Goal: Task Accomplishment & Management: Use online tool/utility

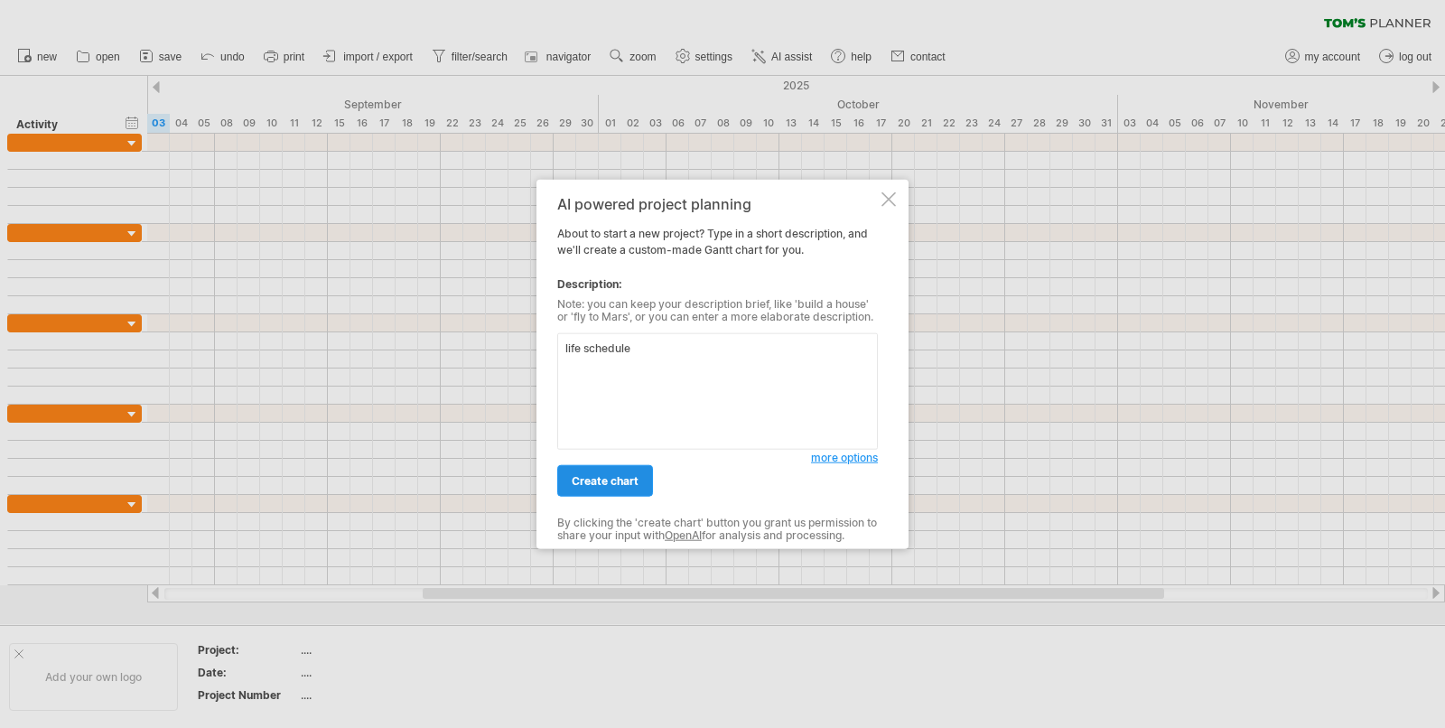
type textarea "life schedule"
click at [650, 475] on link "create chart" at bounding box center [605, 481] width 96 height 32
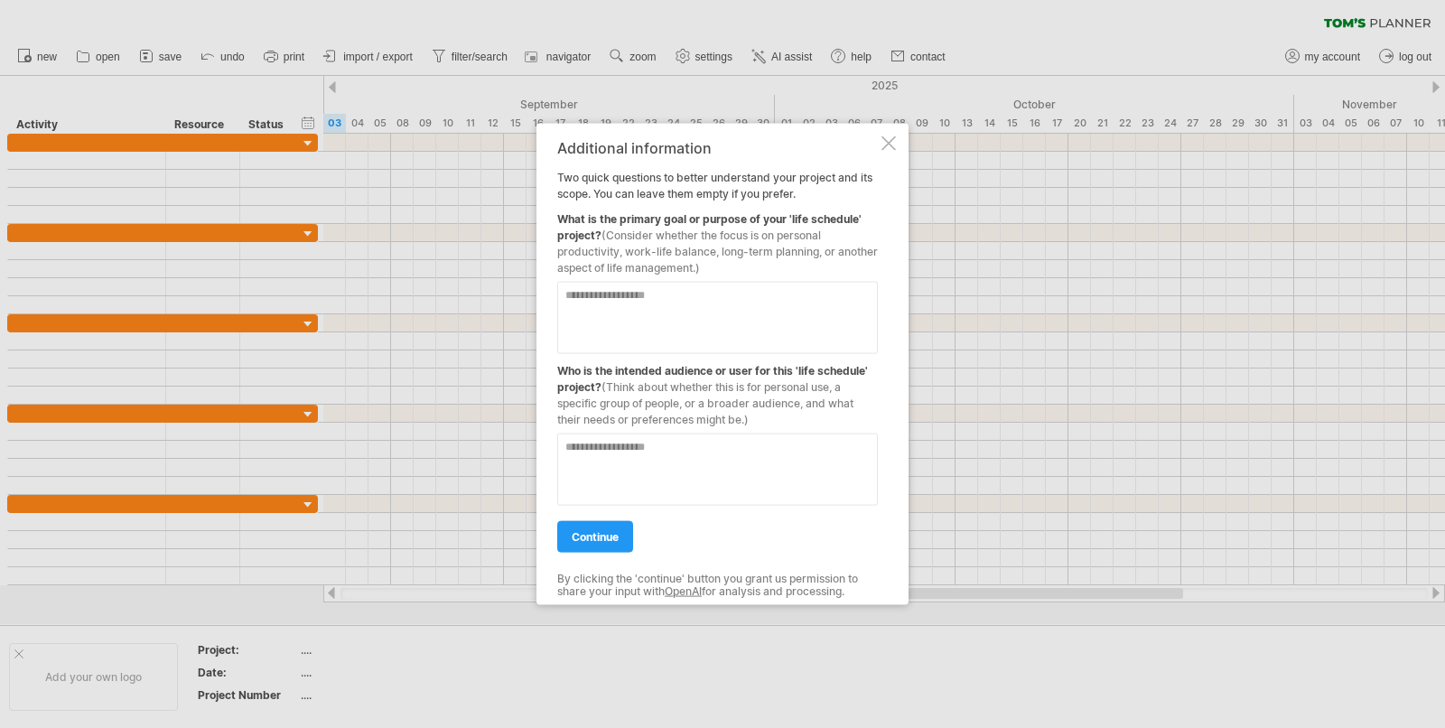
click at [679, 323] on textarea at bounding box center [717, 318] width 321 height 72
type textarea "**********"
click at [656, 458] on textarea at bounding box center [717, 469] width 321 height 72
type textarea "**********"
click at [593, 527] on link "continue" at bounding box center [595, 537] width 76 height 32
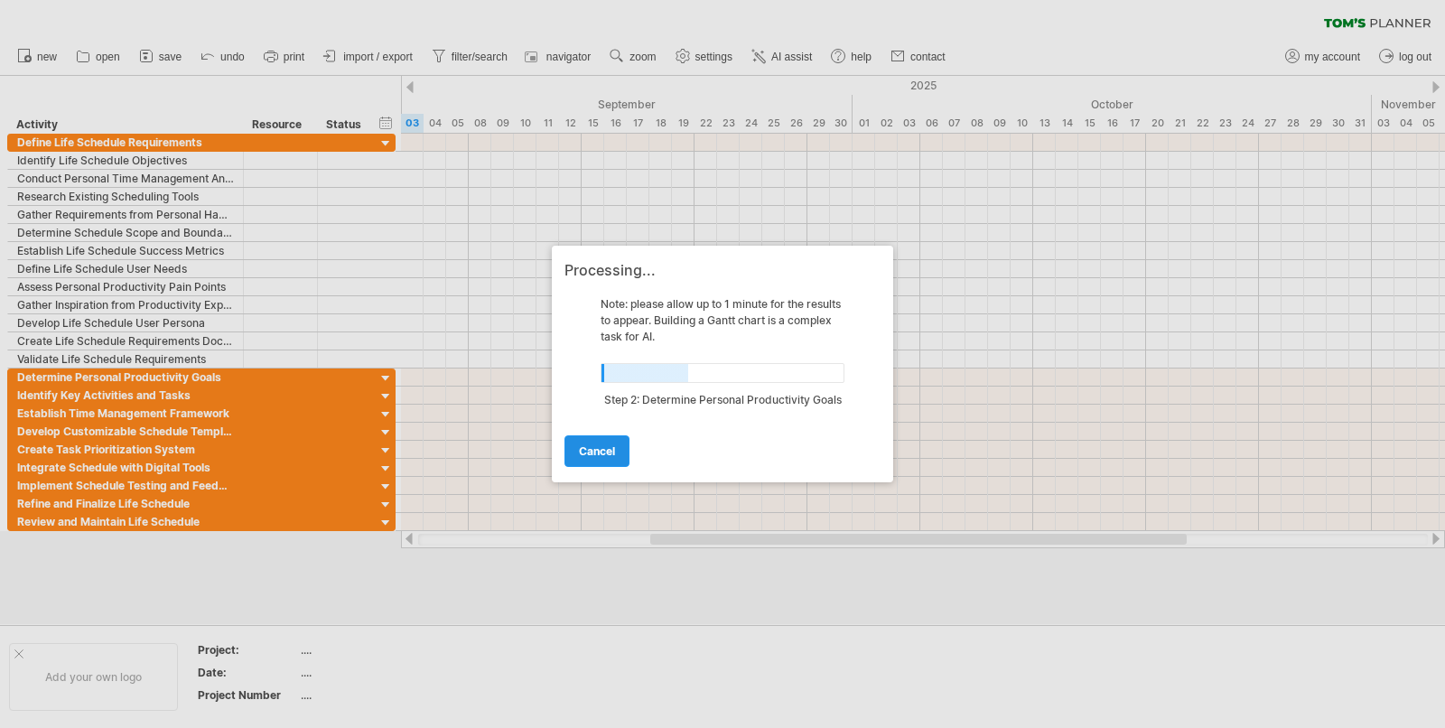
click at [617, 461] on link "cancel" at bounding box center [596, 451] width 65 height 32
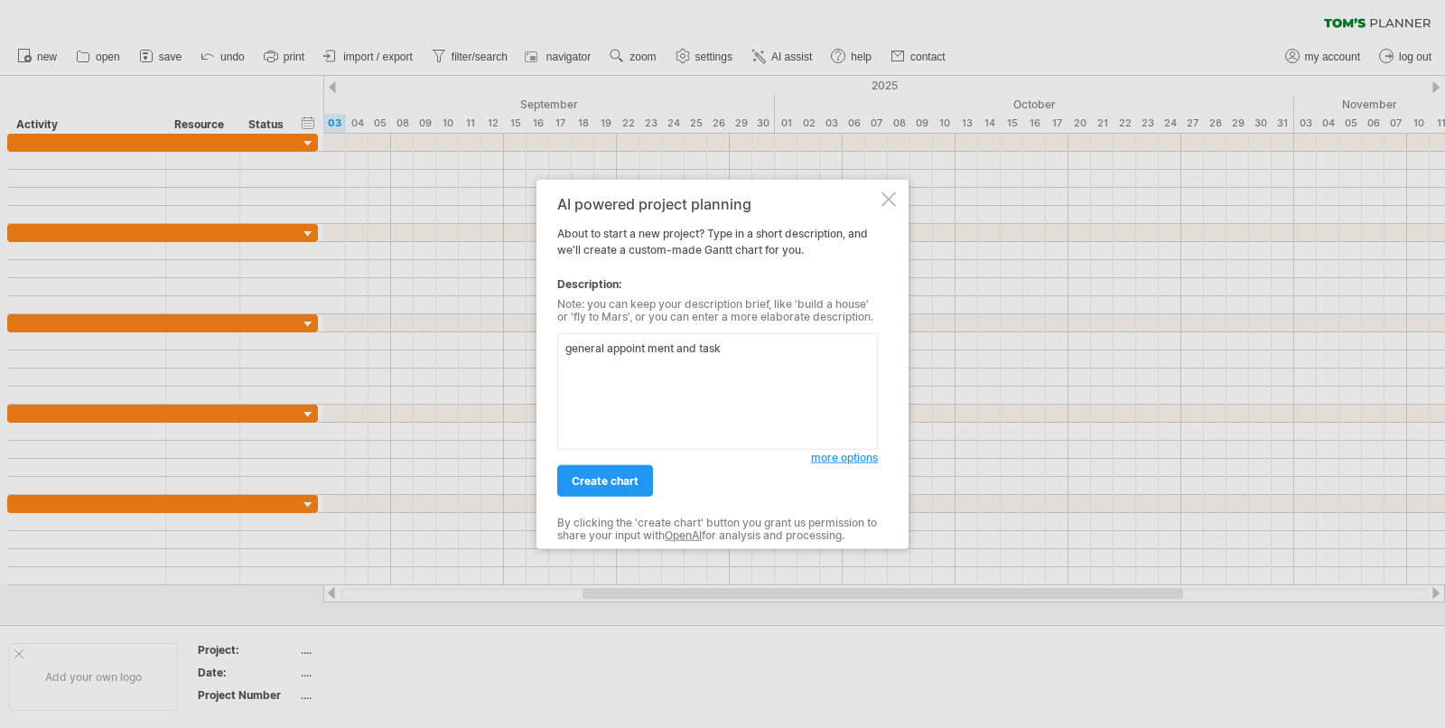
click at [651, 346] on textarea "general appoint ment and task" at bounding box center [717, 391] width 321 height 116
click at [806, 350] on textarea "general appointment and task" at bounding box center [717, 391] width 321 height 116
type textarea "general appointment and task management for personal use"
click at [628, 468] on link "create chart" at bounding box center [605, 481] width 96 height 32
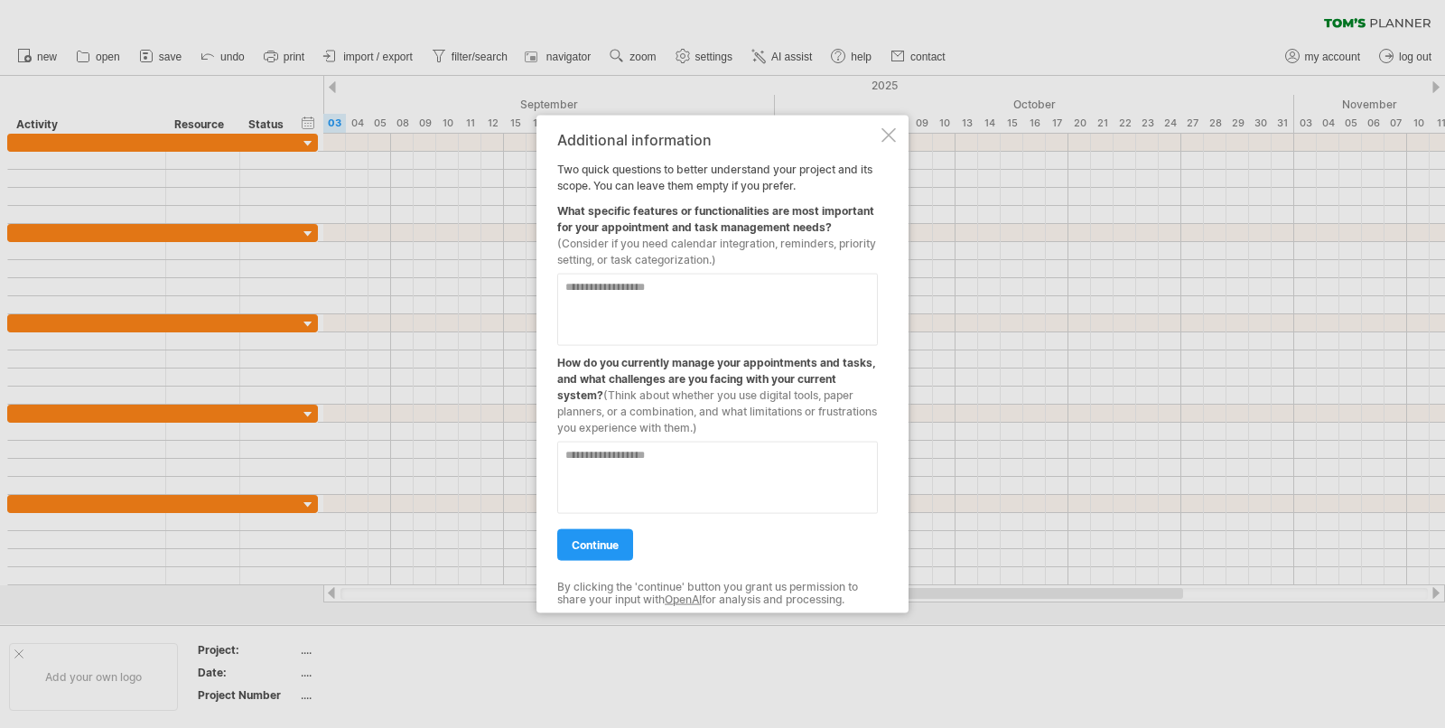
drag, startPoint x: 712, startPoint y: 260, endPoint x: 635, endPoint y: 262, distance: 76.8
click at [635, 262] on span "(Consider if you need calendar integration, reminders, priority setting, or tas…" at bounding box center [716, 252] width 319 height 30
drag, startPoint x: 710, startPoint y: 256, endPoint x: 650, endPoint y: 259, distance: 59.7
click at [650, 259] on span "(Consider if you need calendar integration, reminders, priority setting, or tas…" at bounding box center [716, 252] width 319 height 30
click at [698, 303] on textarea at bounding box center [717, 310] width 321 height 72
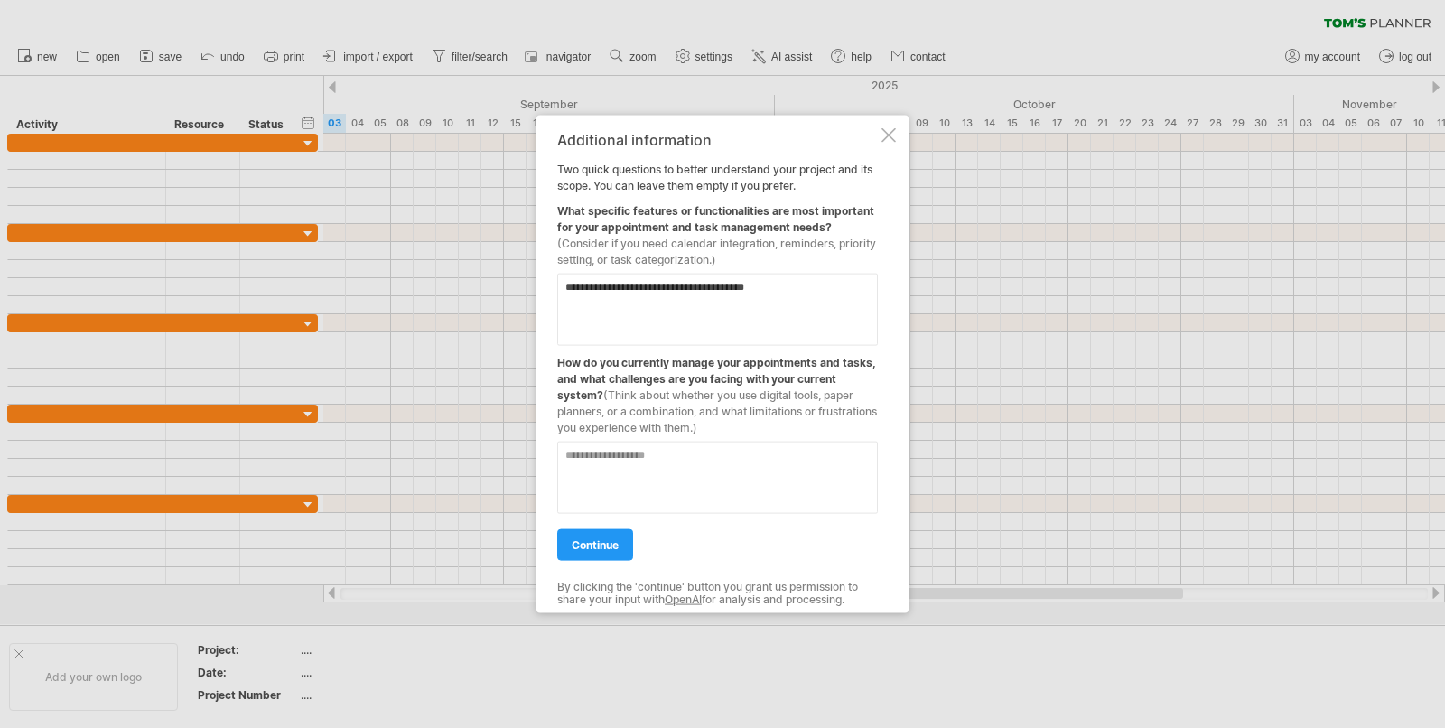
type textarea "**********"
click at [689, 461] on textarea at bounding box center [717, 478] width 321 height 72
type textarea "**********"
click at [621, 548] on link "continue" at bounding box center [595, 545] width 76 height 32
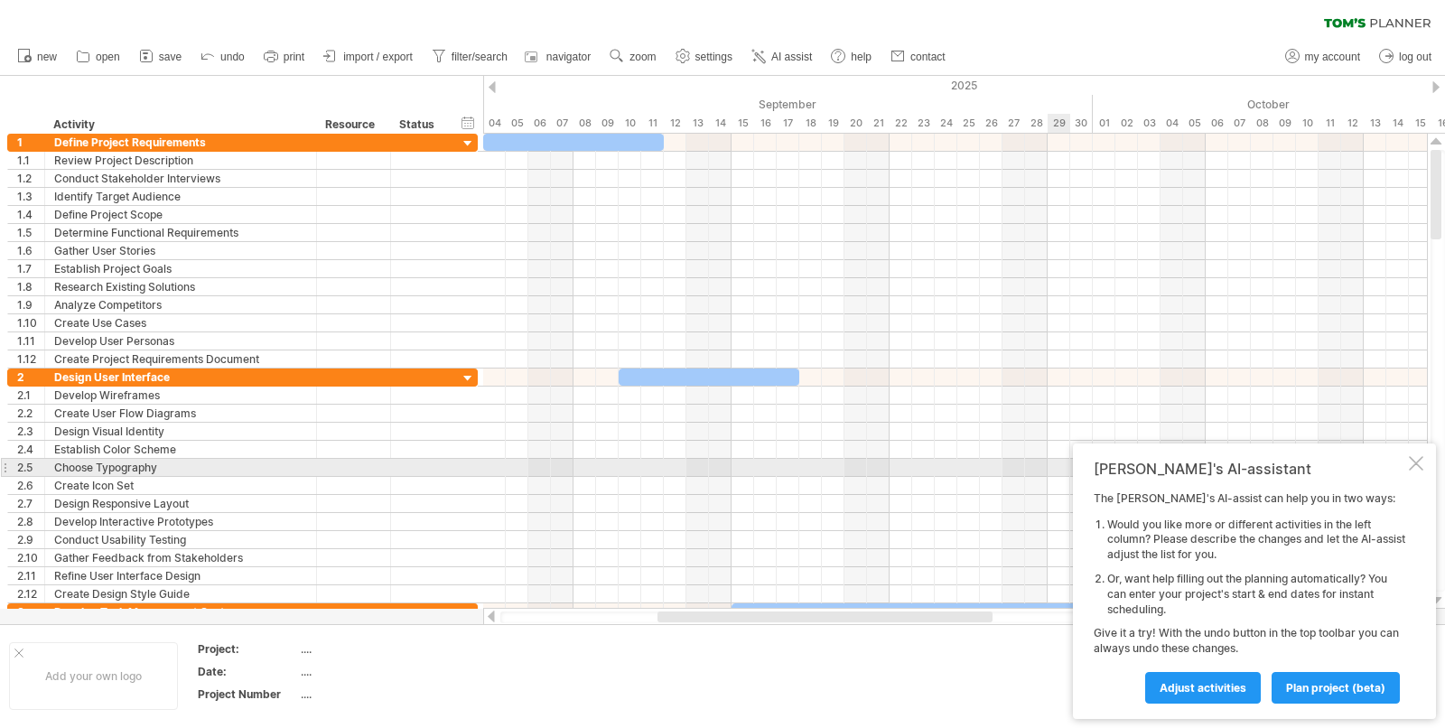
click at [1419, 461] on div at bounding box center [1416, 463] width 14 height 14
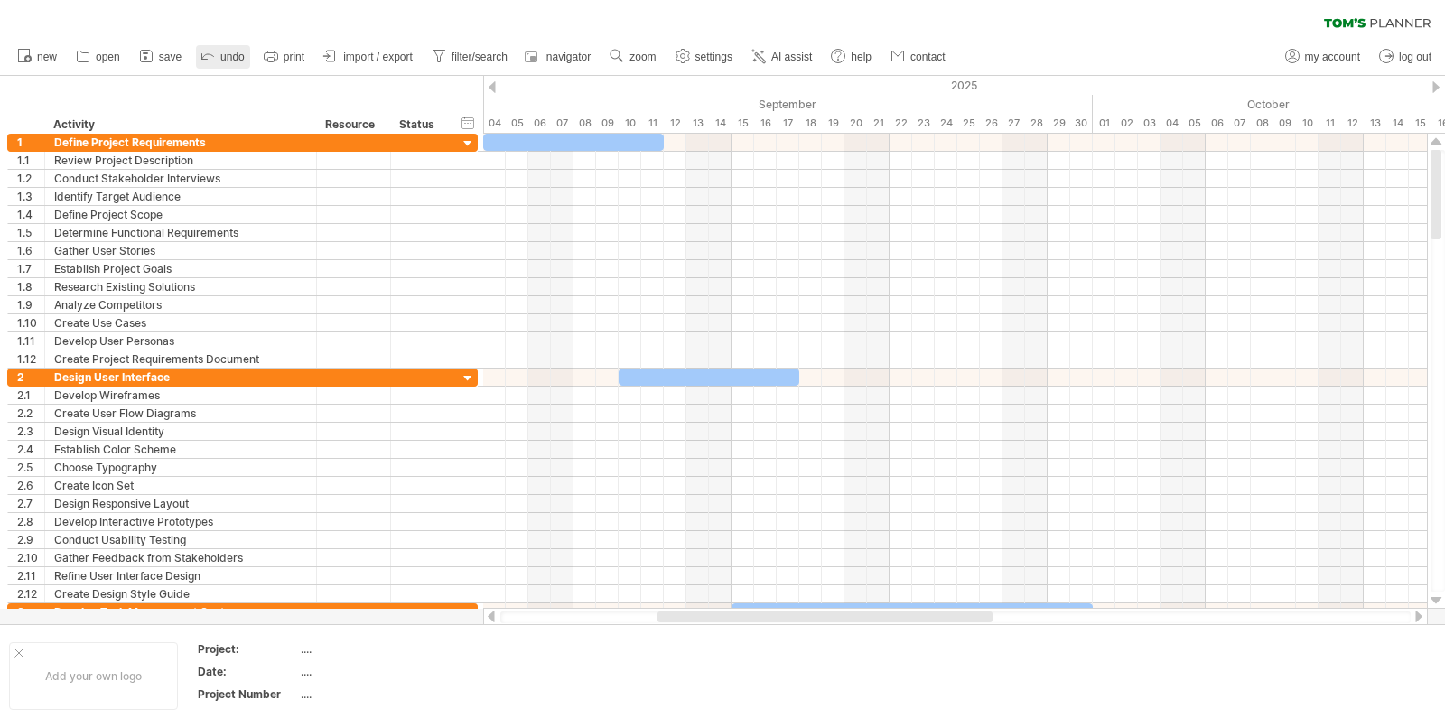
click at [221, 61] on span "undo" at bounding box center [232, 57] width 24 height 13
click at [26, 61] on circle at bounding box center [27, 58] width 7 height 7
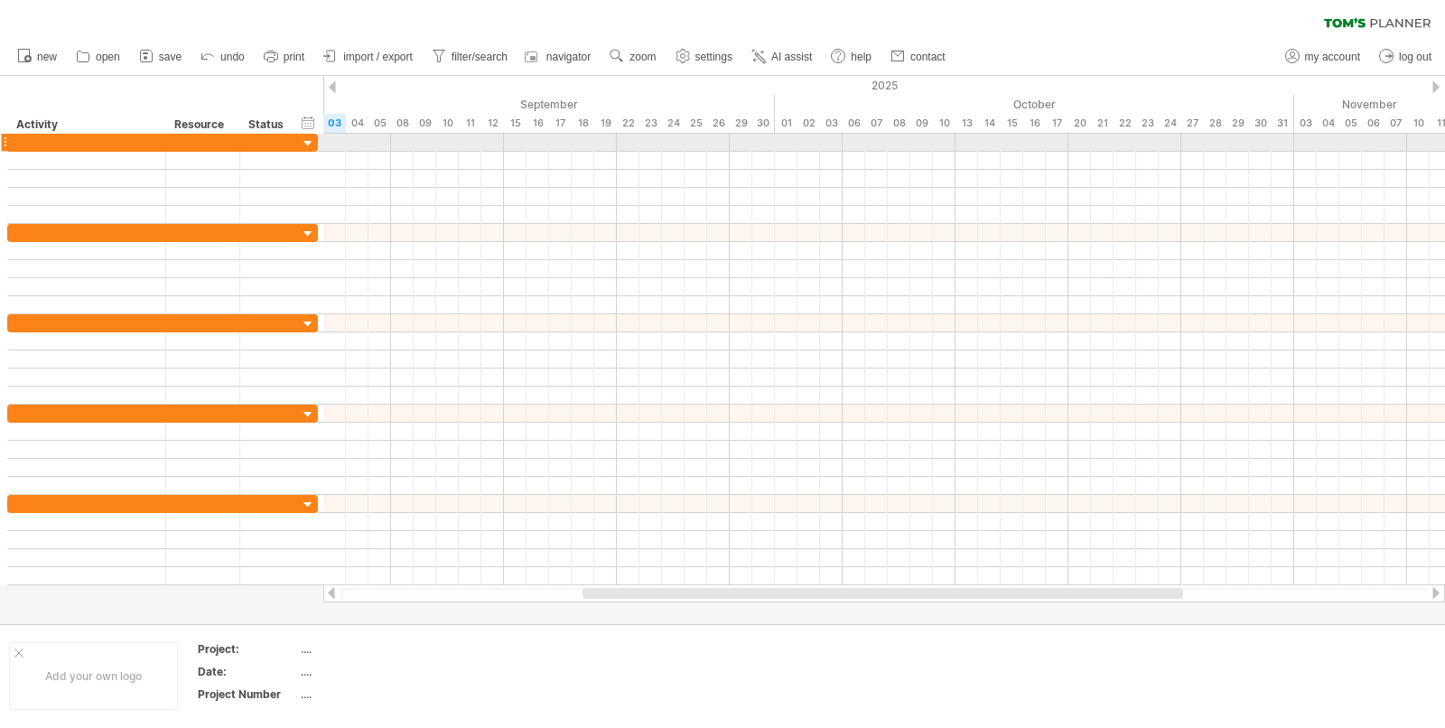
click at [305, 137] on div at bounding box center [308, 143] width 17 height 17
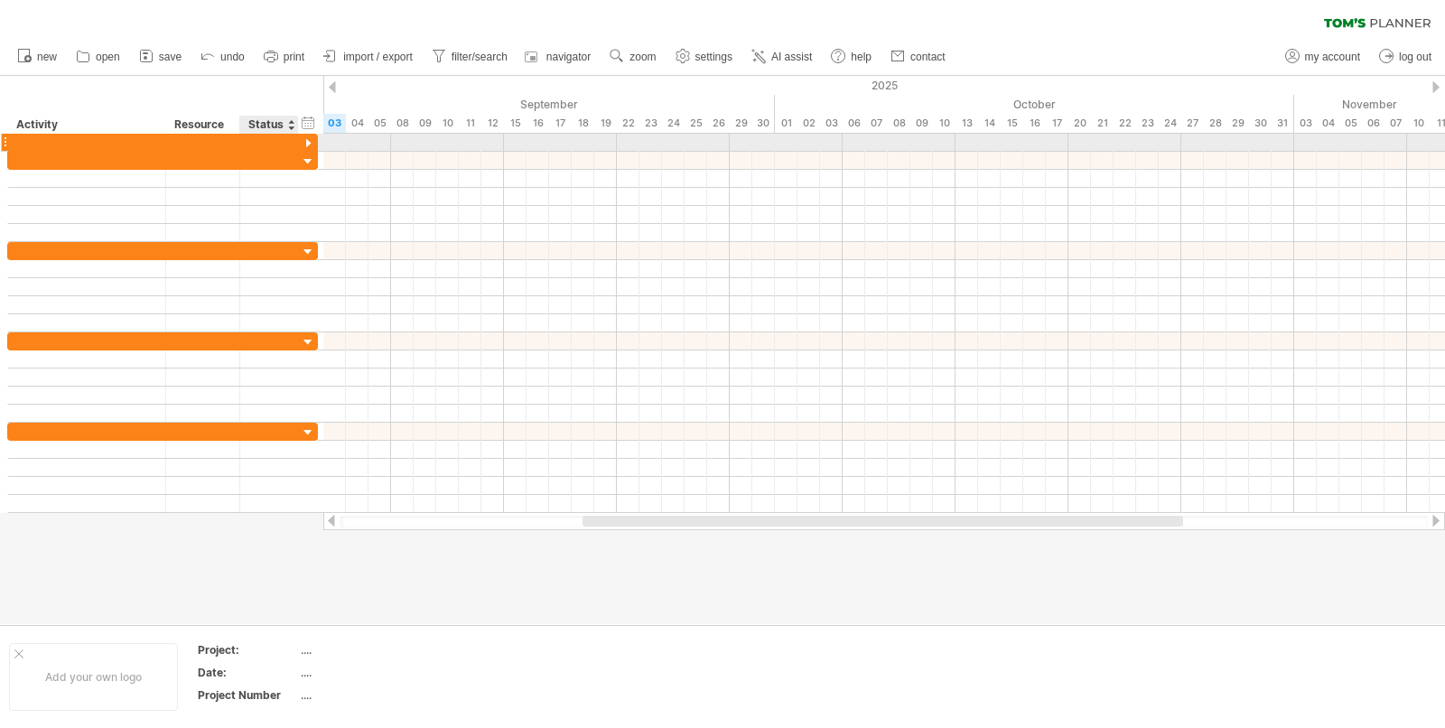
click at [305, 139] on div at bounding box center [308, 143] width 17 height 17
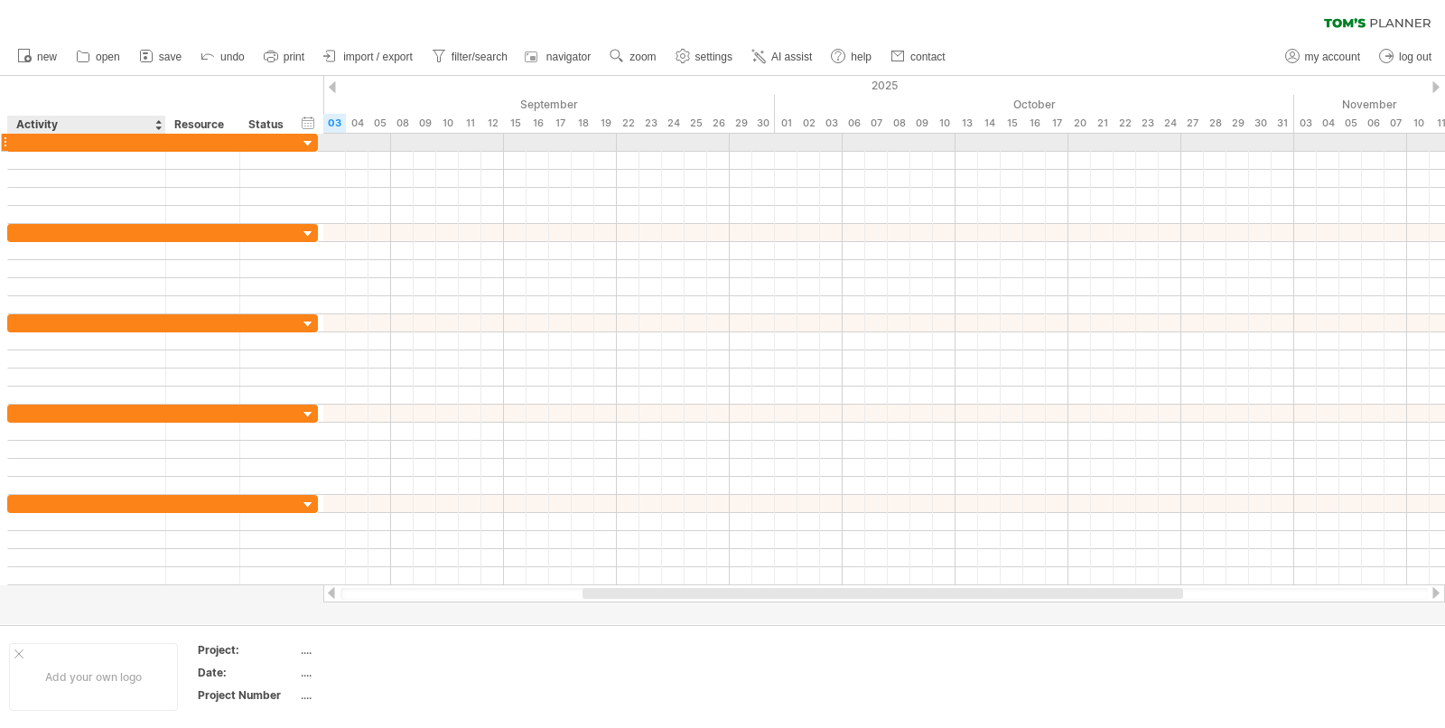
click at [28, 143] on div at bounding box center [86, 142] width 139 height 17
click at [28, 143] on input "text" at bounding box center [86, 142] width 139 height 17
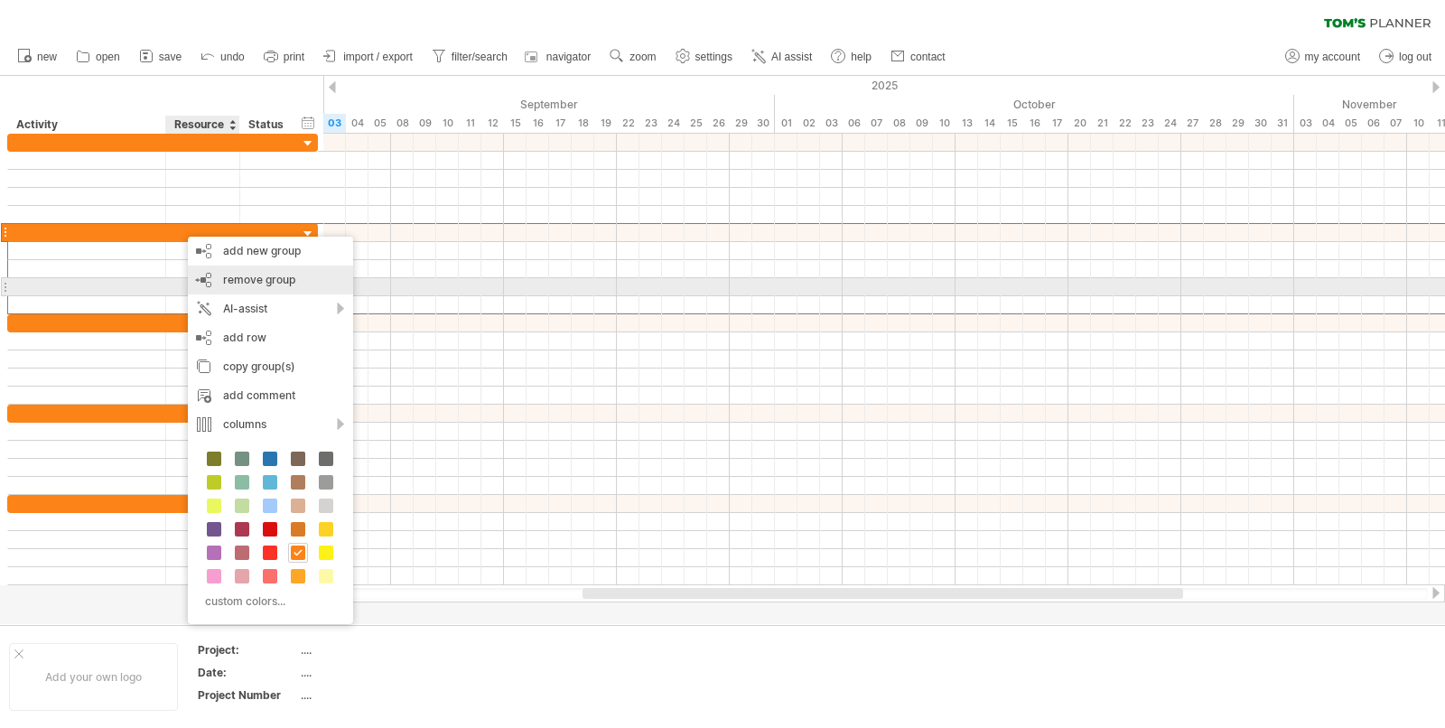
click at [275, 287] on div "remove group remove selected groups" at bounding box center [270, 279] width 165 height 29
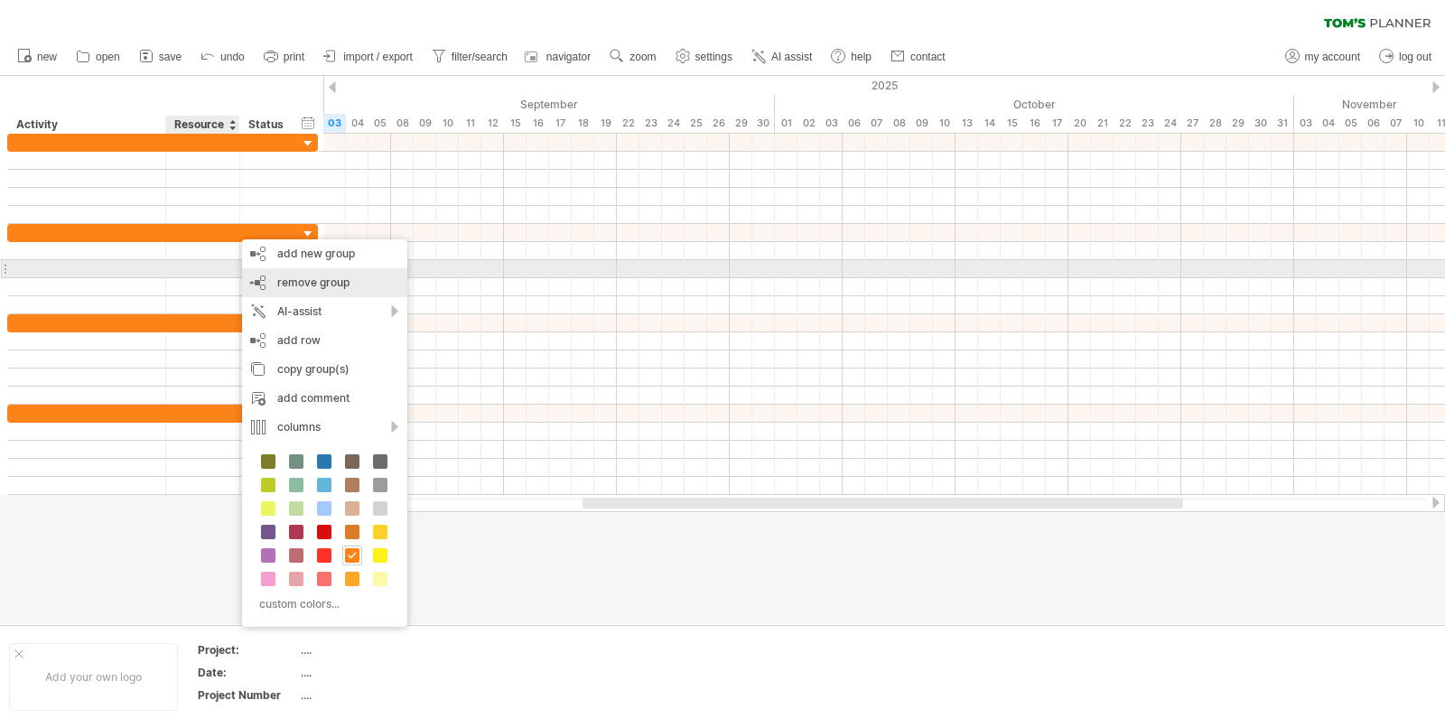
click at [275, 276] on div "remove group remove selected groups" at bounding box center [324, 282] width 165 height 29
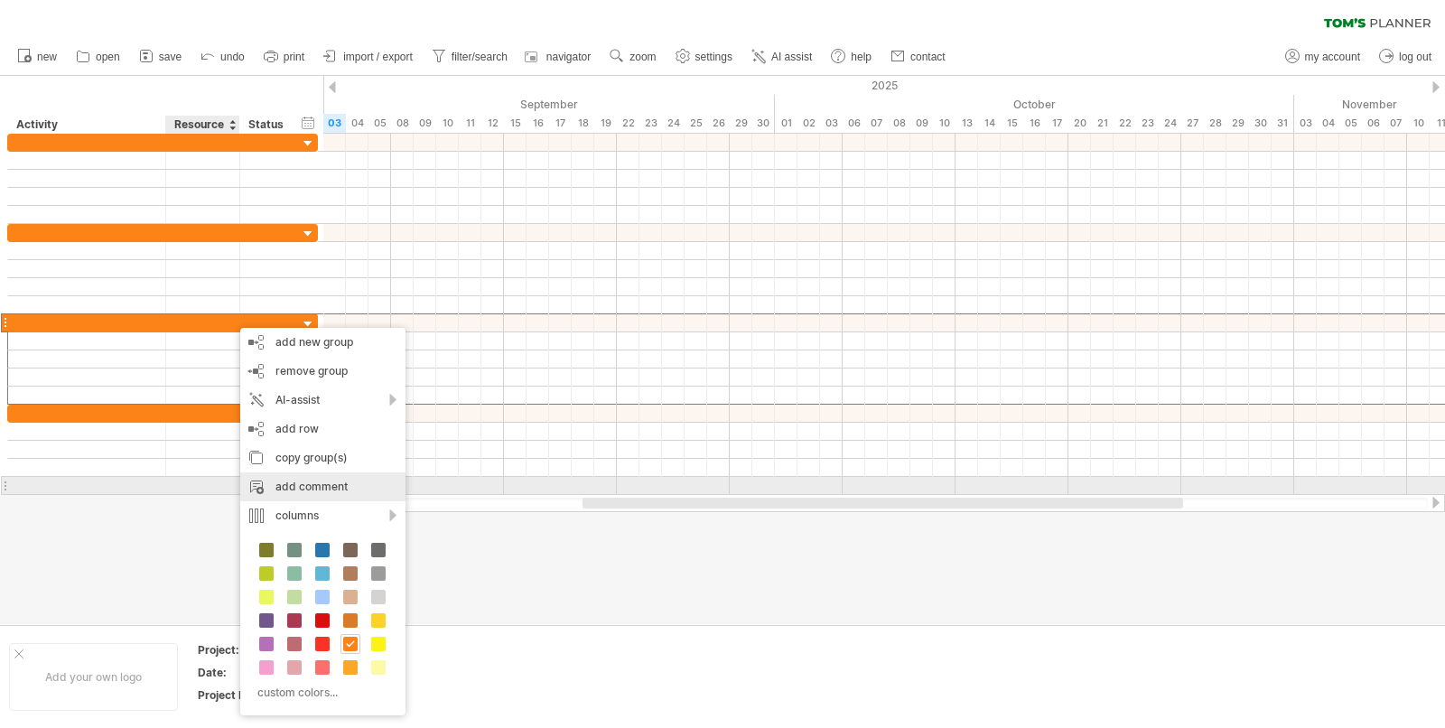
click at [346, 487] on div "add comment" at bounding box center [322, 486] width 165 height 29
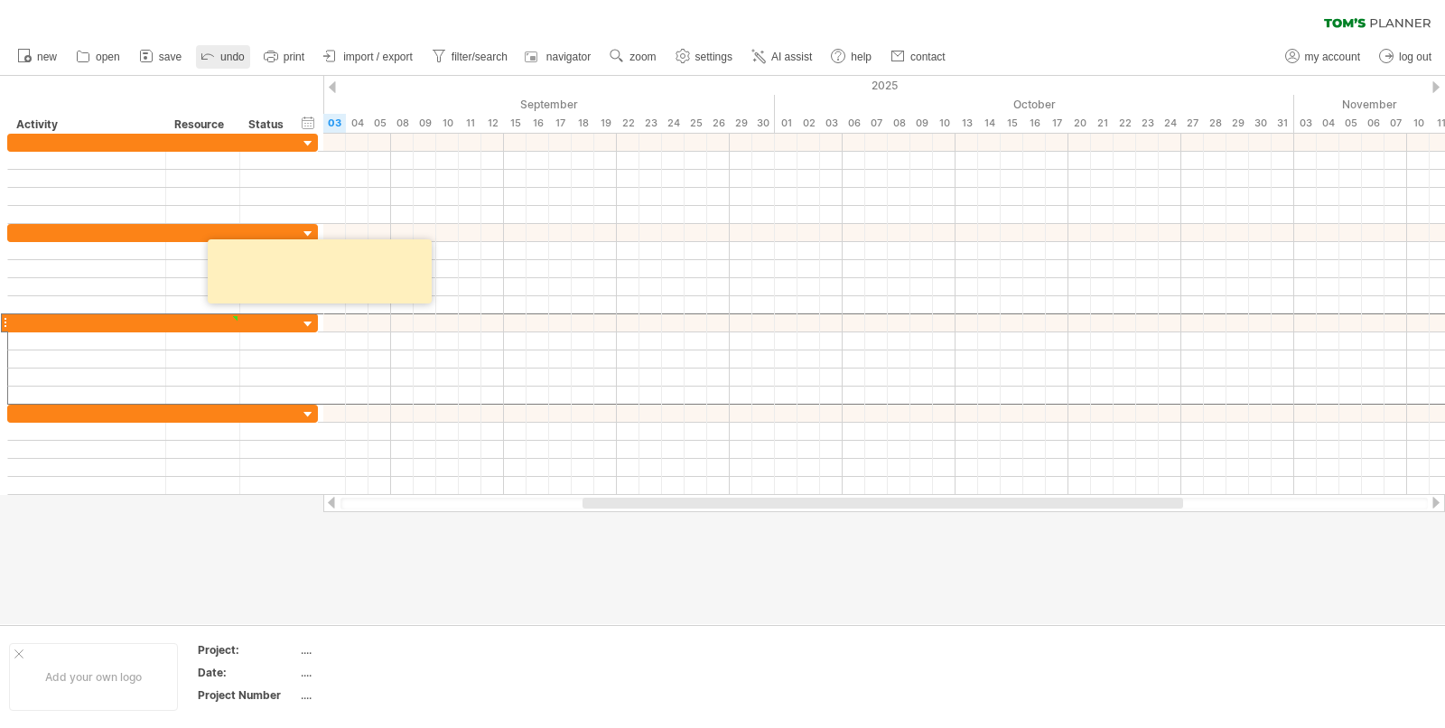
click at [209, 56] on icon at bounding box center [208, 55] width 18 height 18
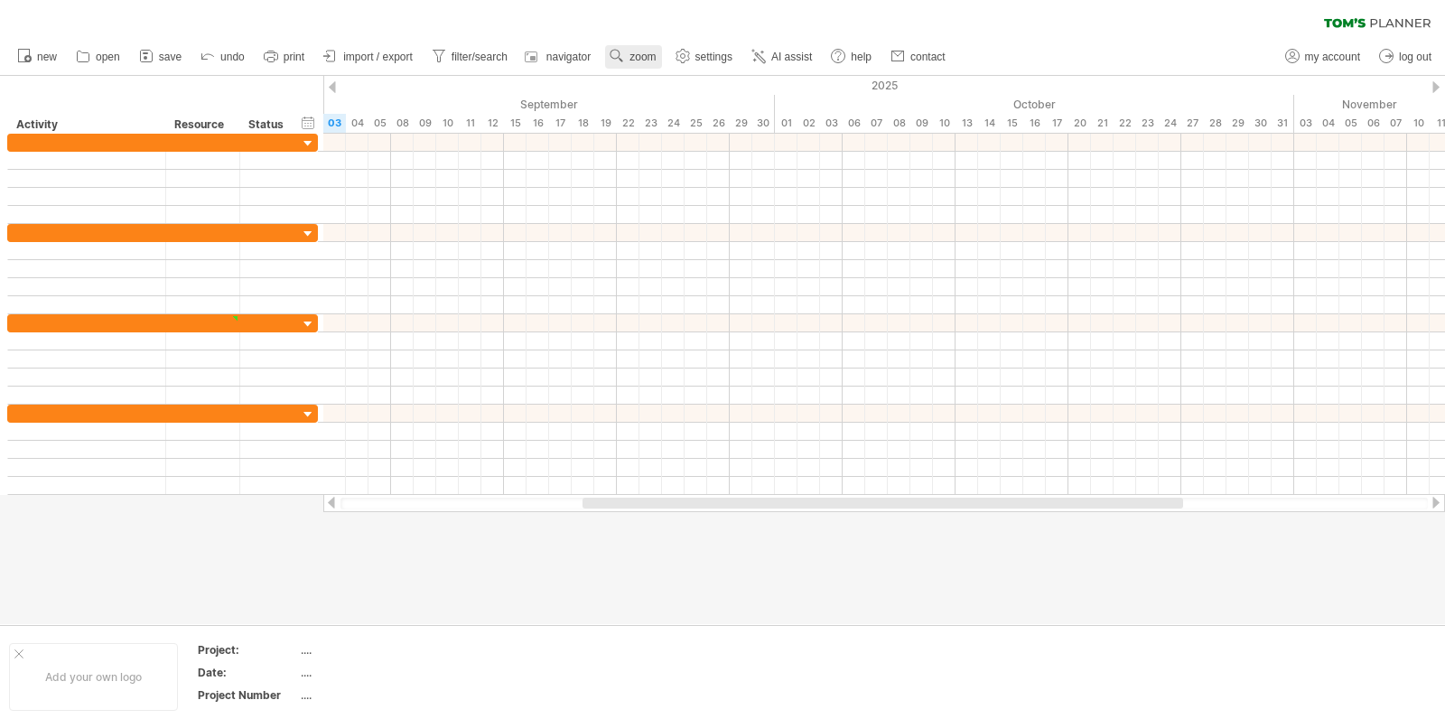
click at [641, 59] on span "zoom" at bounding box center [642, 57] width 26 height 13
click at [675, 115] on div "Week" at bounding box center [700, 111] width 100 height 29
click at [647, 66] on link "zoom" at bounding box center [633, 56] width 56 height 23
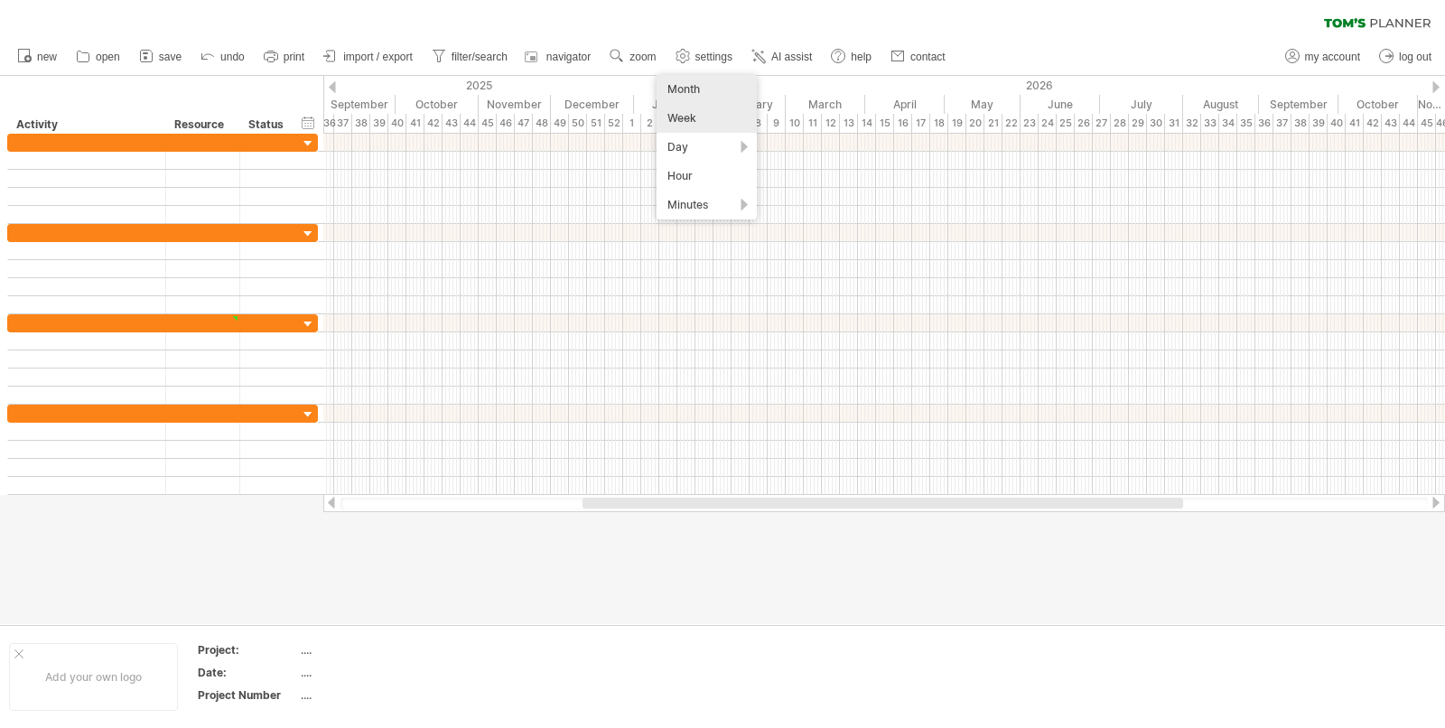
click at [706, 87] on div "Month" at bounding box center [707, 89] width 100 height 29
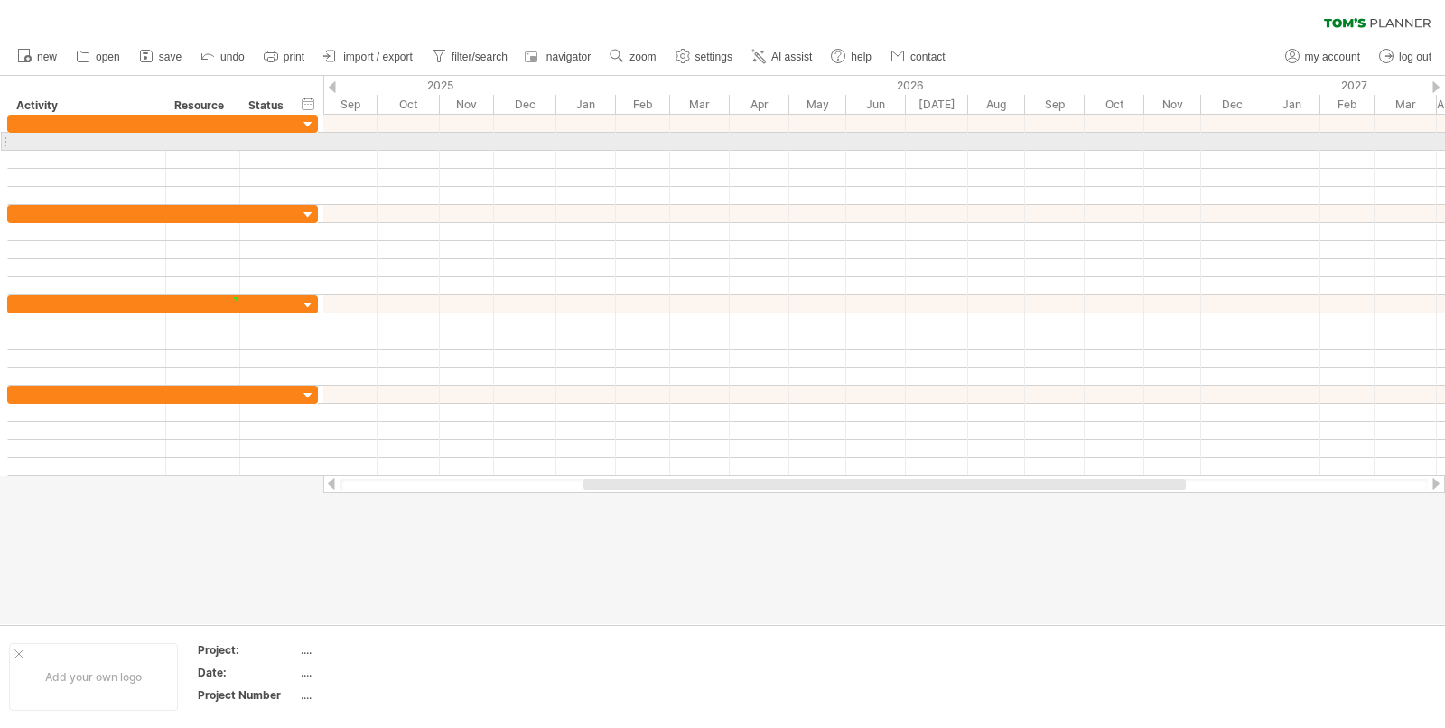
click at [412, 143] on div at bounding box center [884, 142] width 1122 height 18
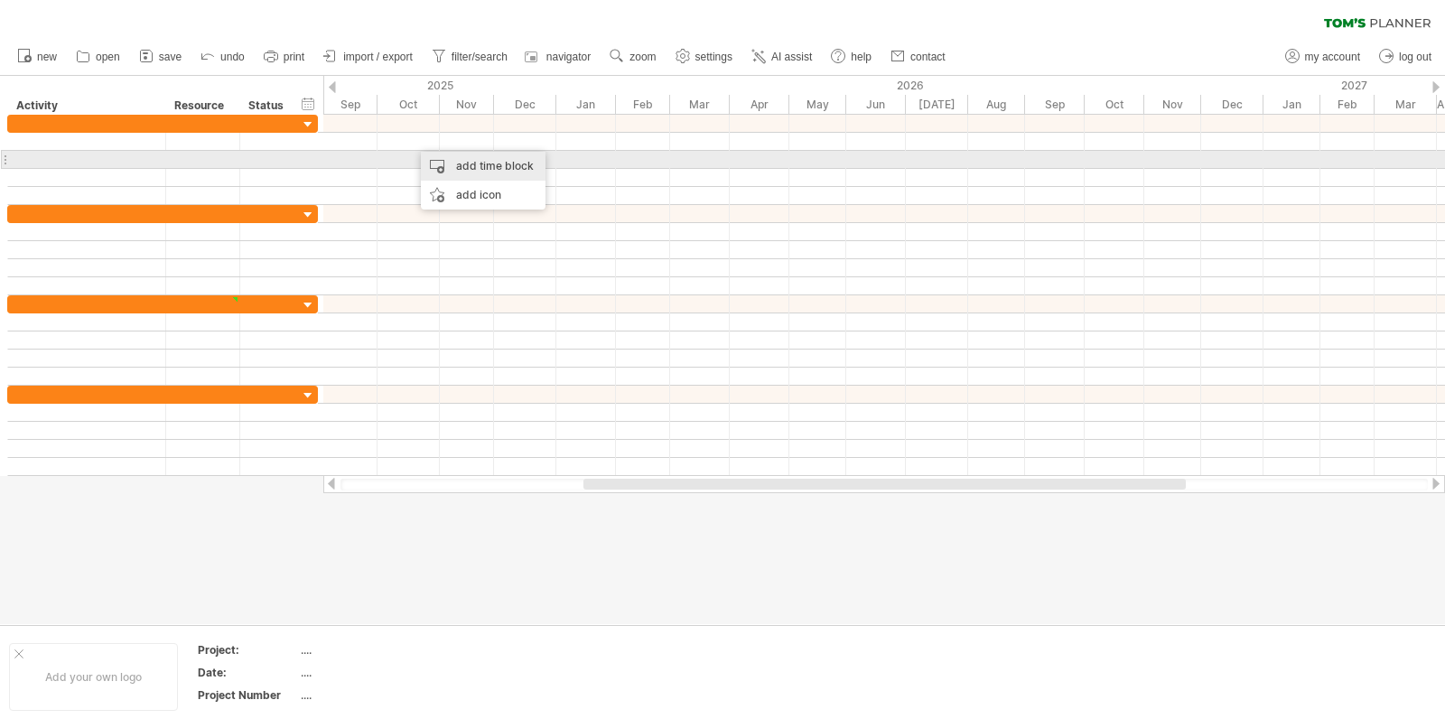
click at [449, 164] on div "add time block" at bounding box center [483, 166] width 125 height 29
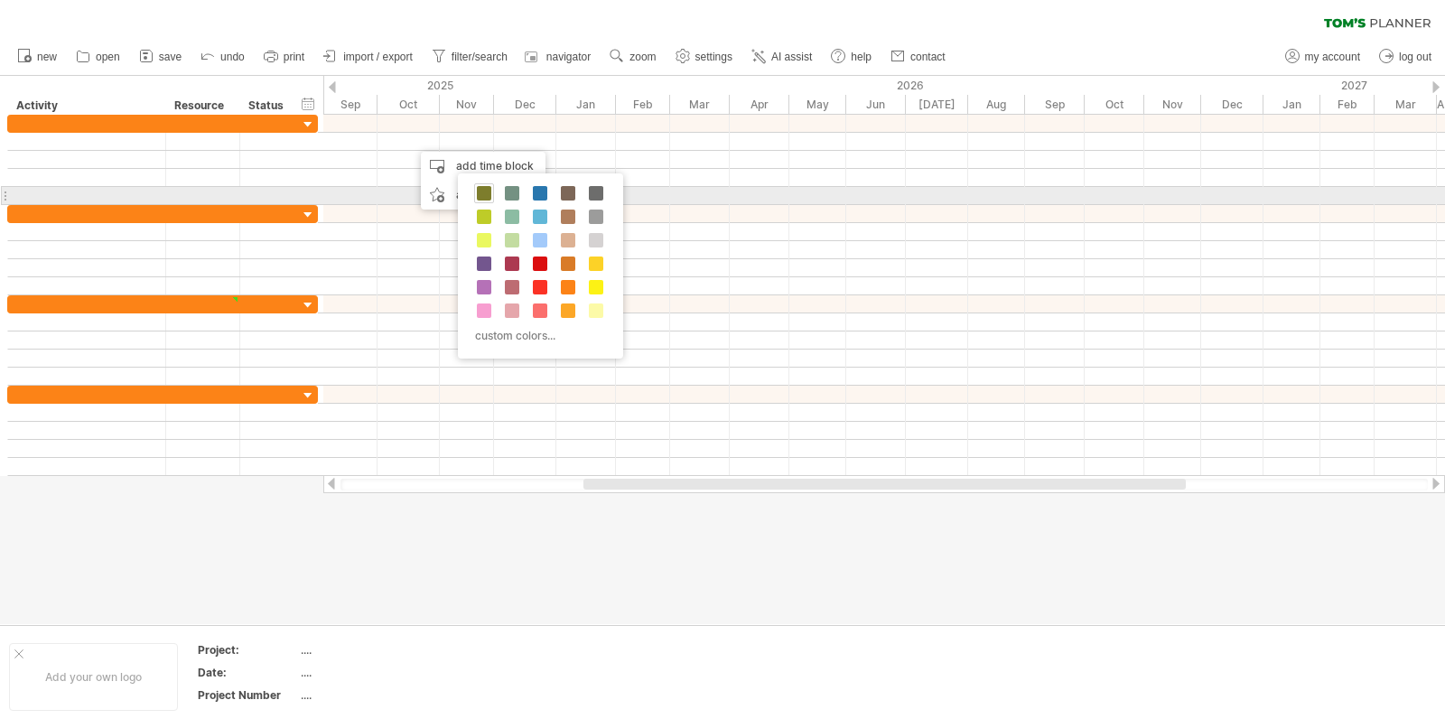
click at [489, 188] on span at bounding box center [484, 193] width 14 height 14
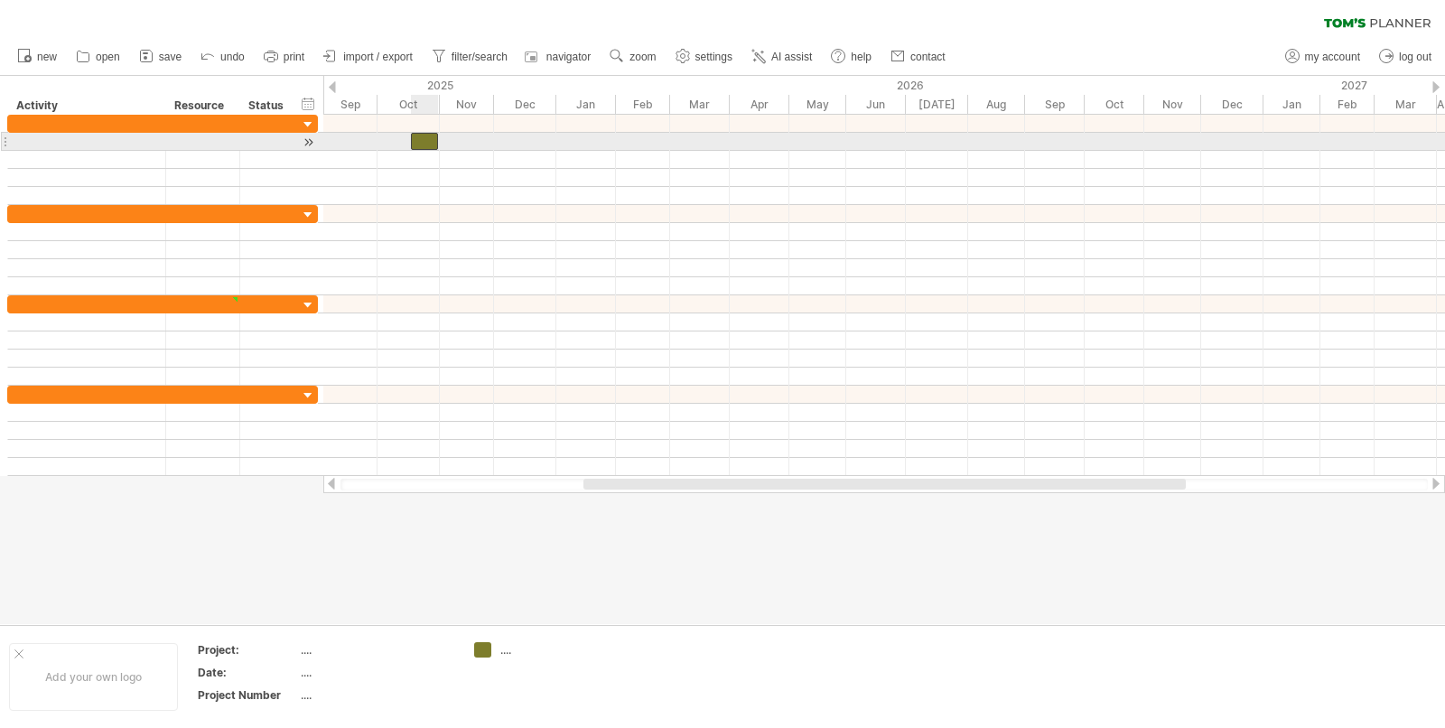
click at [426, 145] on div "​" at bounding box center [424, 141] width 27 height 17
click at [419, 143] on div "*" at bounding box center [424, 141] width 27 height 17
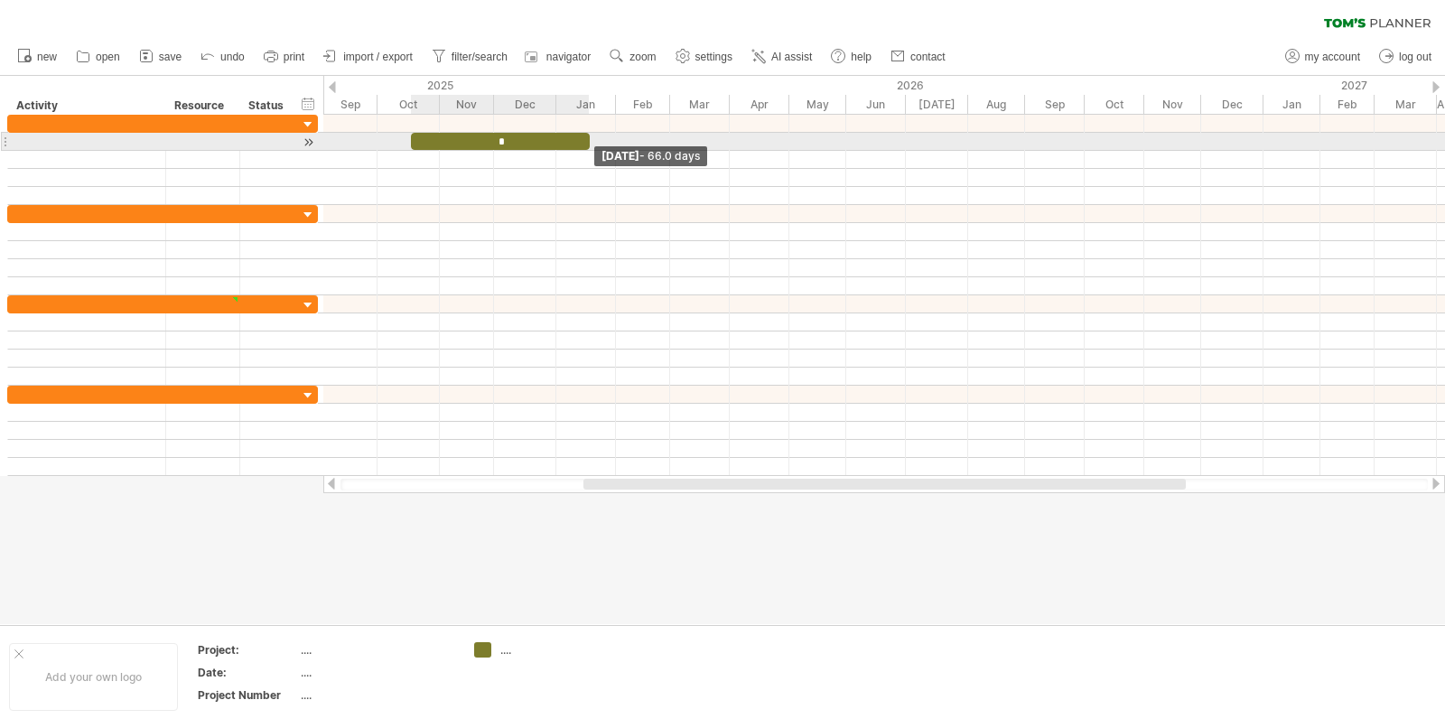
drag, startPoint x: 441, startPoint y: 143, endPoint x: 594, endPoint y: 144, distance: 153.5
click at [593, 144] on span at bounding box center [589, 141] width 7 height 17
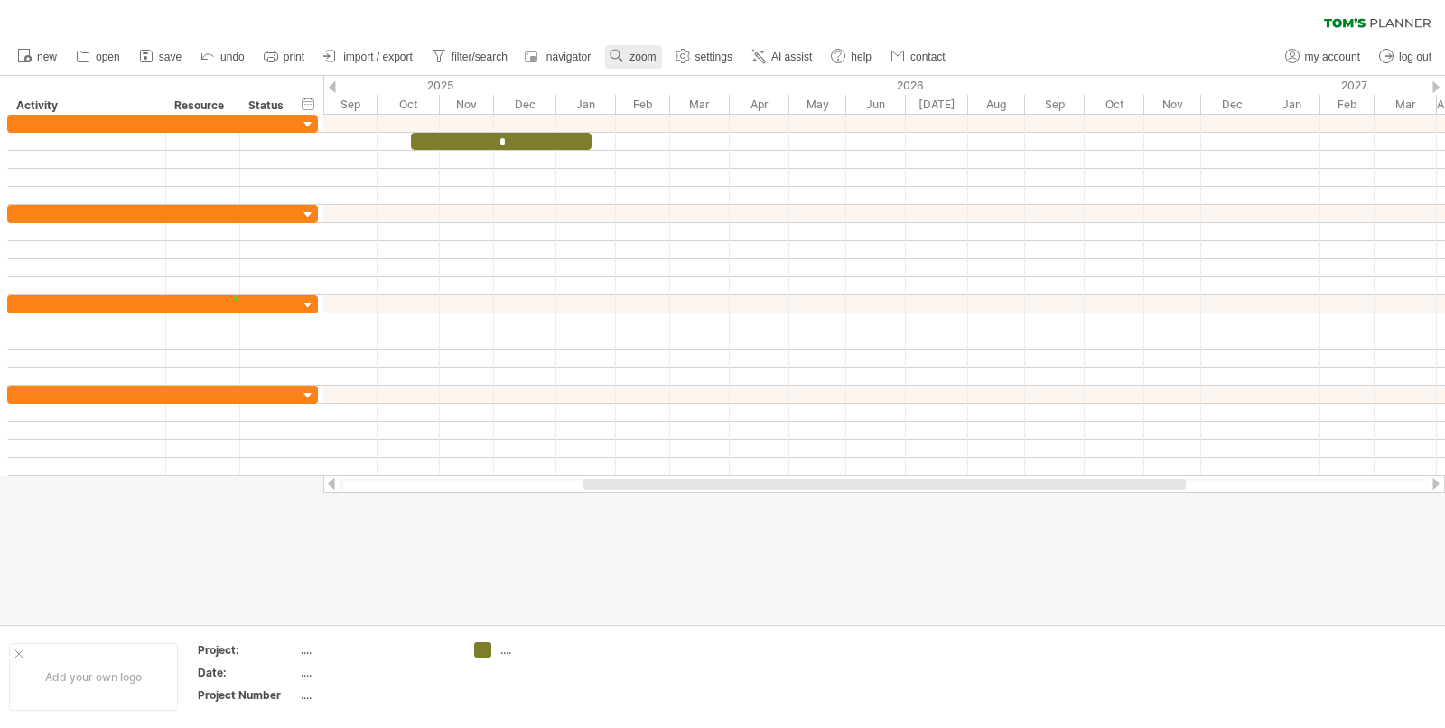
click at [631, 52] on span "zoom" at bounding box center [642, 57] width 26 height 13
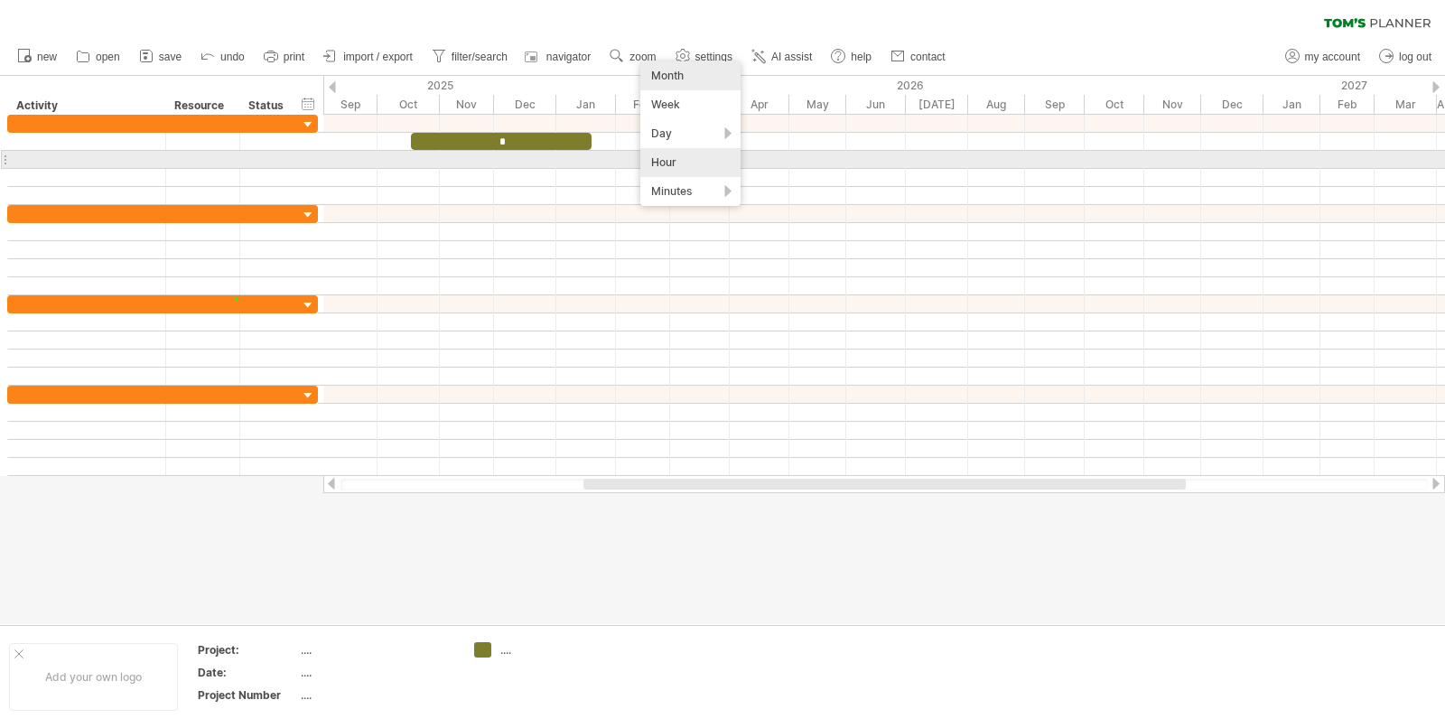
click at [665, 154] on div "Hour" at bounding box center [690, 162] width 100 height 29
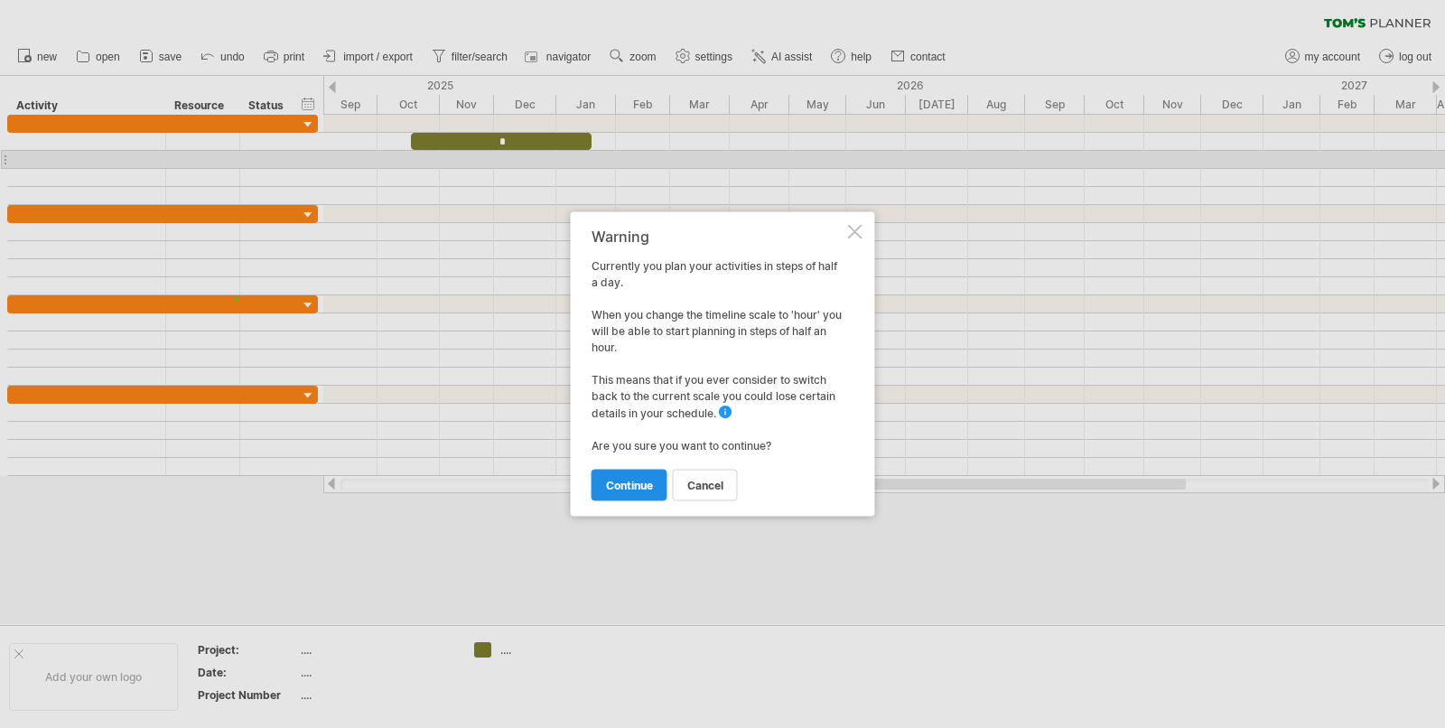
click at [620, 481] on span "continue" at bounding box center [629, 486] width 47 height 14
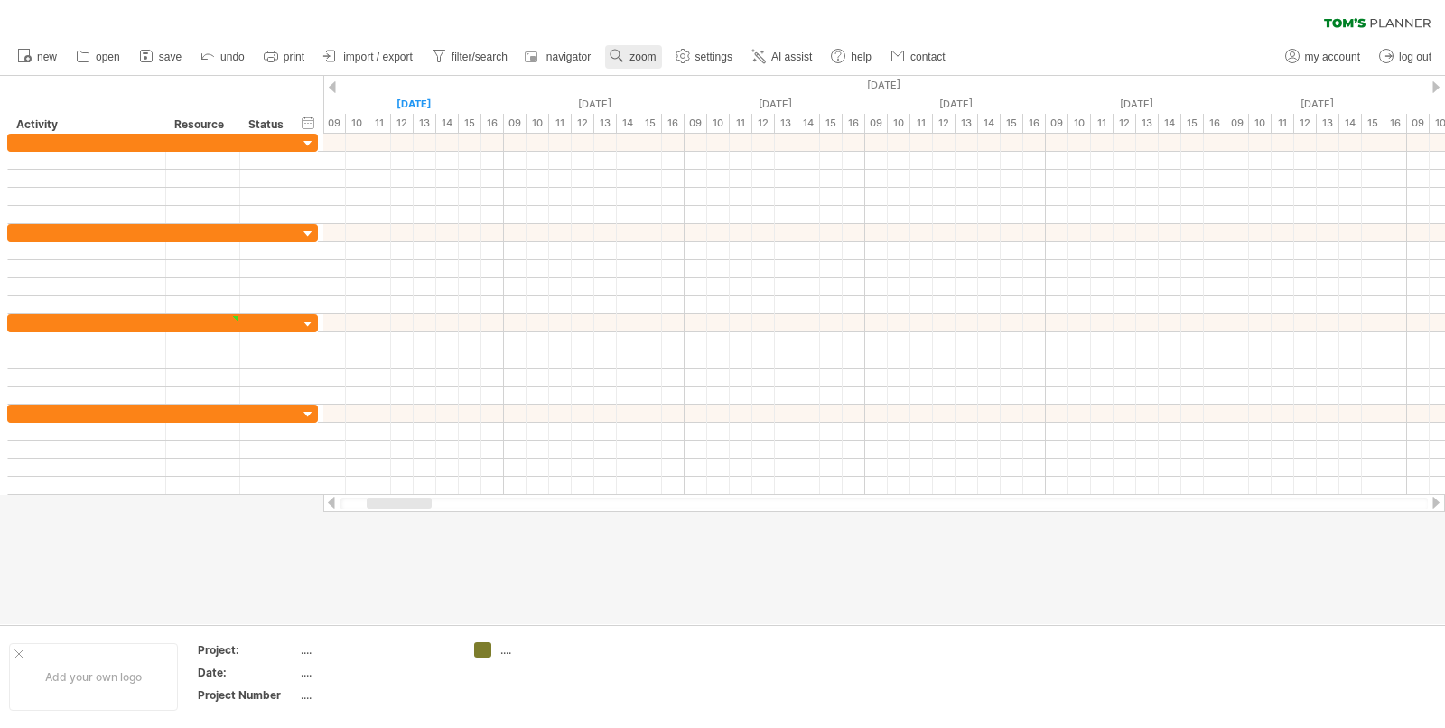
click at [654, 61] on span "zoom" at bounding box center [642, 57] width 26 height 13
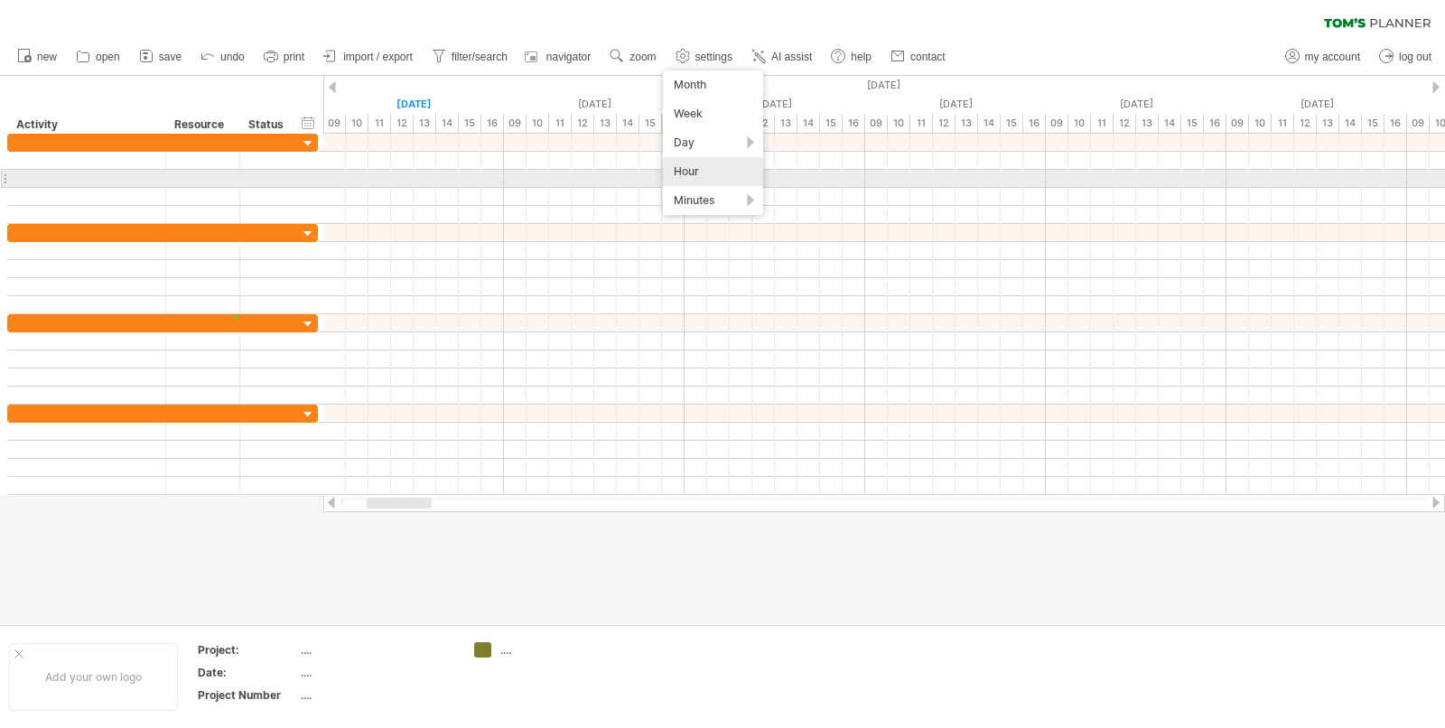
click at [680, 170] on div "Hour" at bounding box center [713, 171] width 100 height 29
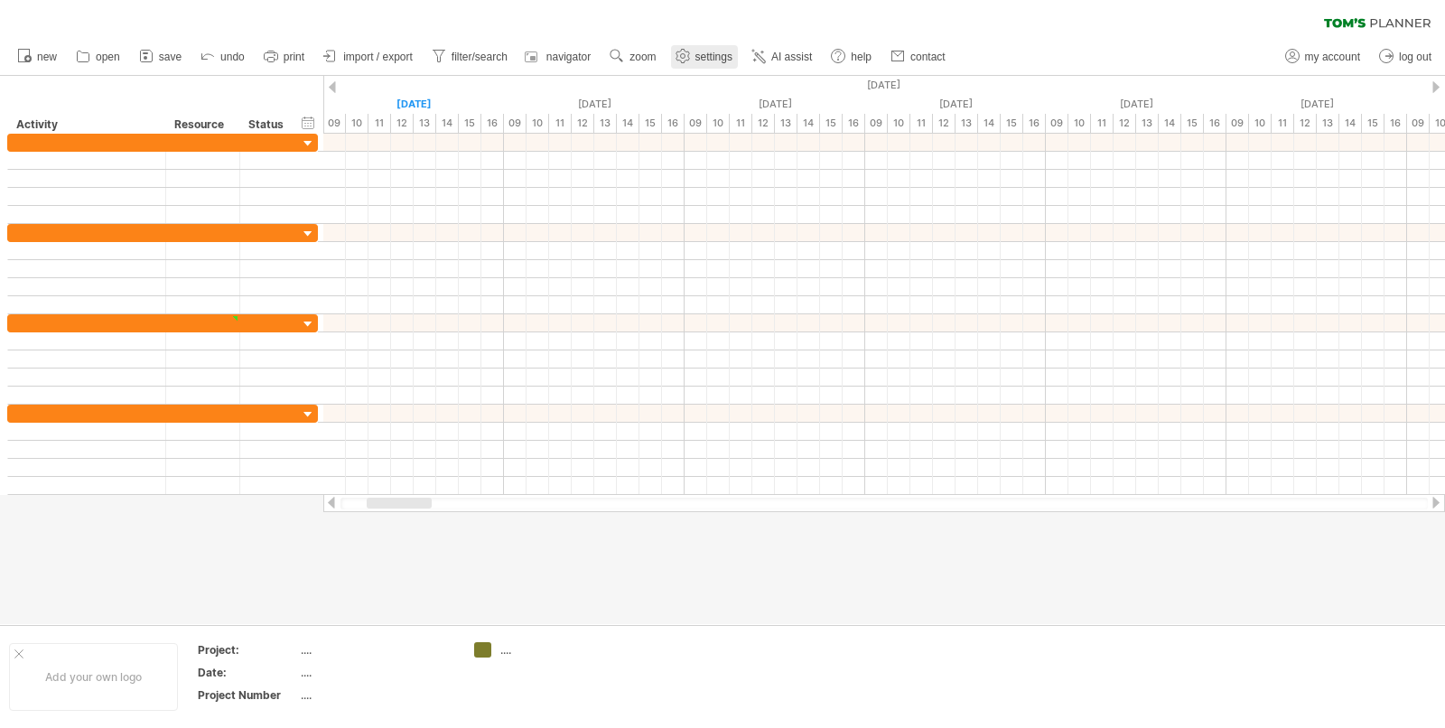
click at [707, 52] on link "settings" at bounding box center [704, 56] width 67 height 23
select select "*"
select select "**"
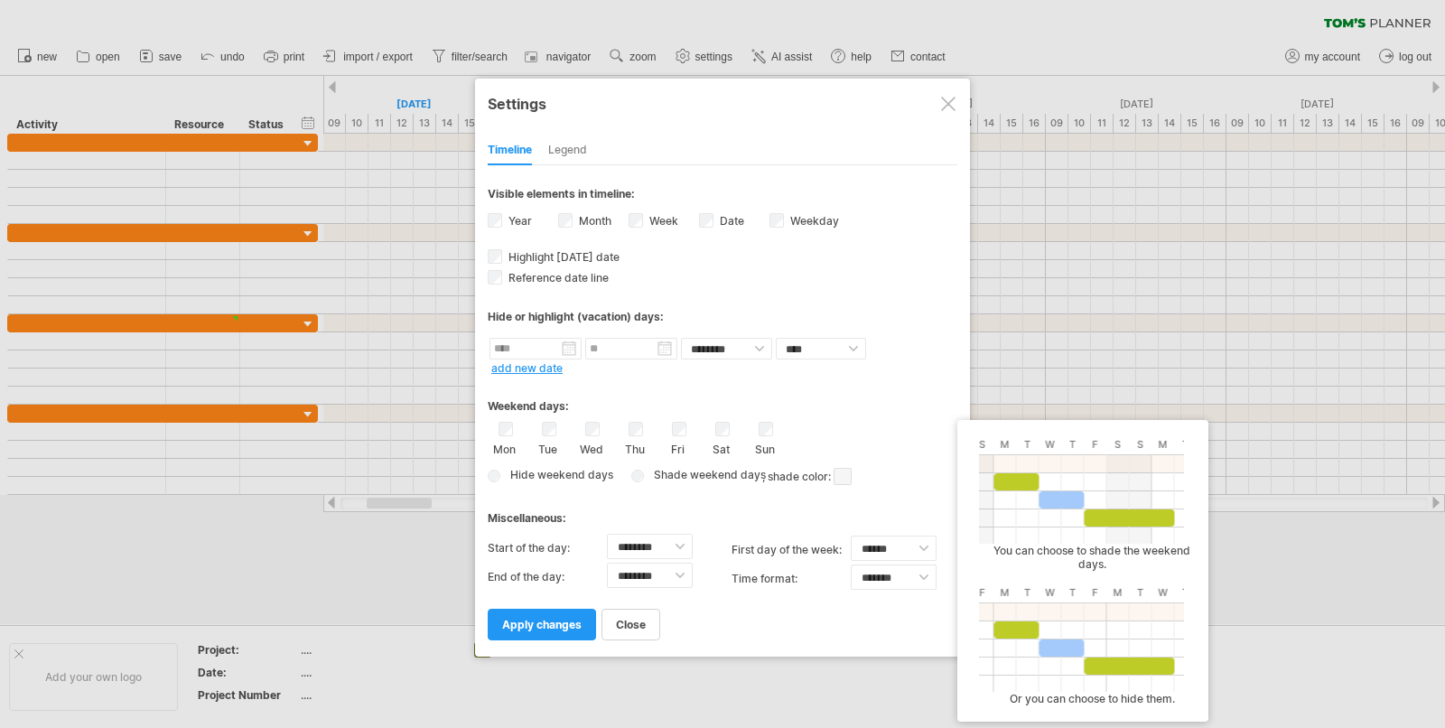
click at [843, 471] on span at bounding box center [843, 476] width 18 height 17
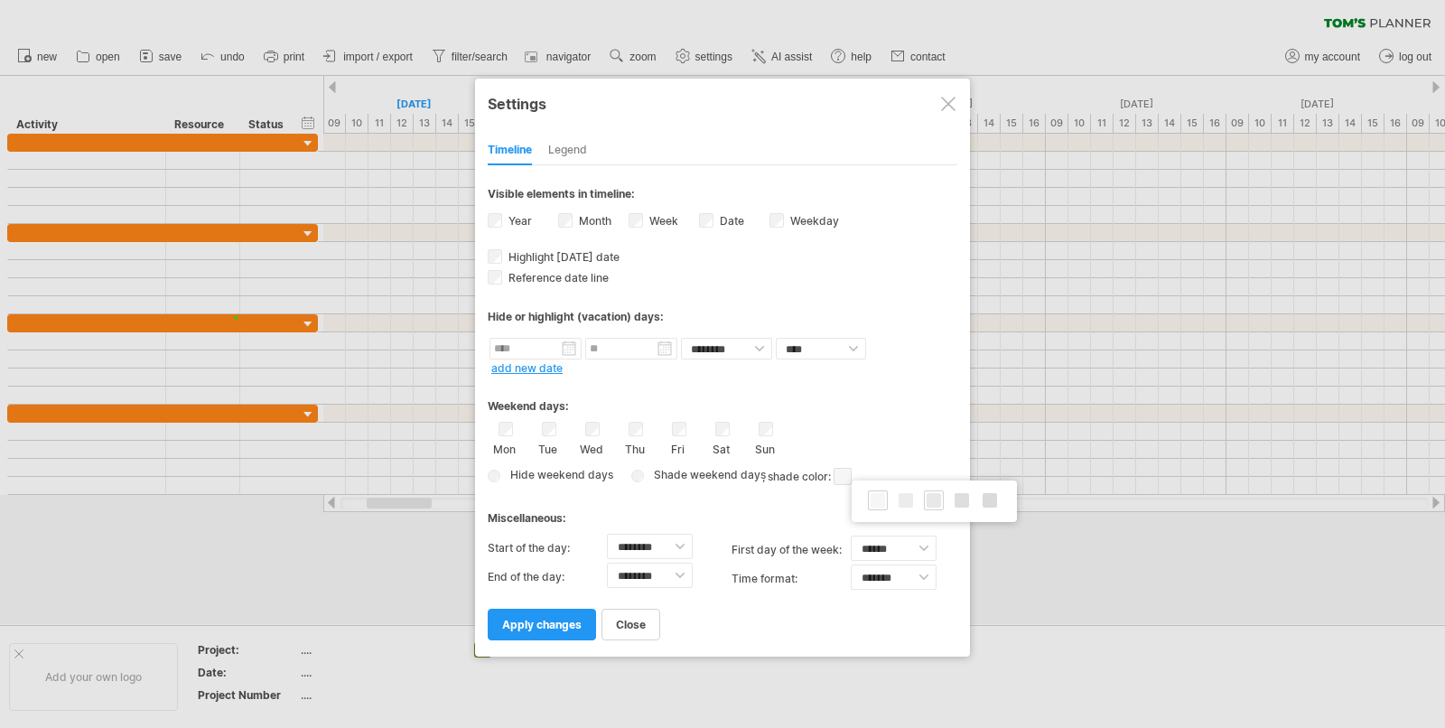
click at [940, 502] on span at bounding box center [934, 500] width 14 height 14
click at [558, 618] on span "apply changes" at bounding box center [541, 625] width 79 height 14
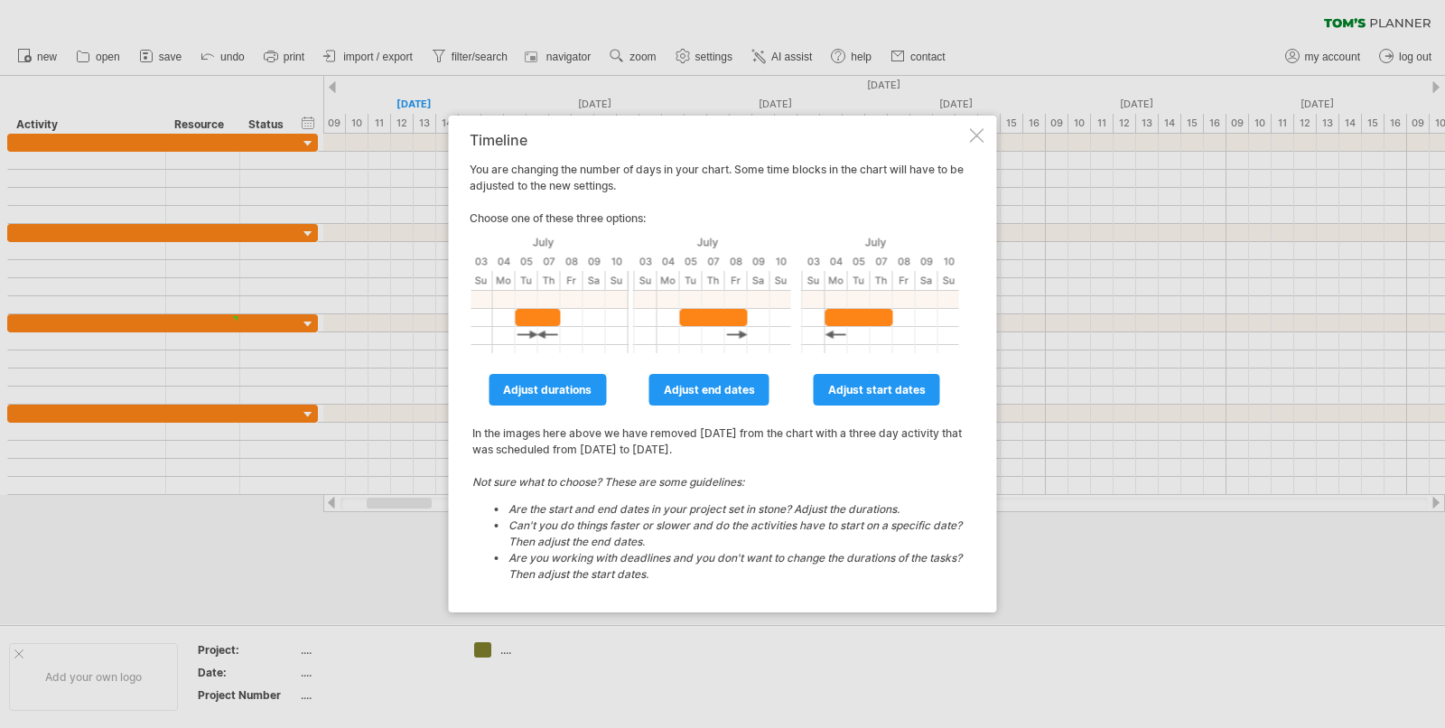
click at [973, 129] on div at bounding box center [977, 135] width 14 height 14
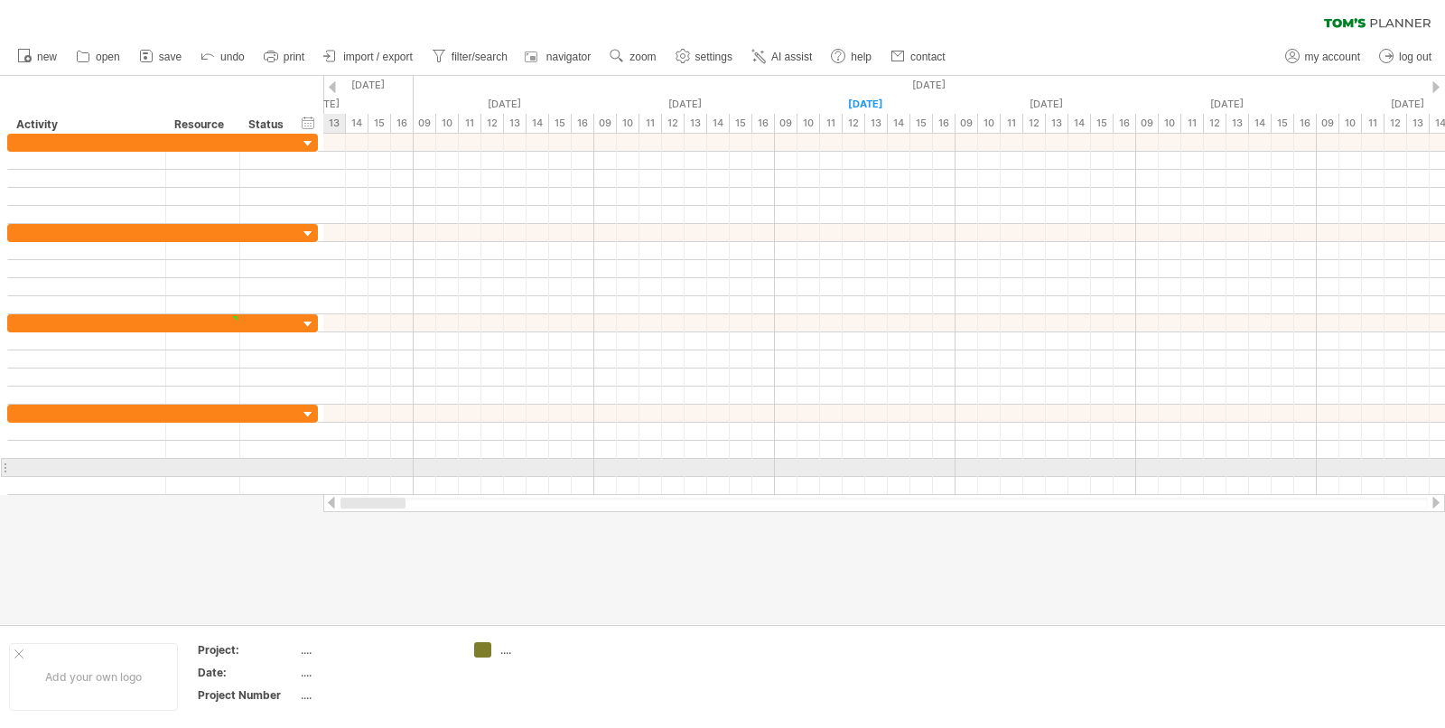
drag, startPoint x: 415, startPoint y: 505, endPoint x: 296, endPoint y: 468, distance: 124.8
click at [299, 470] on div "Trying to reach [DOMAIN_NAME] Connected again... 0% clear filter new" at bounding box center [722, 364] width 1445 height 728
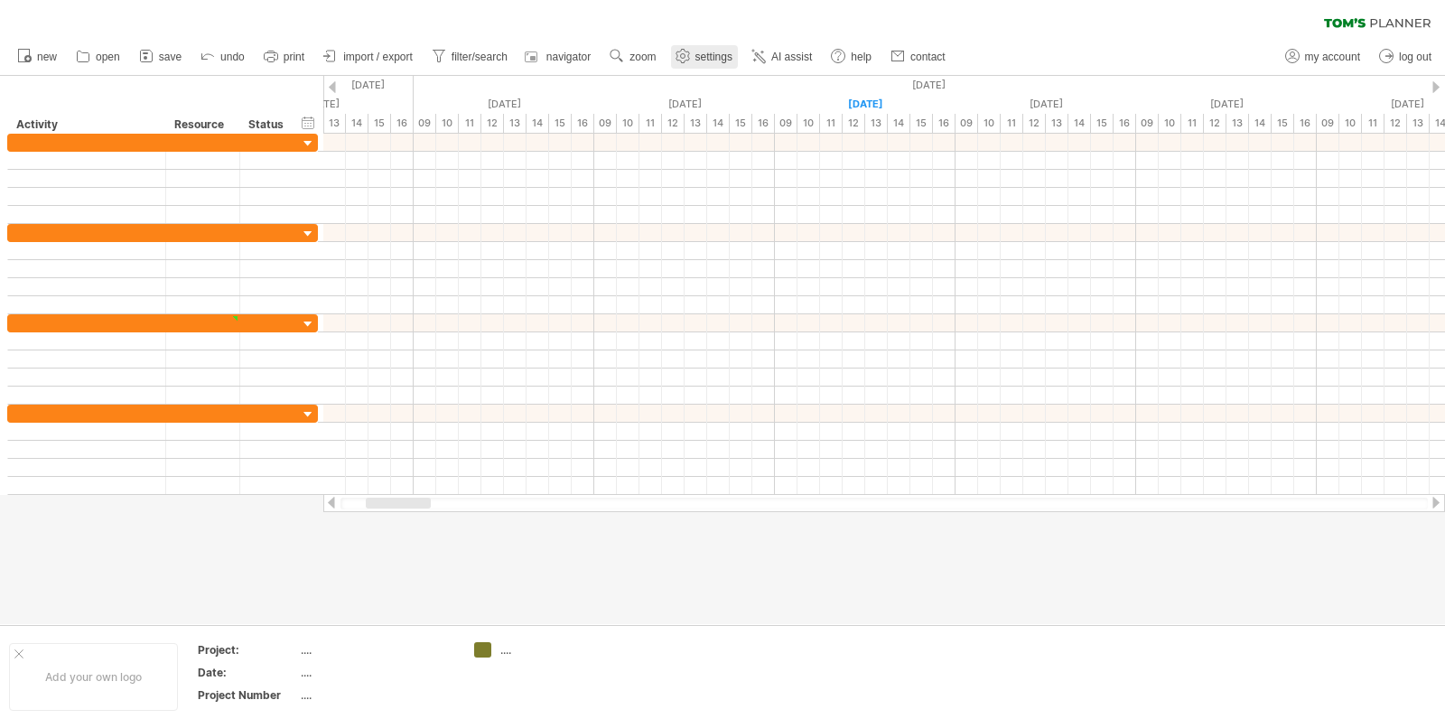
click at [680, 53] on use at bounding box center [683, 56] width 18 height 18
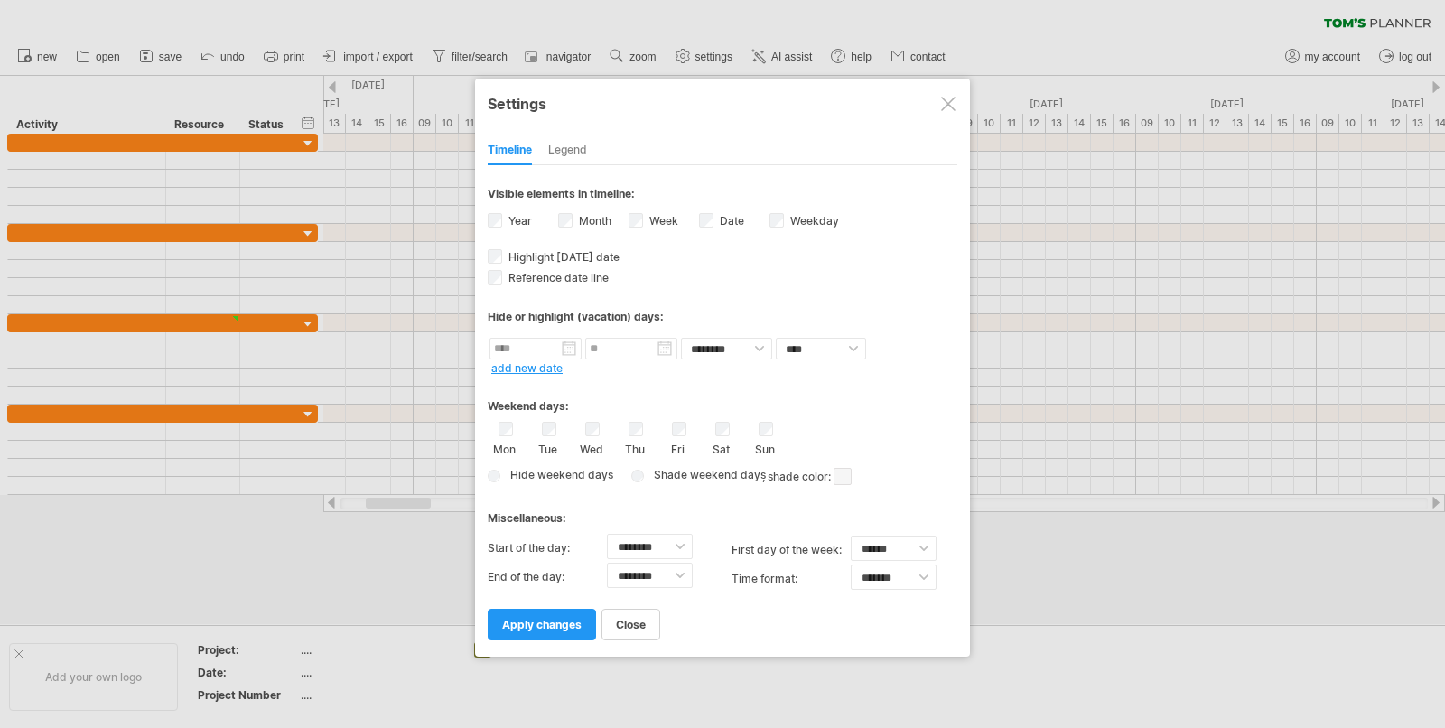
click at [843, 474] on span at bounding box center [843, 476] width 18 height 17
click at [936, 502] on span at bounding box center [934, 503] width 14 height 14
click at [526, 627] on link "apply changes" at bounding box center [542, 625] width 108 height 32
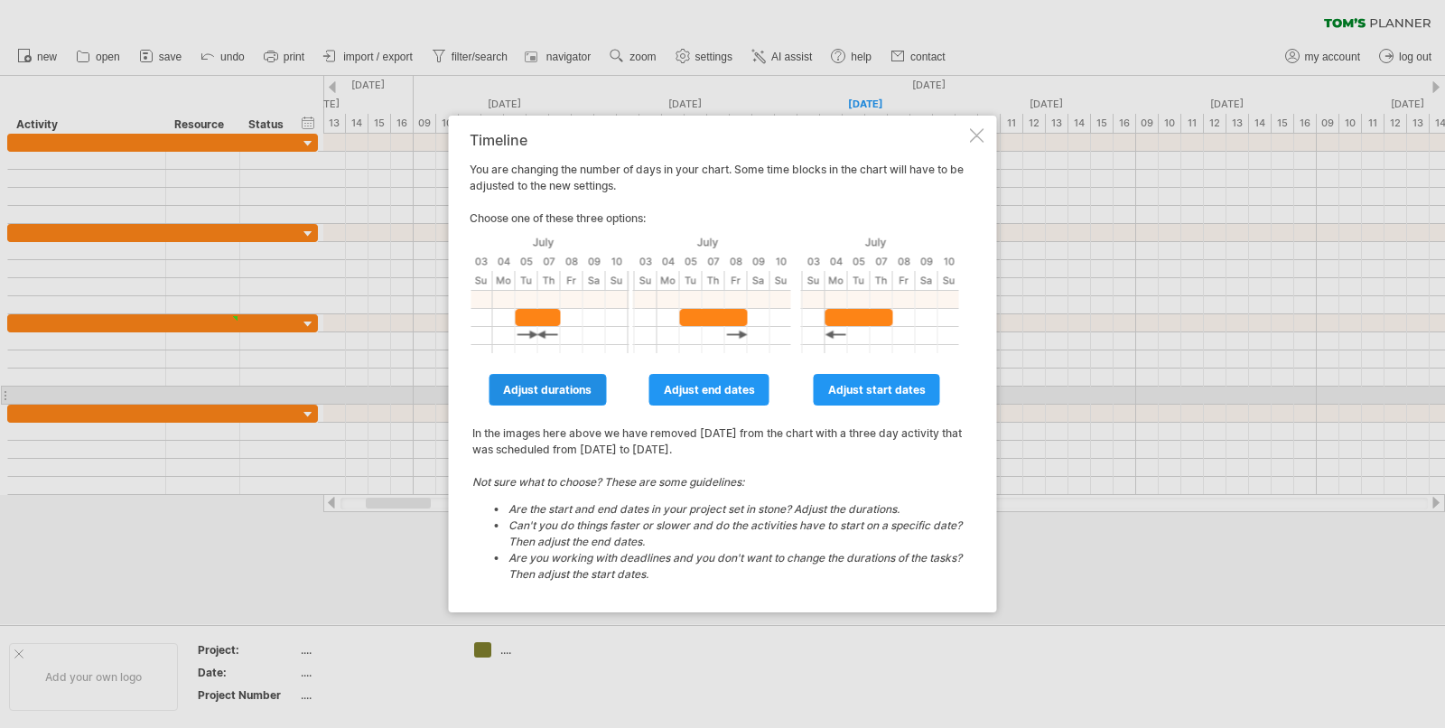
click at [554, 397] on link "adjust durations" at bounding box center [547, 390] width 117 height 32
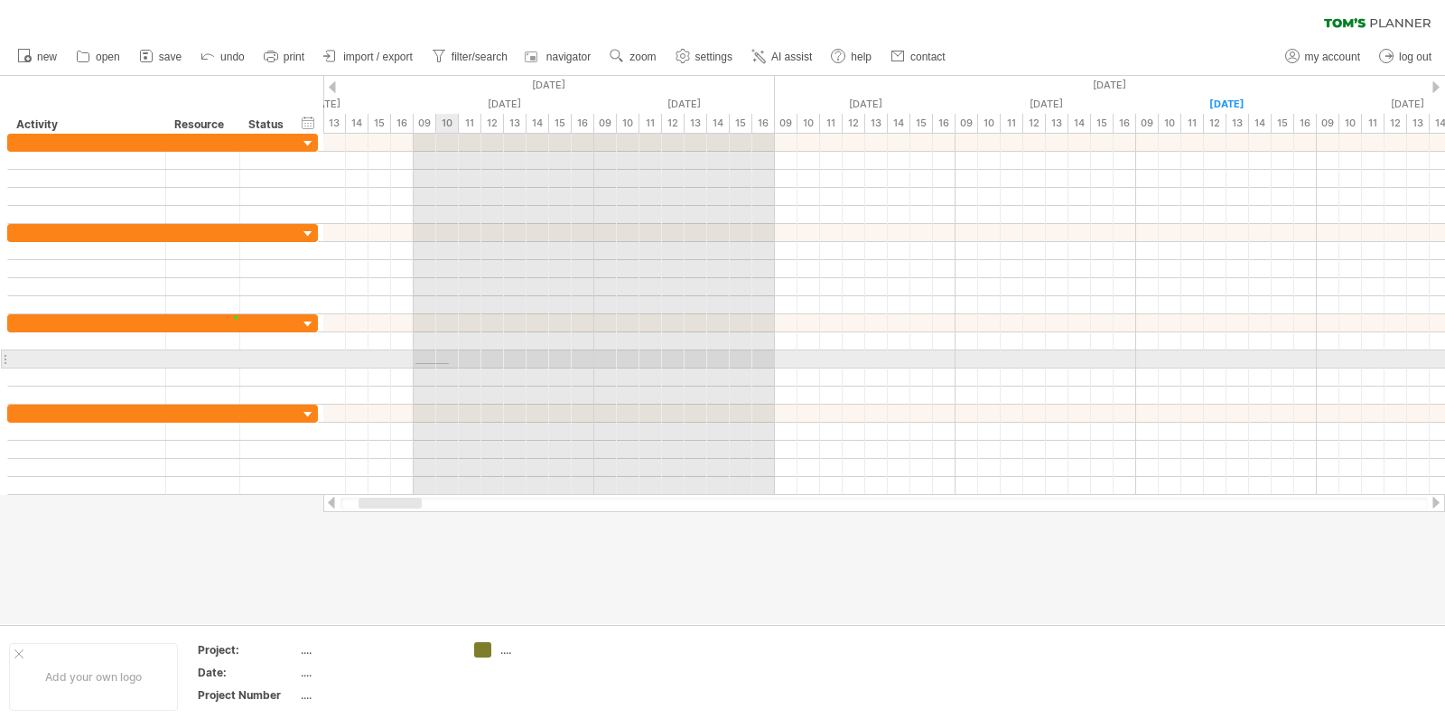
drag, startPoint x: 415, startPoint y: 363, endPoint x: 449, endPoint y: 364, distance: 33.4
click at [449, 364] on div "​ [DATE] - 66.5 days [DATE]" at bounding box center [884, 314] width 1122 height 361
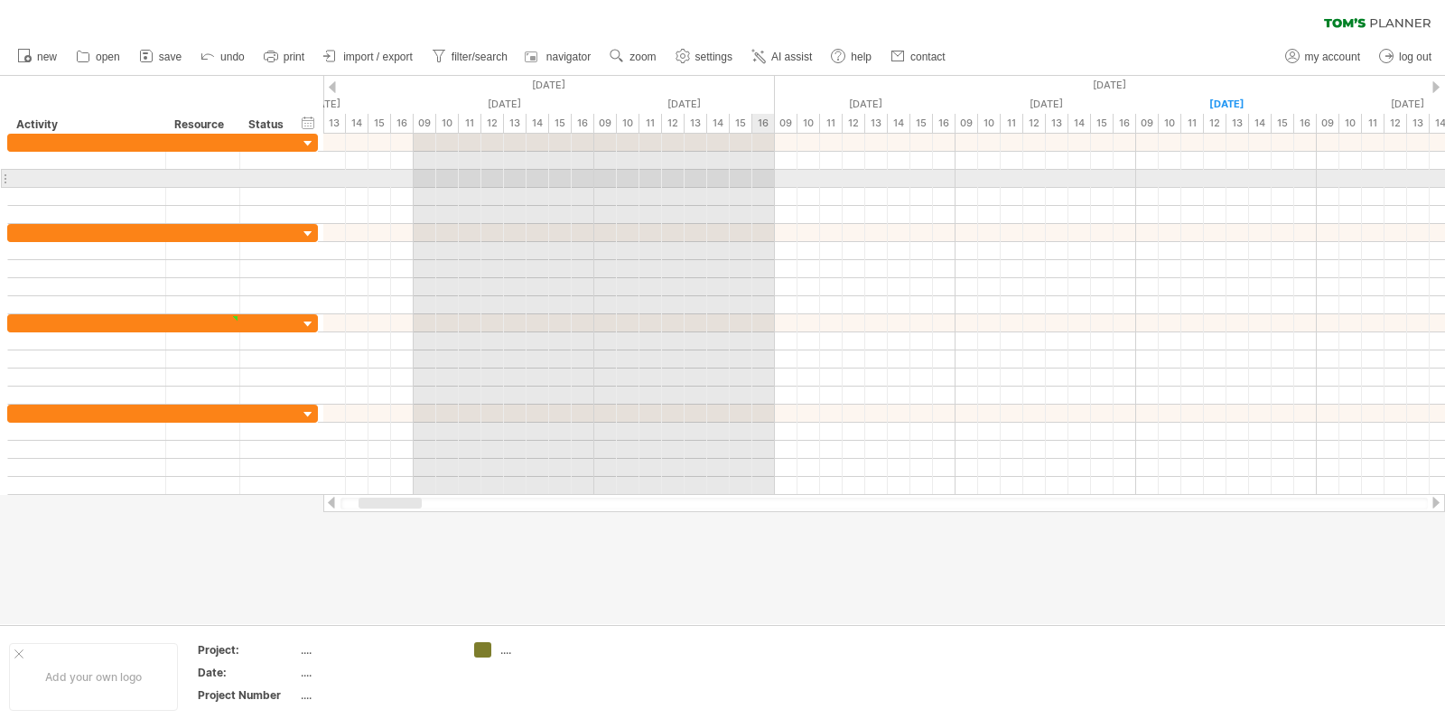
drag, startPoint x: 771, startPoint y: 172, endPoint x: 759, endPoint y: 185, distance: 17.3
click at [759, 185] on div at bounding box center [884, 179] width 1122 height 90
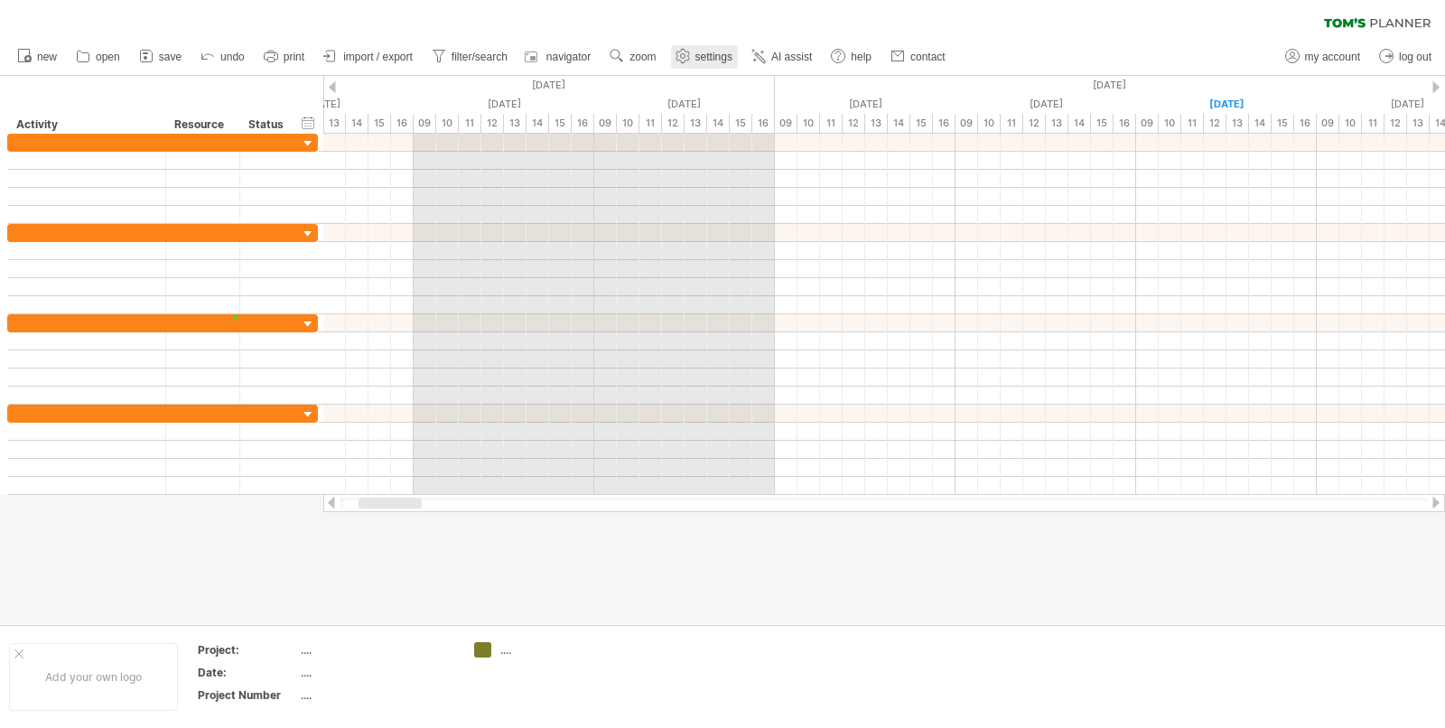
click at [690, 63] on use at bounding box center [683, 56] width 18 height 18
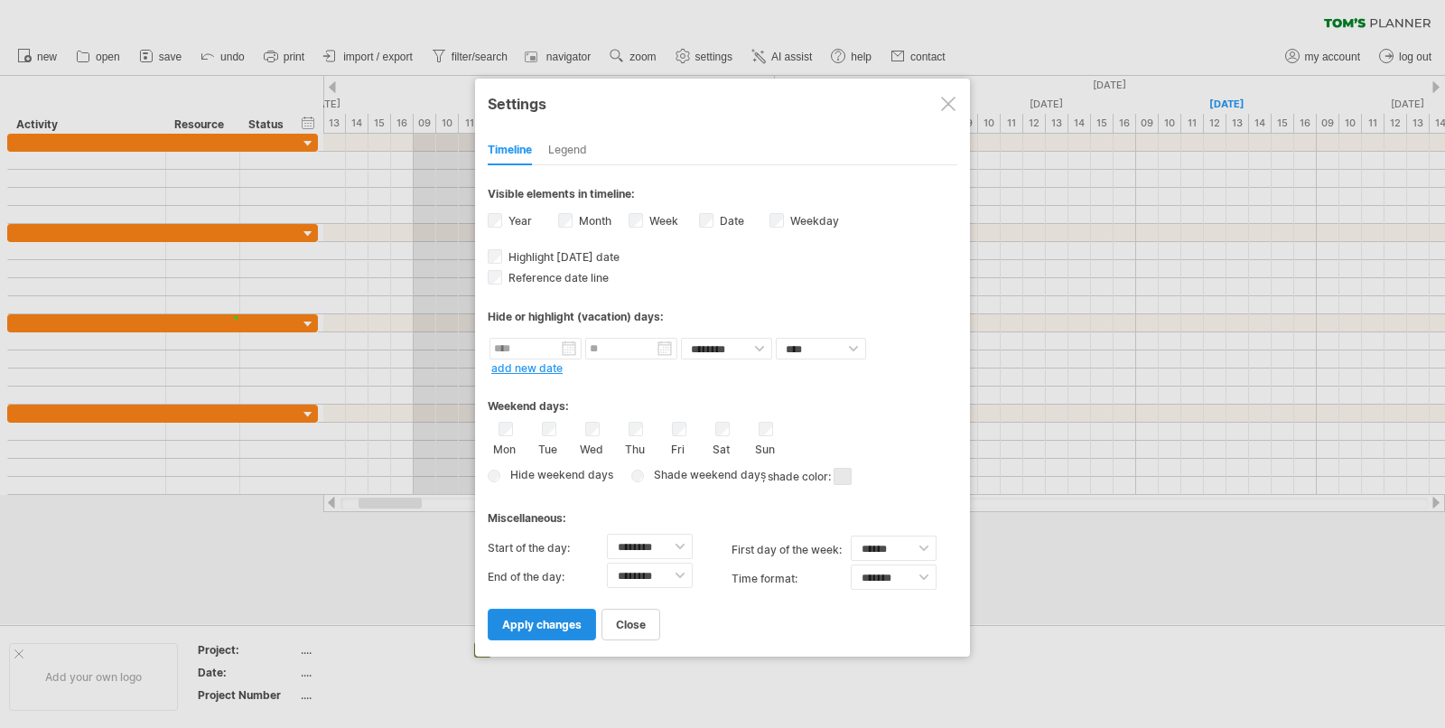
click at [559, 609] on link "apply changes" at bounding box center [542, 625] width 108 height 32
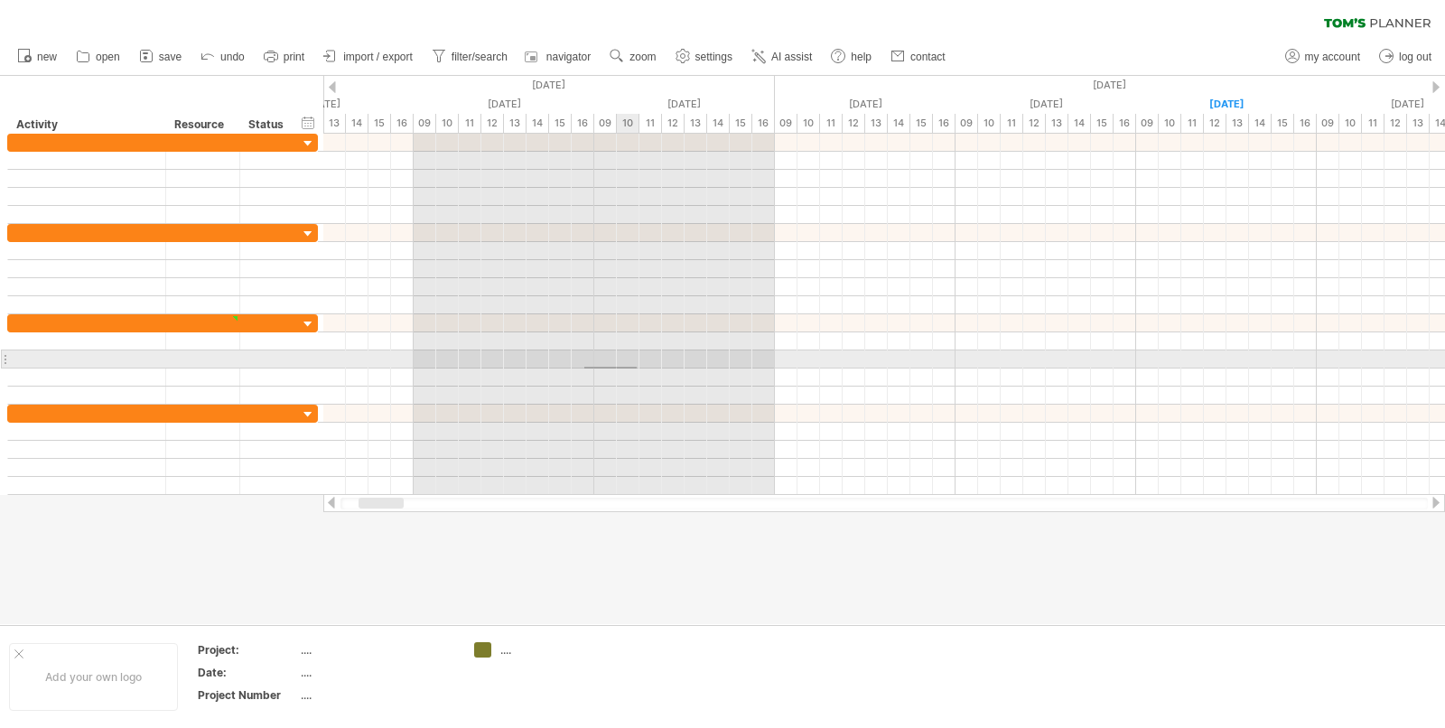
drag, startPoint x: 584, startPoint y: 367, endPoint x: 637, endPoint y: 368, distance: 52.4
click at [637, 368] on div at bounding box center [884, 377] width 1122 height 18
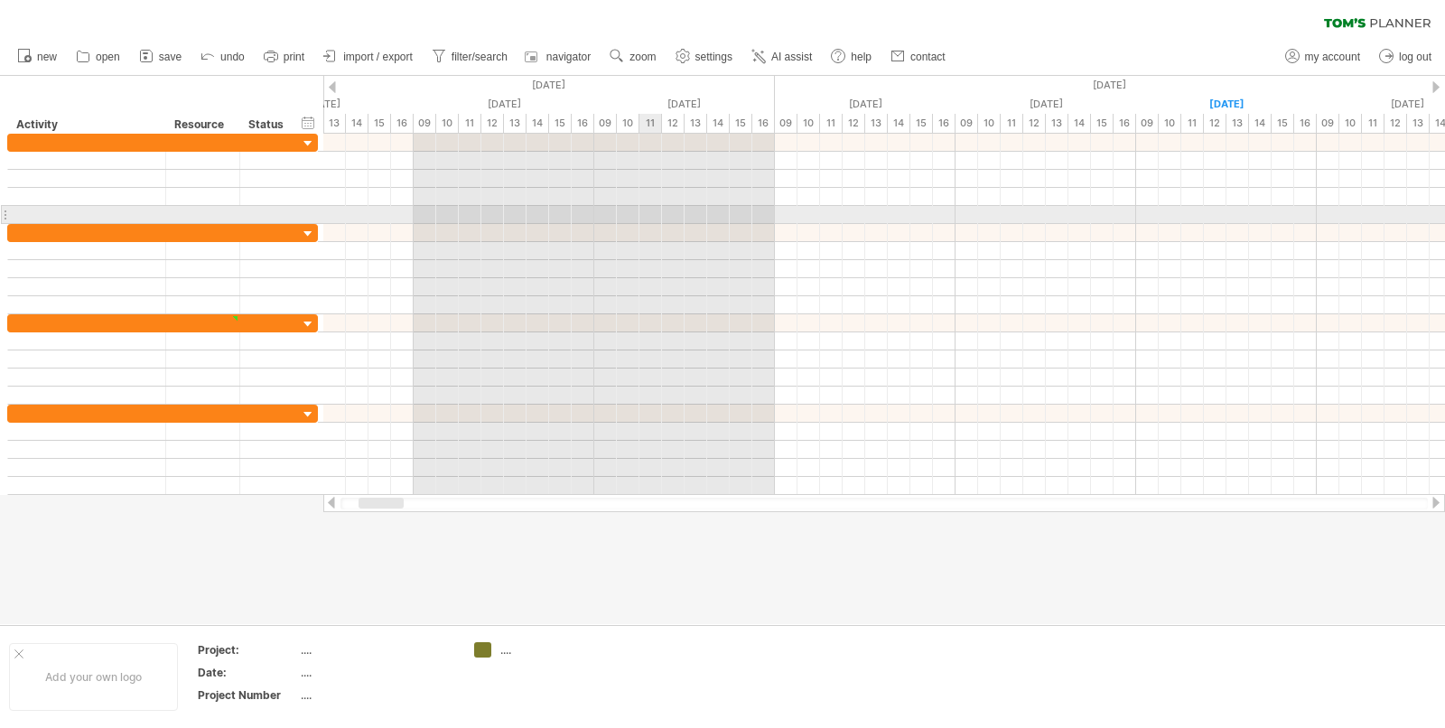
click at [644, 209] on div at bounding box center [884, 215] width 1122 height 18
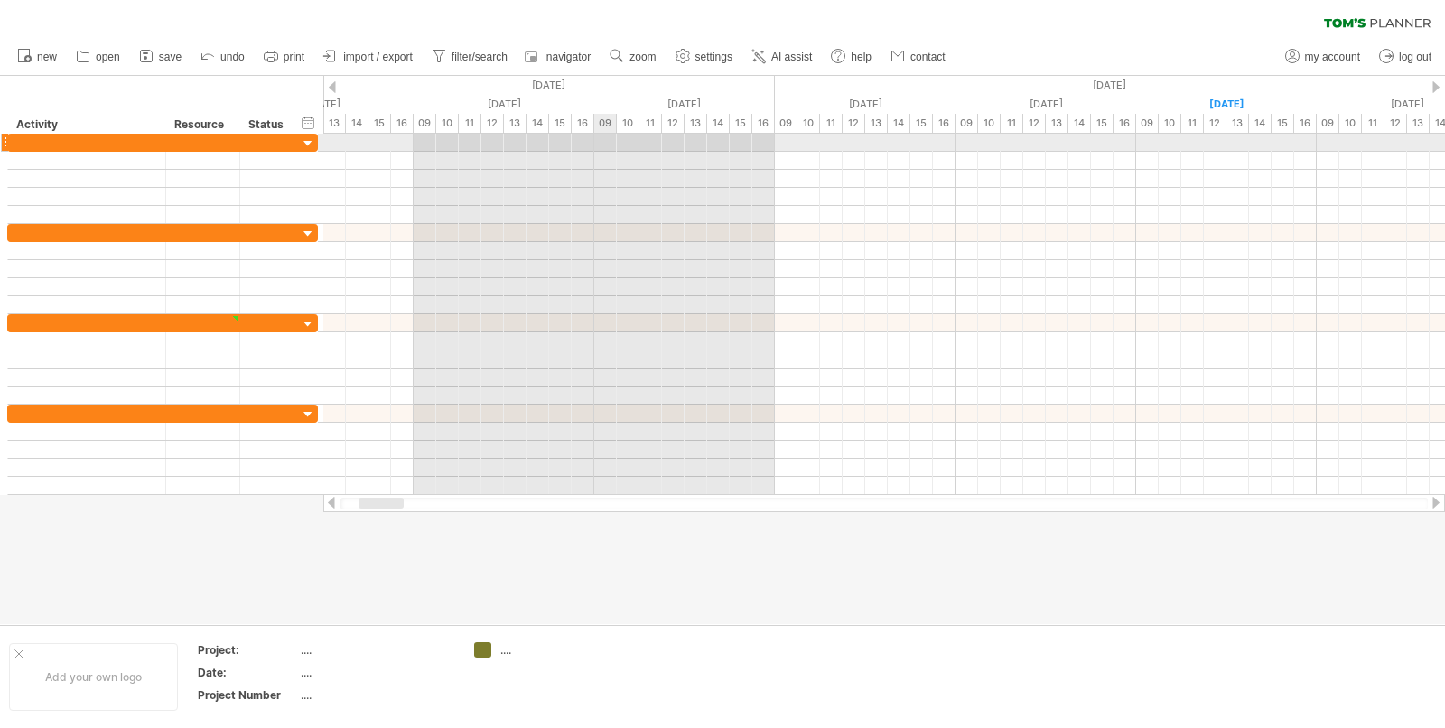
click at [581, 156] on div at bounding box center [884, 161] width 1122 height 18
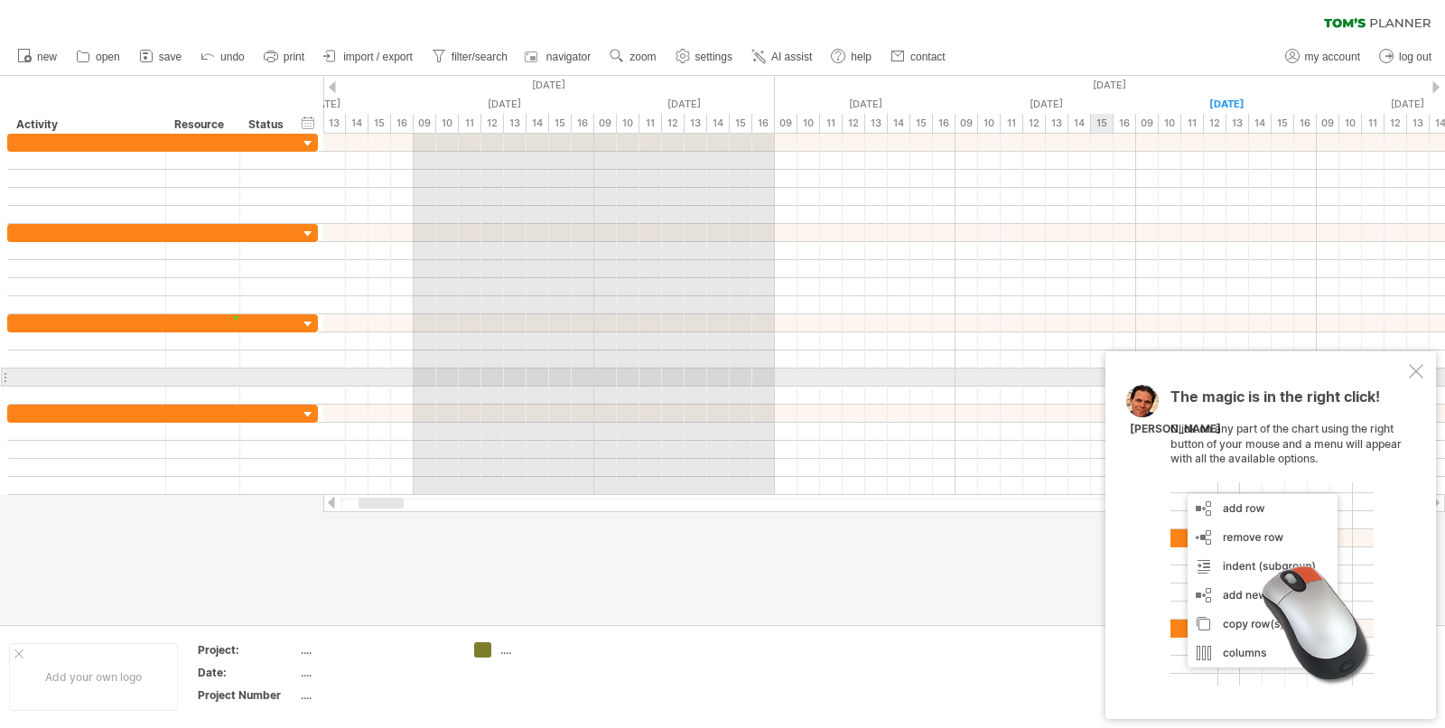
click at [1412, 369] on div at bounding box center [1416, 371] width 14 height 14
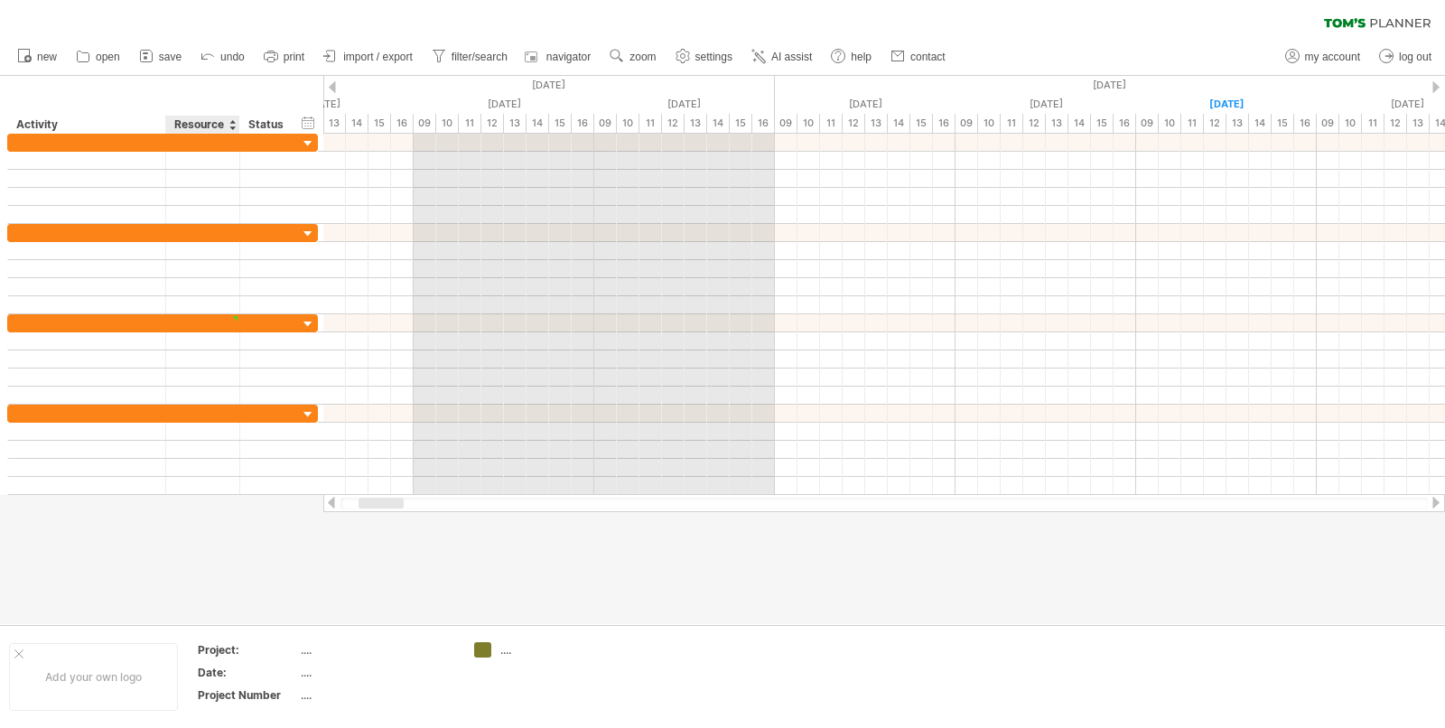
click at [713, 589] on div at bounding box center [722, 350] width 1445 height 548
click at [710, 59] on span "settings" at bounding box center [713, 57] width 37 height 13
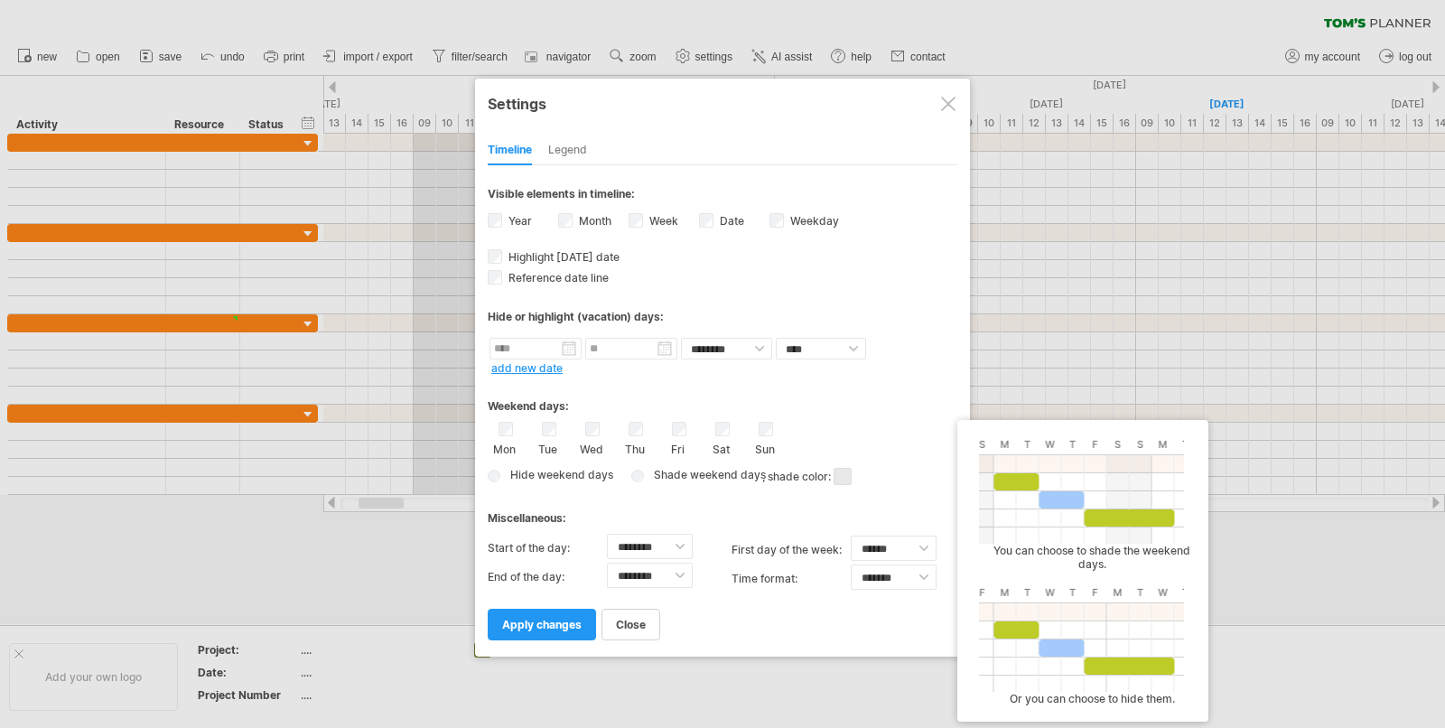
click at [502, 468] on div "Hide weekend days Shade weekend days , shade color: You can choose to shade the…" at bounding box center [723, 476] width 470 height 26
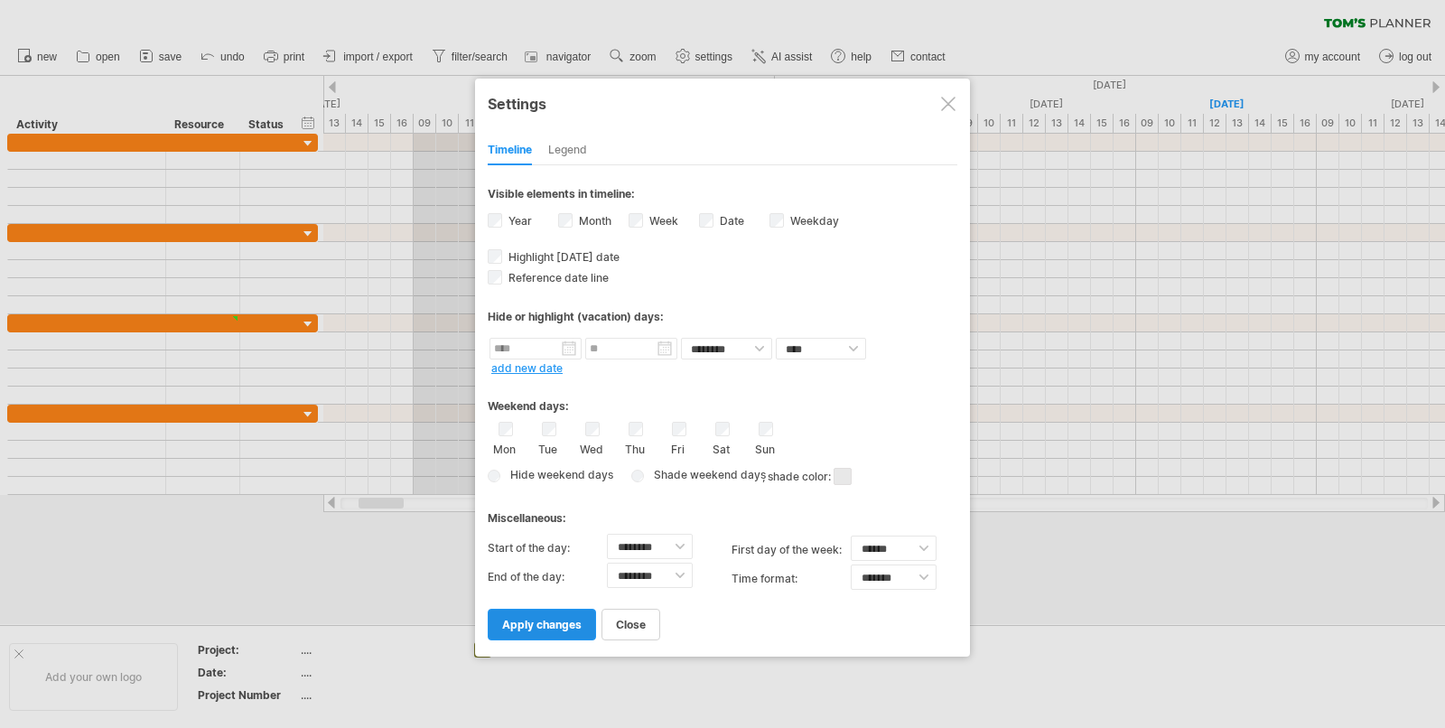
click at [568, 609] on link "apply changes" at bounding box center [542, 625] width 108 height 32
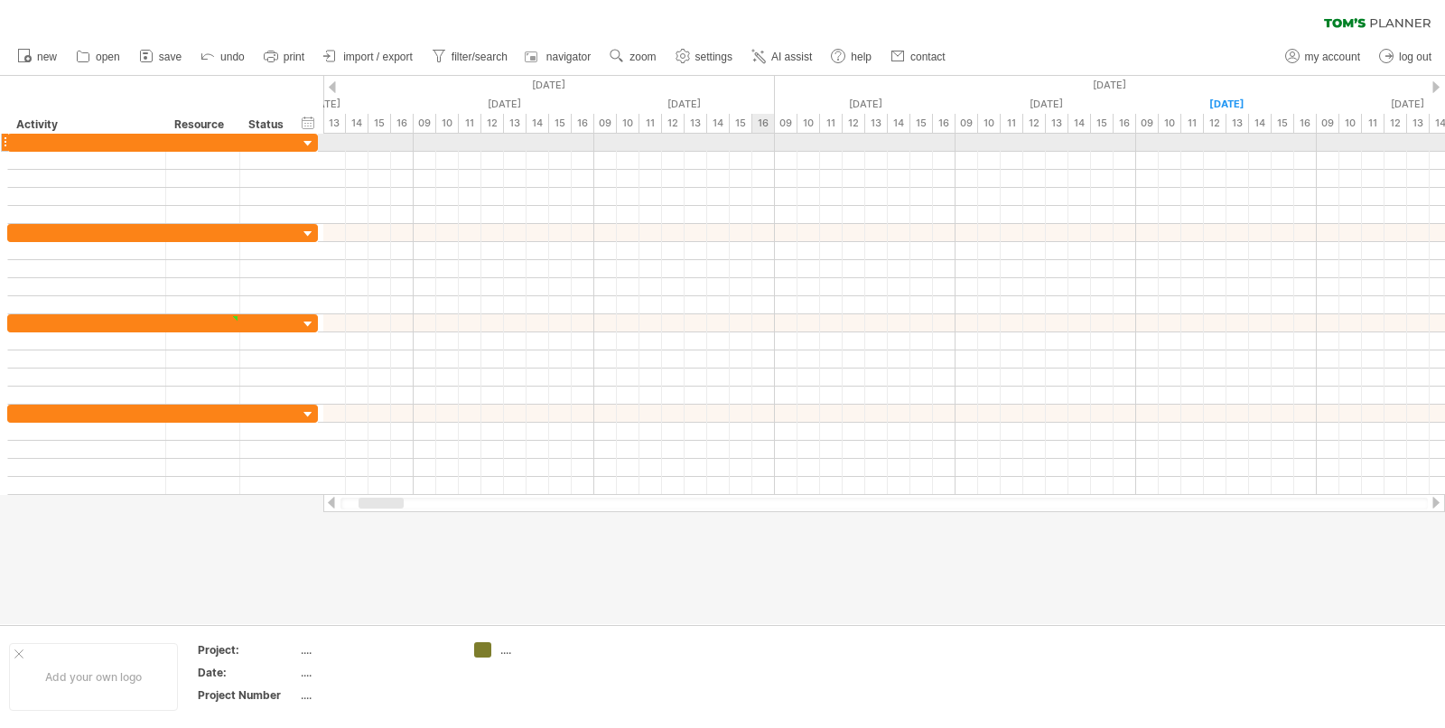
click at [766, 140] on div at bounding box center [884, 143] width 1122 height 18
click at [778, 140] on div at bounding box center [884, 143] width 1122 height 18
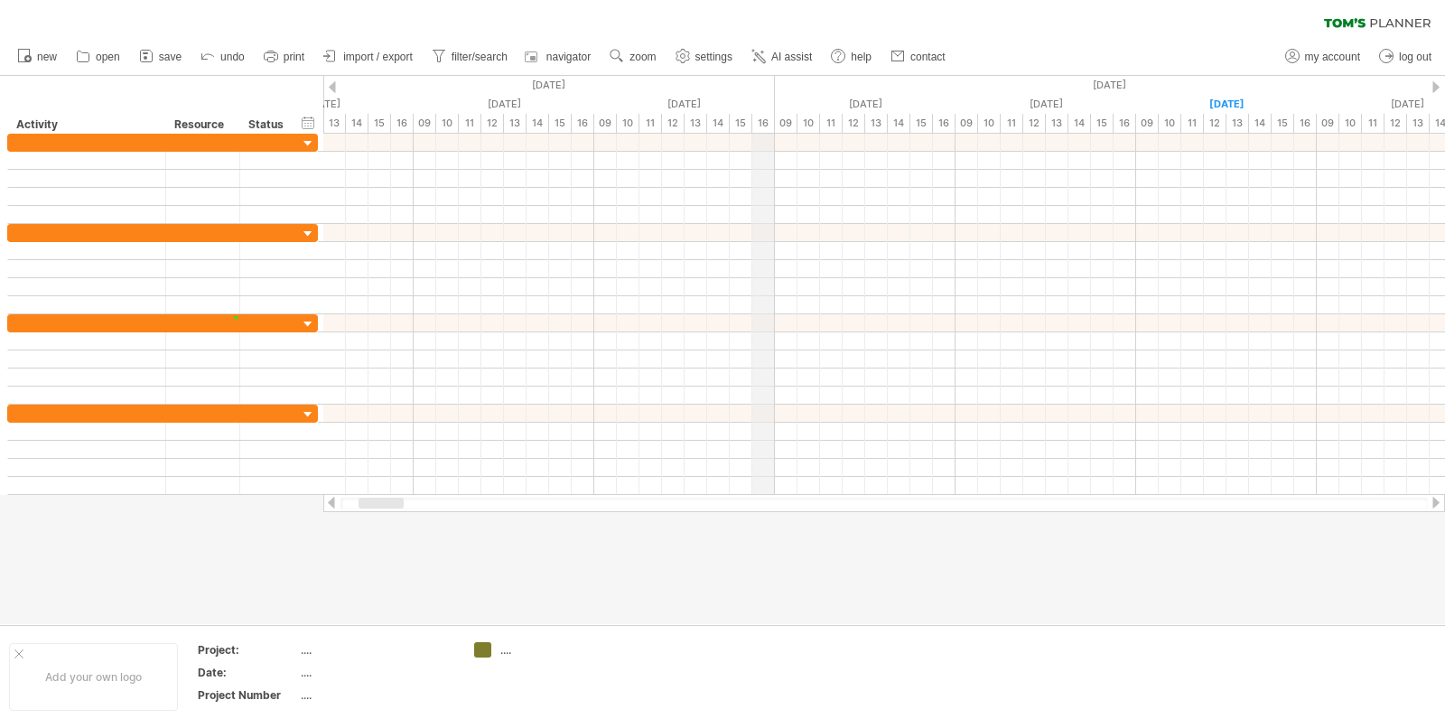
click at [761, 118] on div "16" at bounding box center [763, 123] width 23 height 19
click at [786, 116] on div "09" at bounding box center [786, 123] width 23 height 19
click at [656, 54] on span "zoom" at bounding box center [642, 57] width 26 height 13
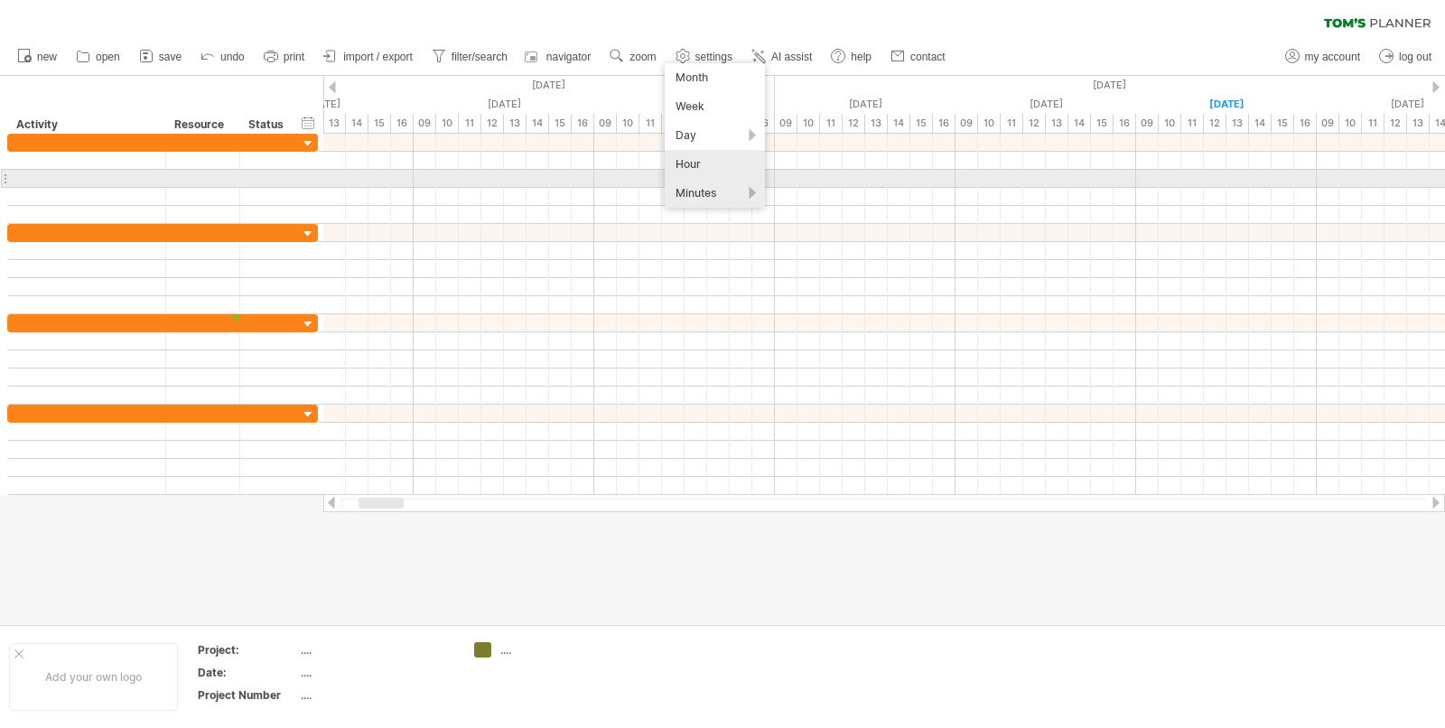
click at [678, 184] on div "Minutes" at bounding box center [715, 193] width 100 height 29
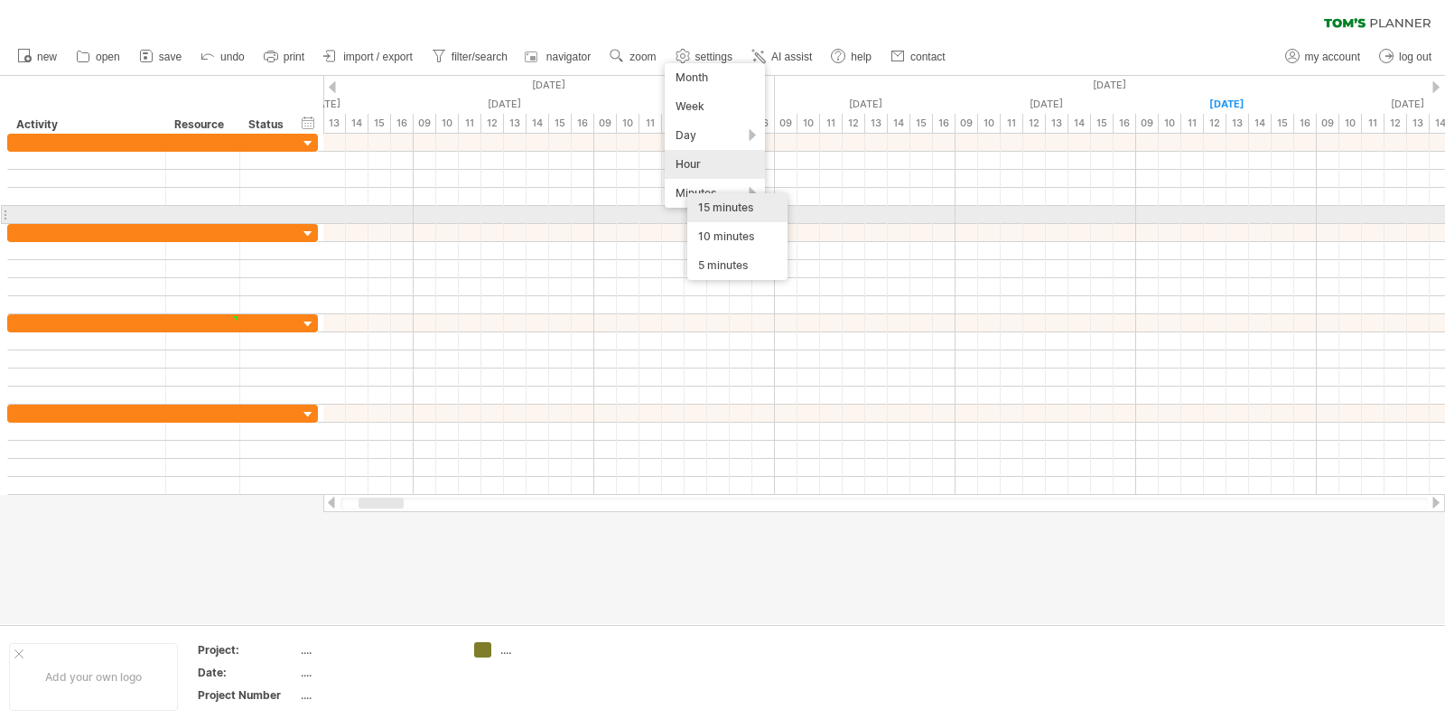
click at [735, 212] on div "15 minutes" at bounding box center [737, 207] width 100 height 29
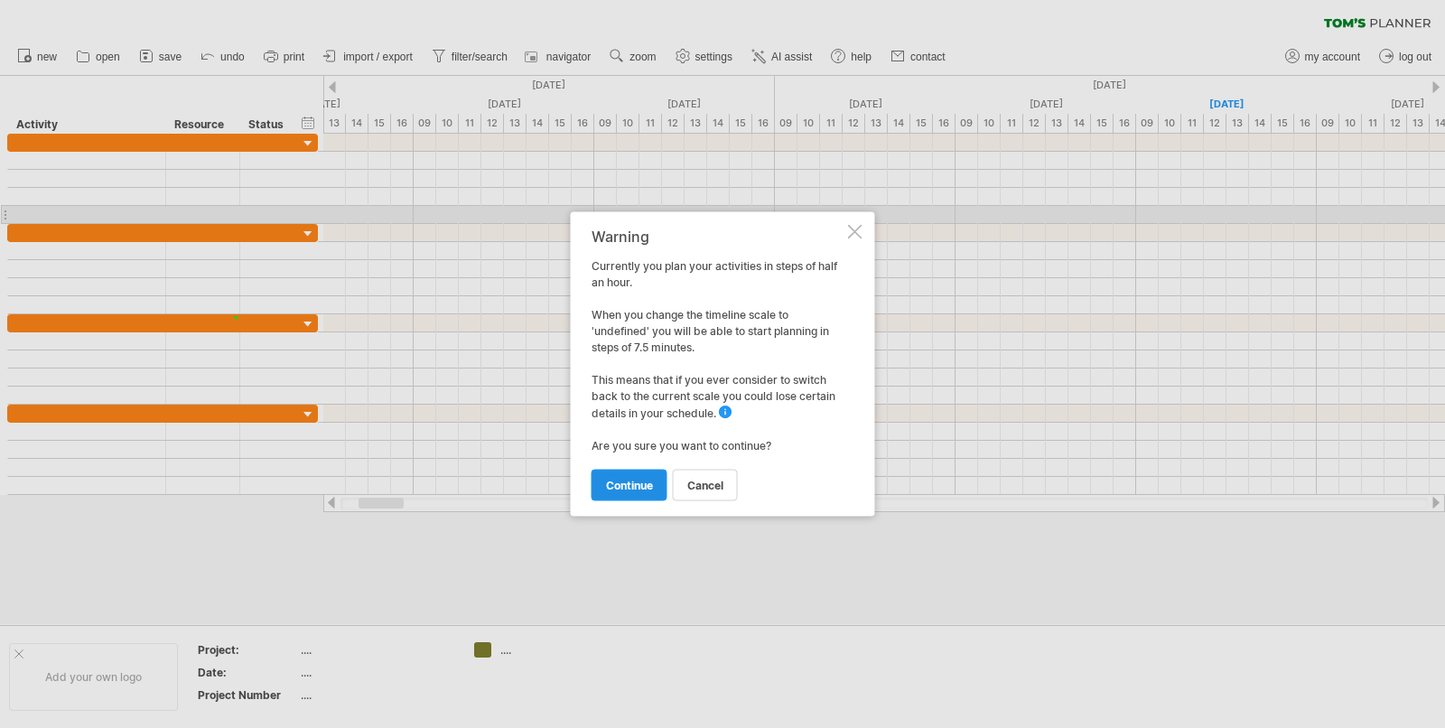
click at [626, 480] on span "continue" at bounding box center [629, 486] width 47 height 14
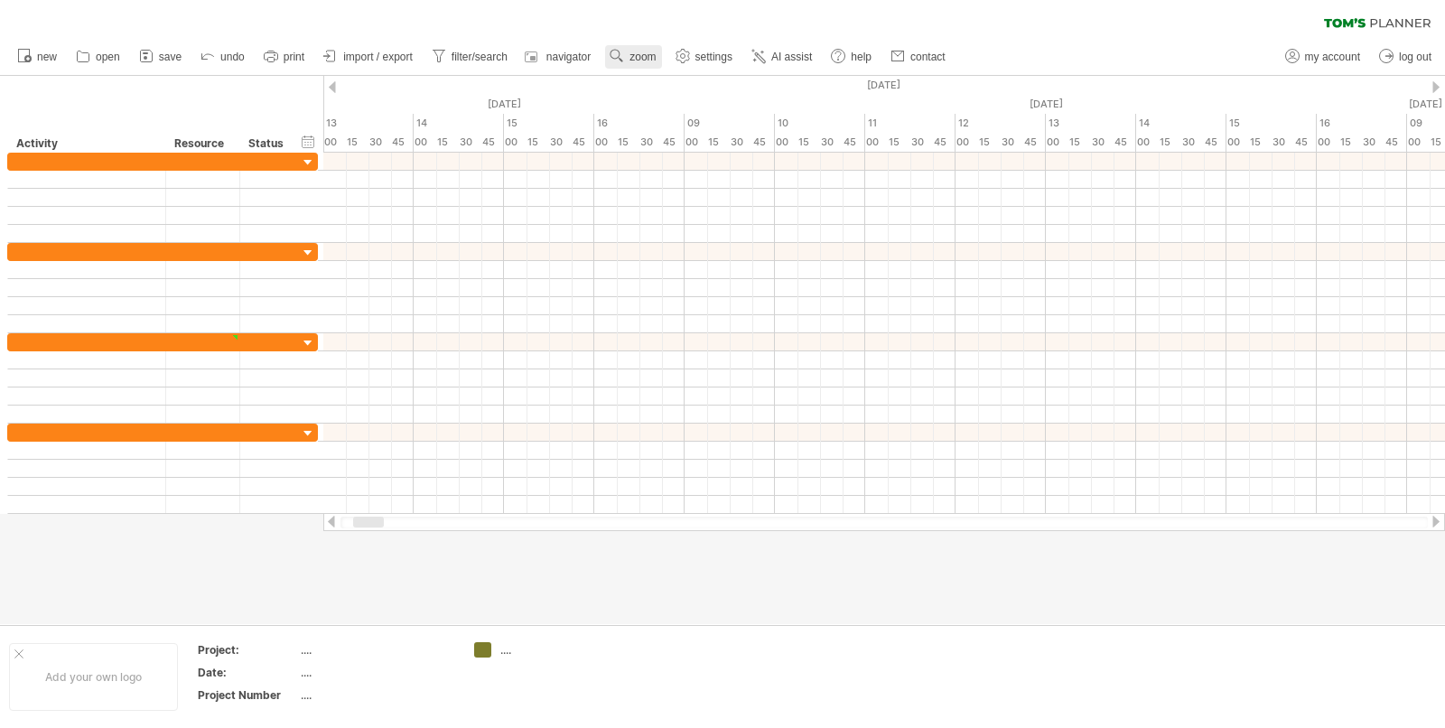
click at [622, 52] on use at bounding box center [617, 56] width 18 height 18
click at [671, 104] on div "Week" at bounding box center [681, 104] width 100 height 29
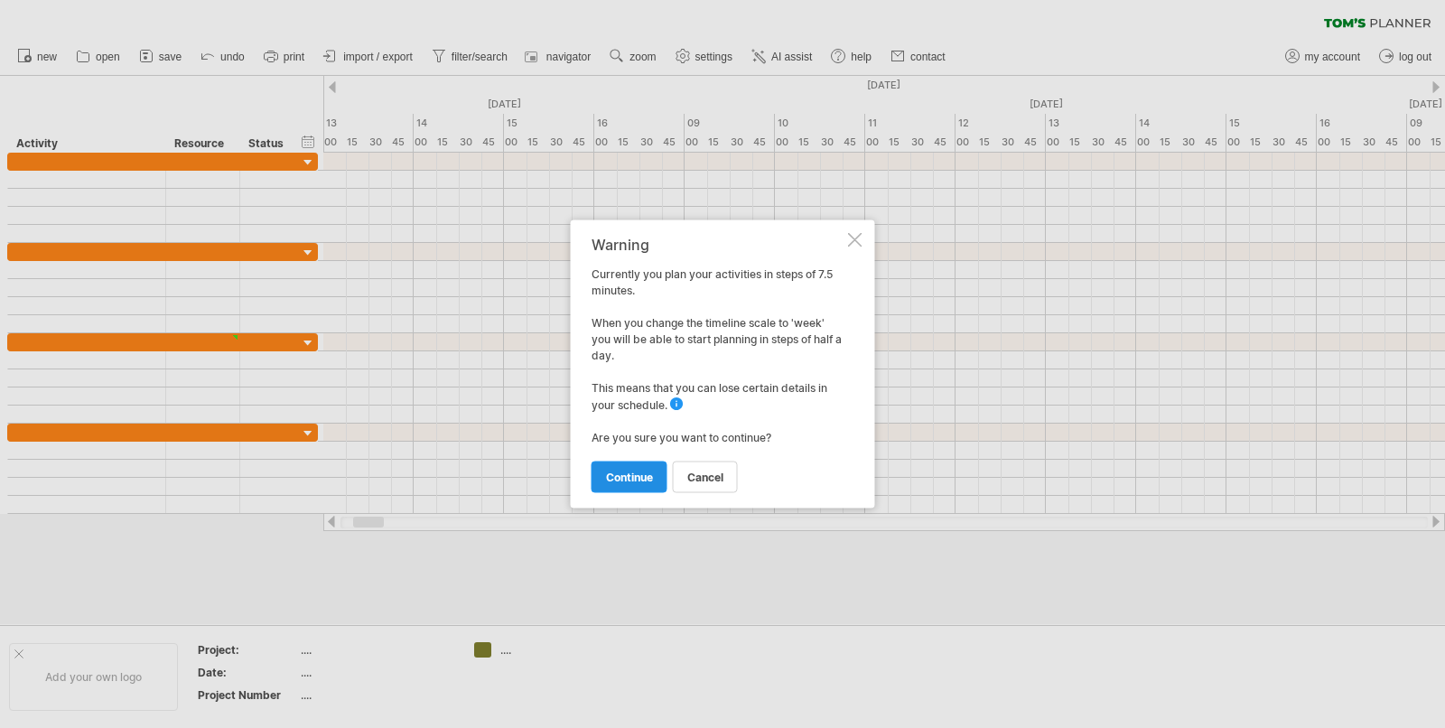
click at [637, 472] on span "continue" at bounding box center [629, 477] width 47 height 14
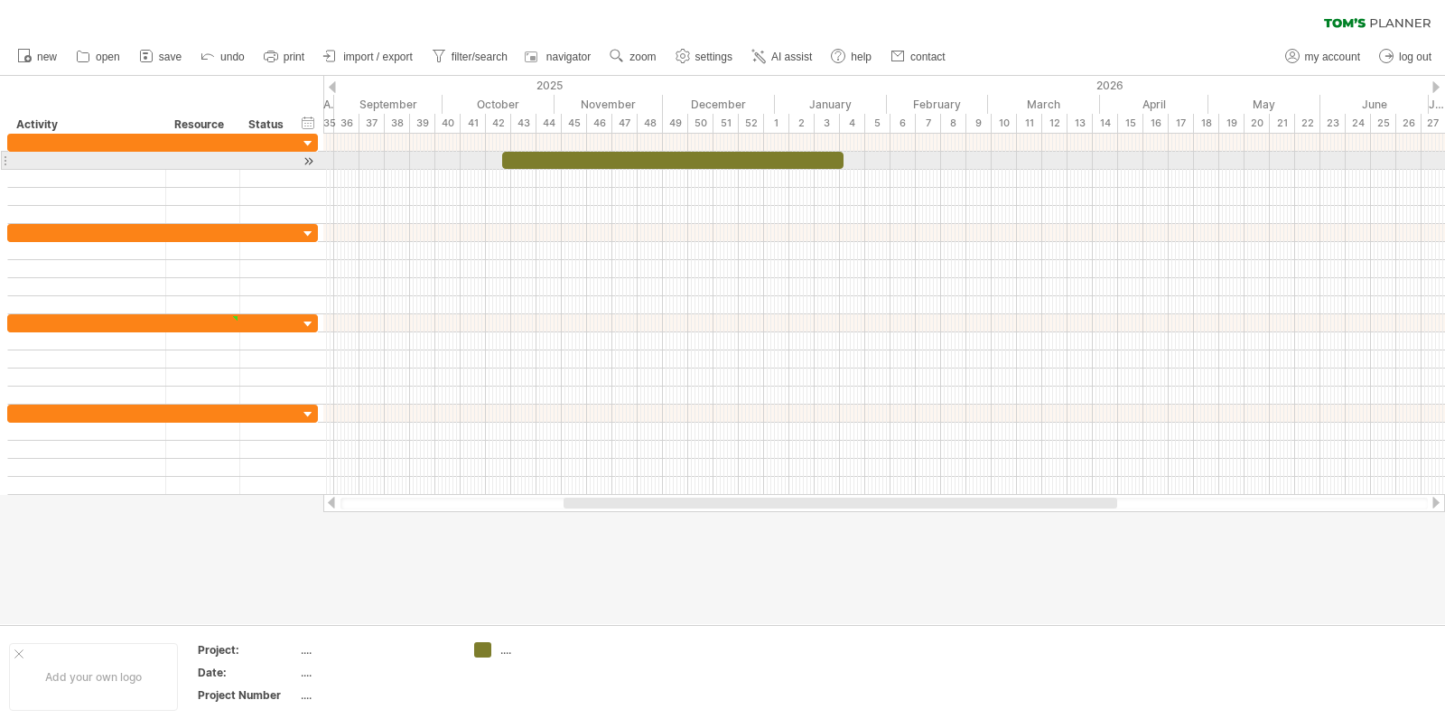
click at [641, 162] on div "​" at bounding box center [672, 160] width 341 height 17
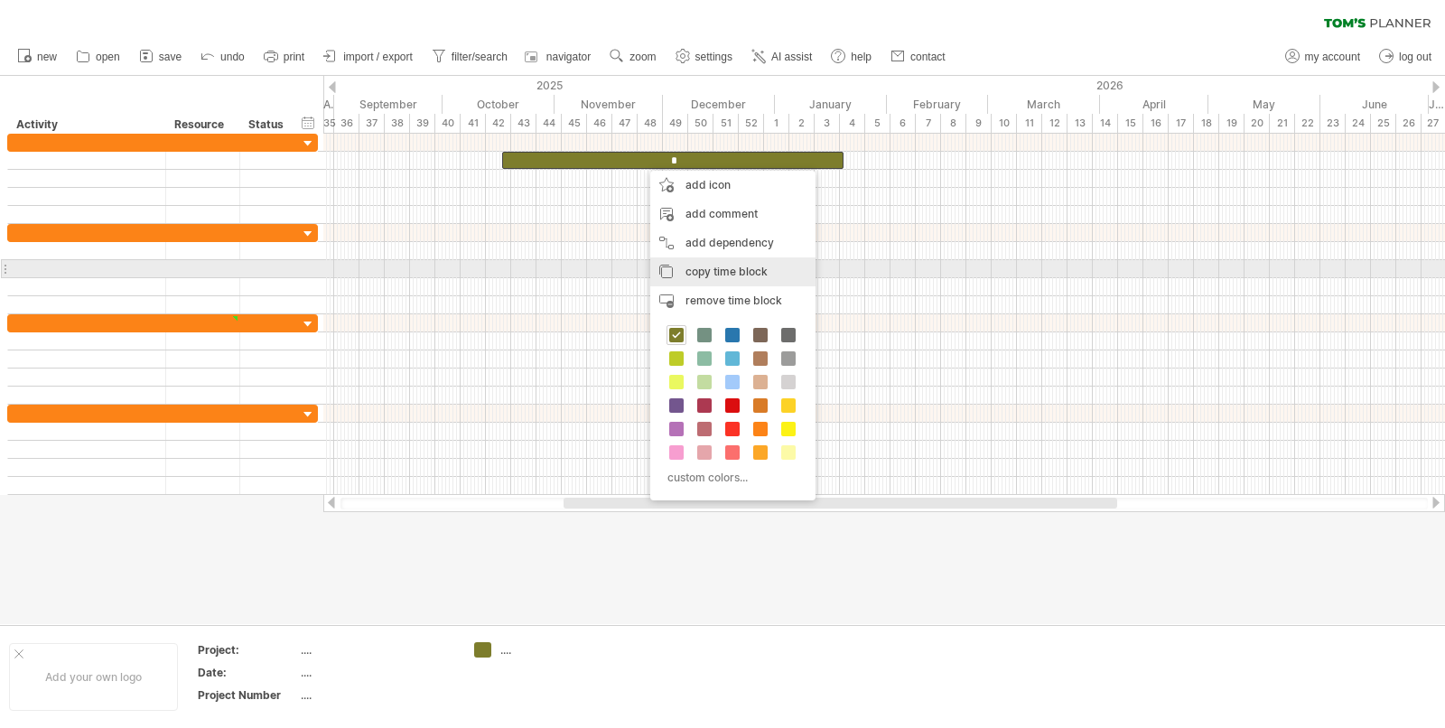
click at [694, 271] on span "copy time block" at bounding box center [726, 272] width 82 height 14
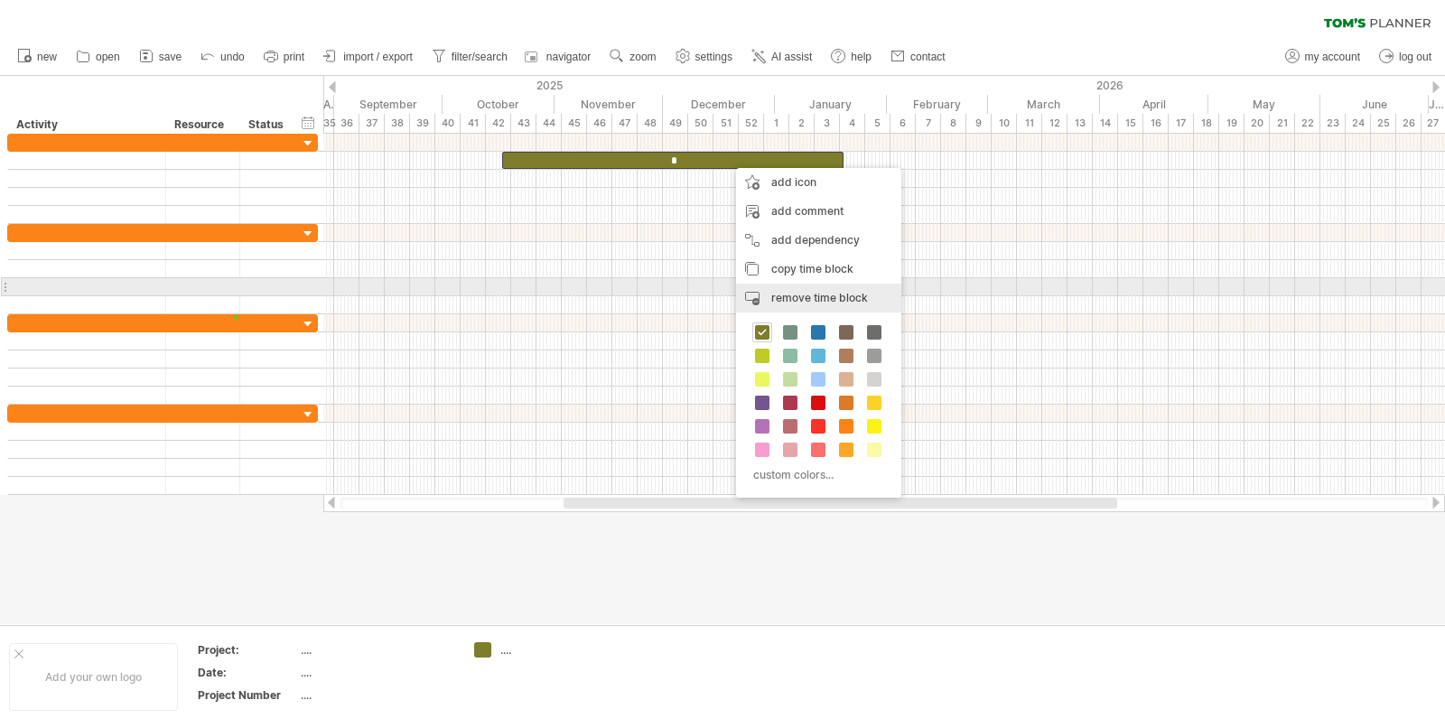
click at [792, 293] on span "remove time block" at bounding box center [819, 298] width 97 height 14
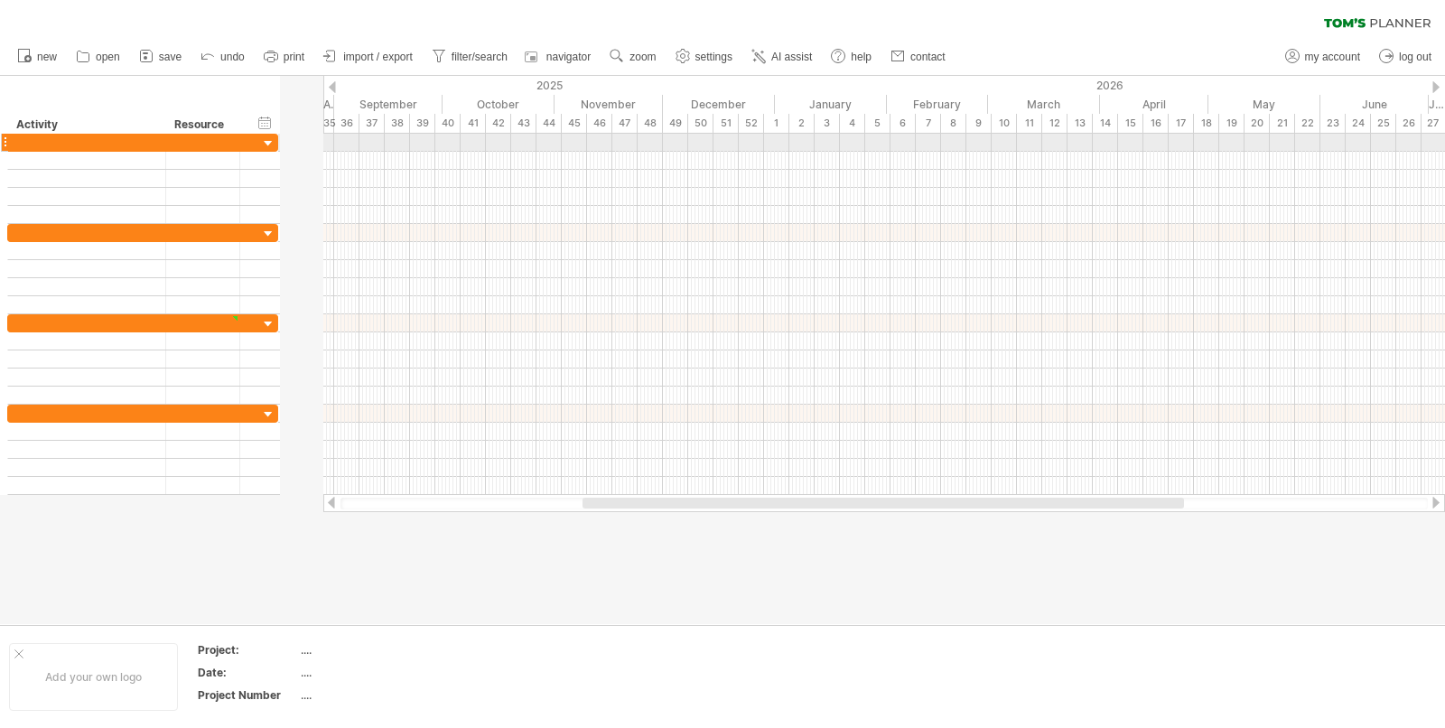
drag, startPoint x: 317, startPoint y: 144, endPoint x: 210, endPoint y: 146, distance: 106.6
click at [210, 146] on div at bounding box center [142, 143] width 271 height 18
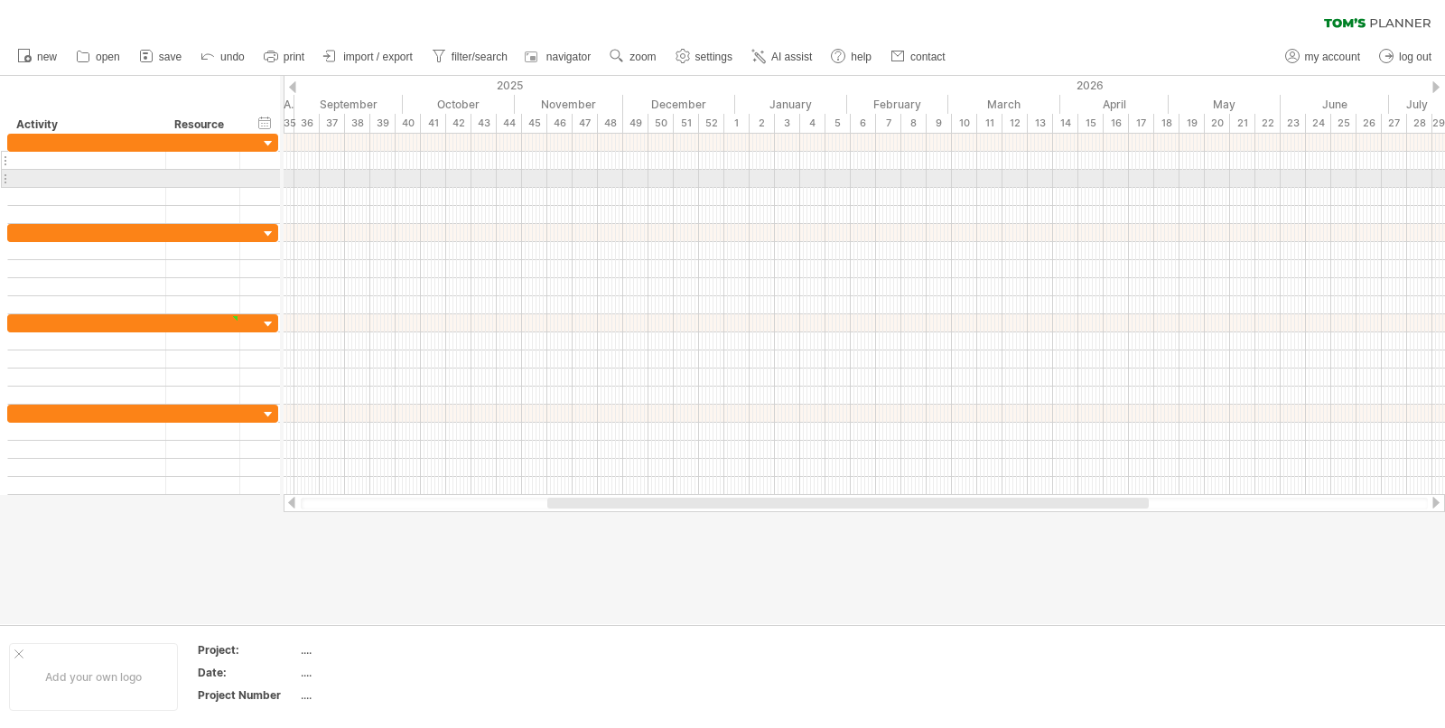
drag, startPoint x: 277, startPoint y: 172, endPoint x: 123, endPoint y: 166, distance: 154.5
click at [123, 166] on div at bounding box center [142, 179] width 271 height 90
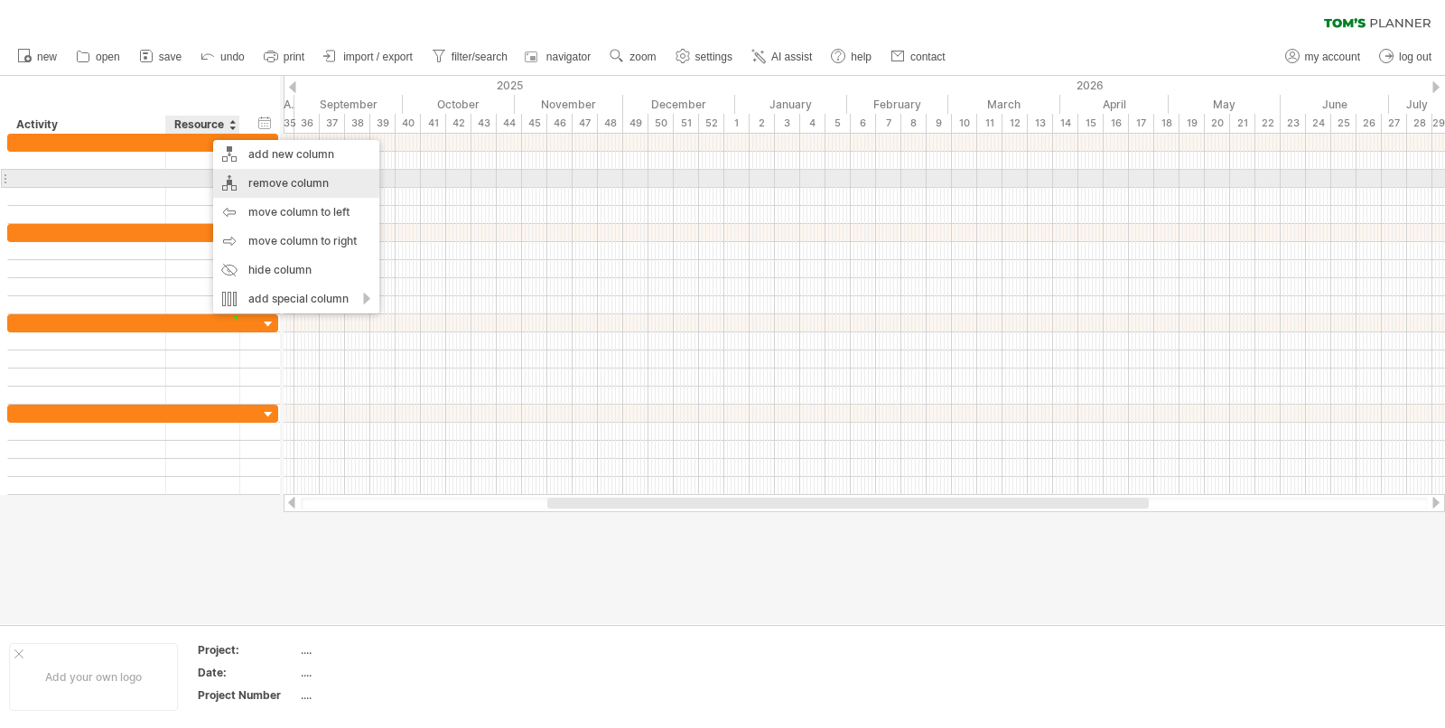
click at [266, 181] on div "remove column" at bounding box center [296, 183] width 166 height 29
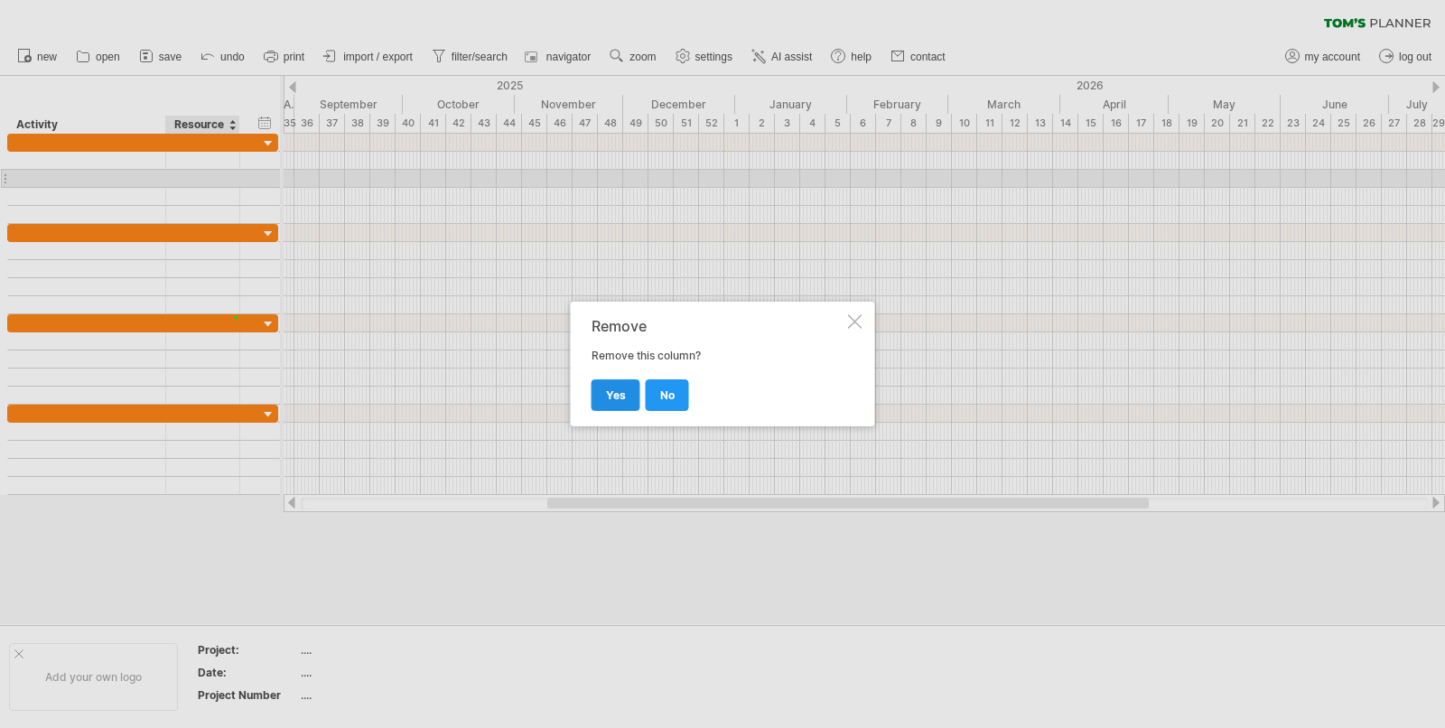
click at [602, 393] on link "yes" at bounding box center [615, 395] width 49 height 32
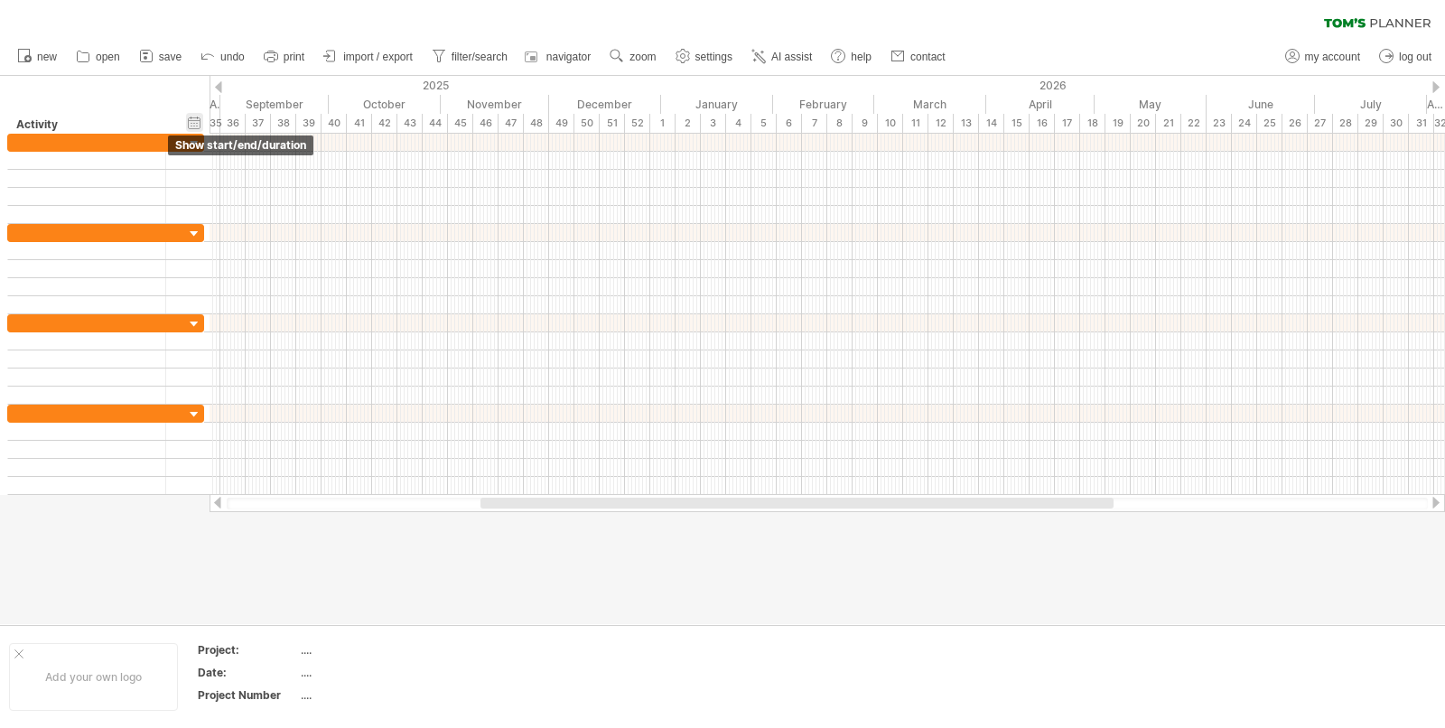
click at [192, 124] on div "hide start/end/duration show start/end/duration" at bounding box center [194, 122] width 17 height 19
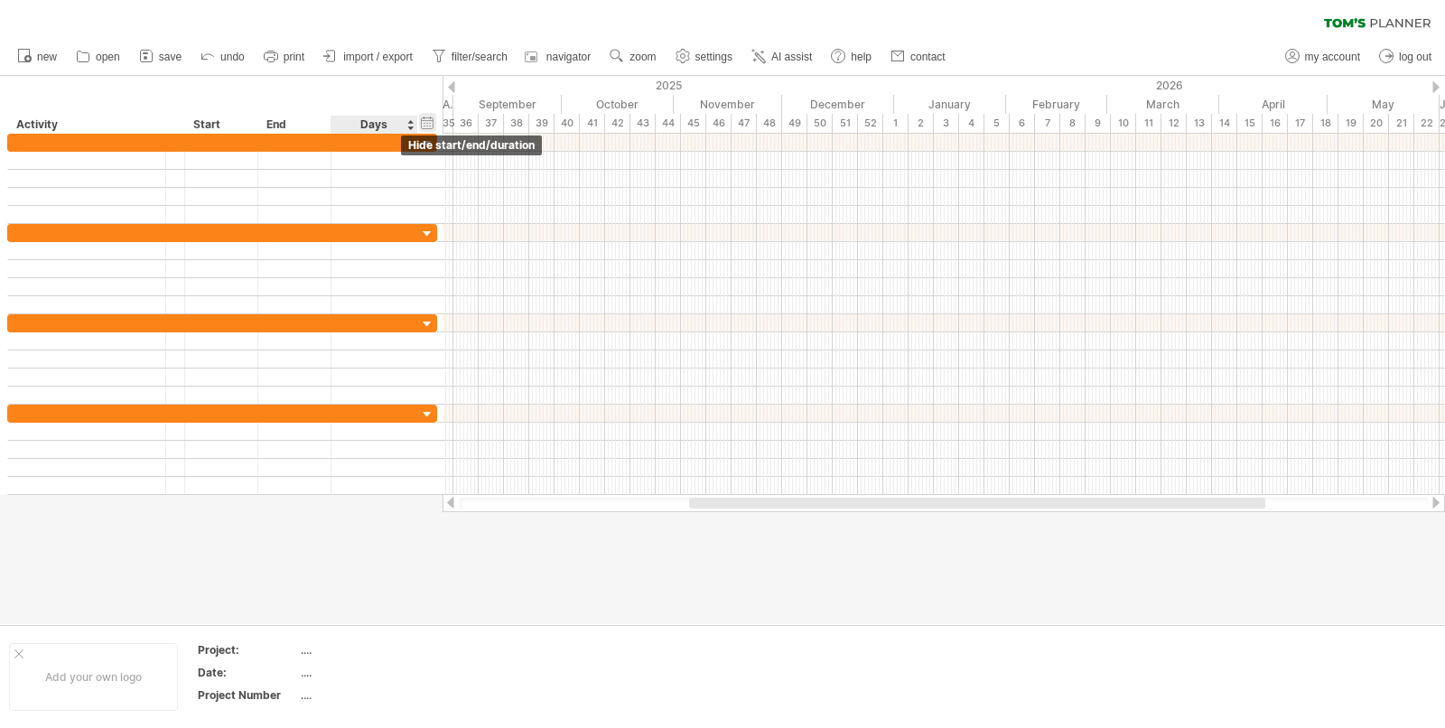
click at [422, 122] on div "hide start/end/duration show start/end/duration" at bounding box center [427, 122] width 17 height 19
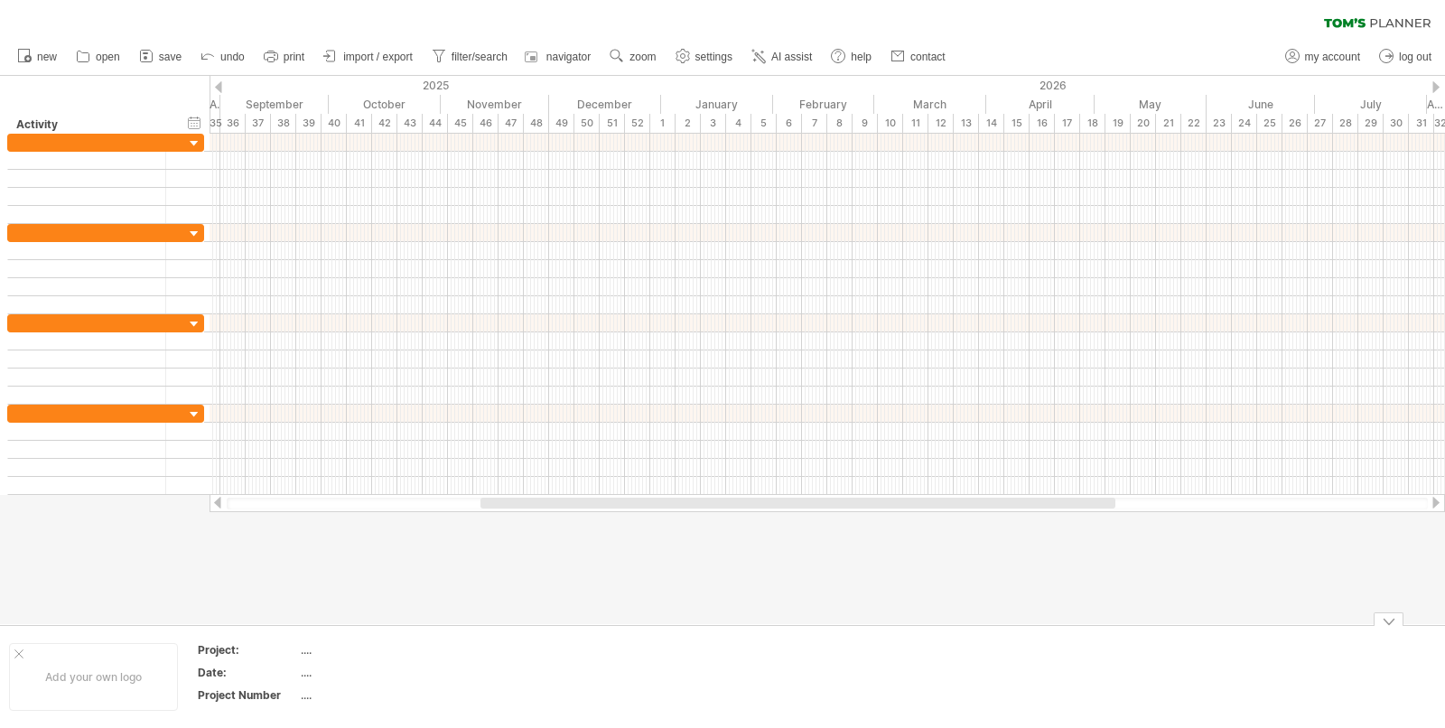
click at [1390, 619] on div at bounding box center [1389, 619] width 30 height 14
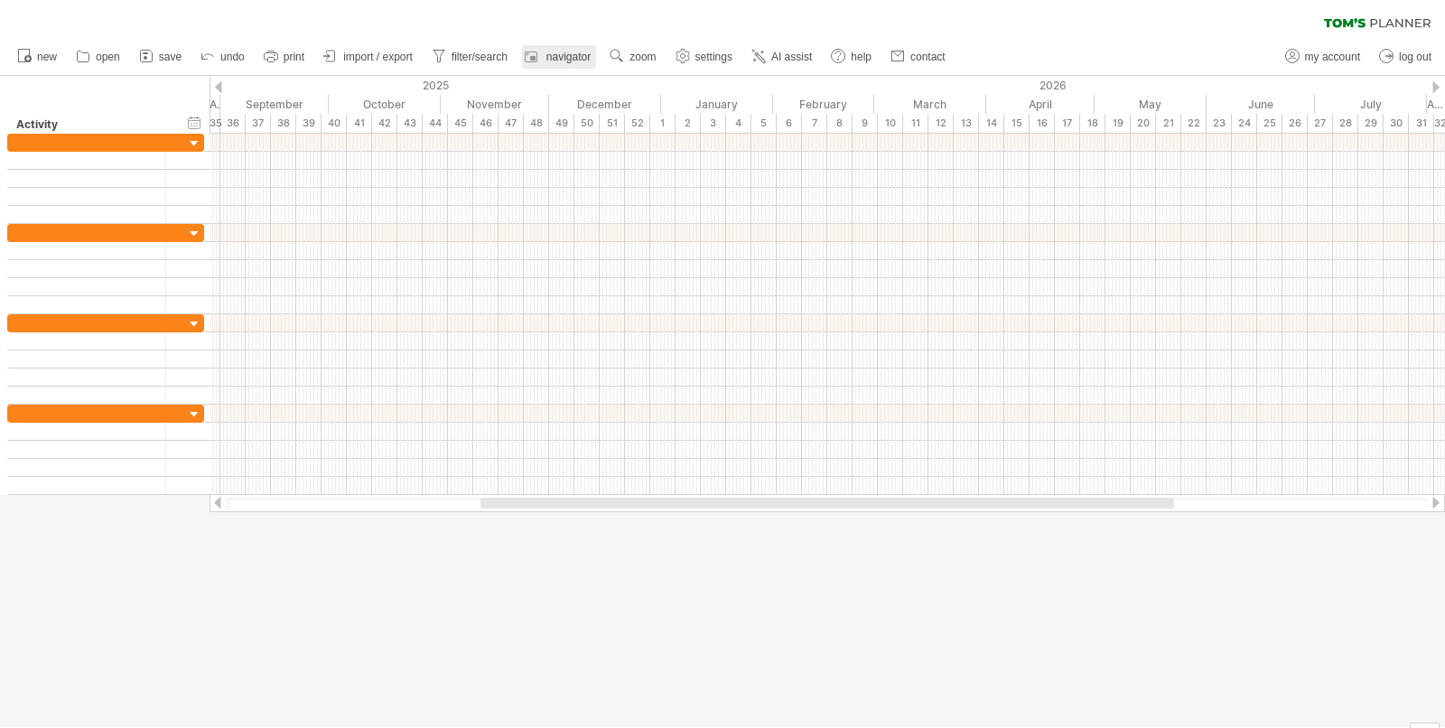
click at [572, 52] on span "navigator" at bounding box center [568, 57] width 44 height 13
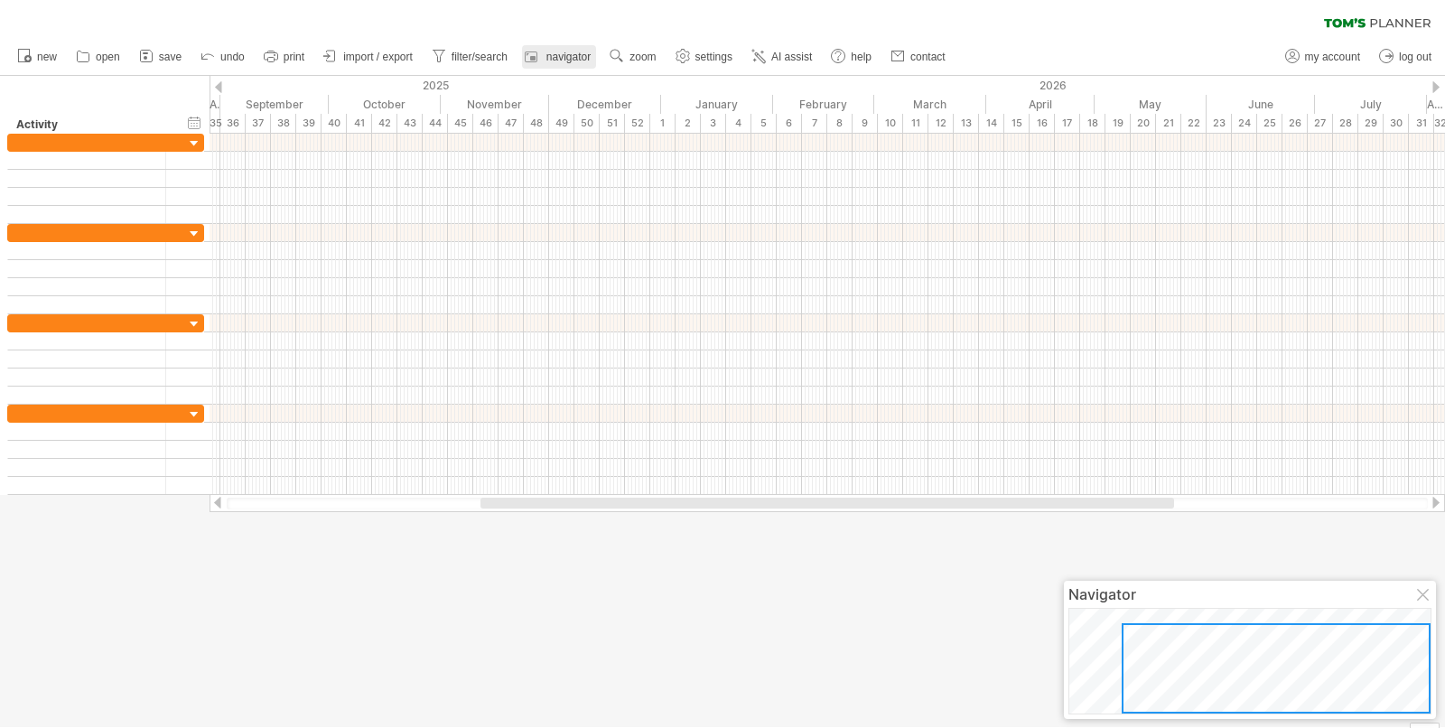
click at [572, 52] on span "navigator" at bounding box center [568, 57] width 44 height 13
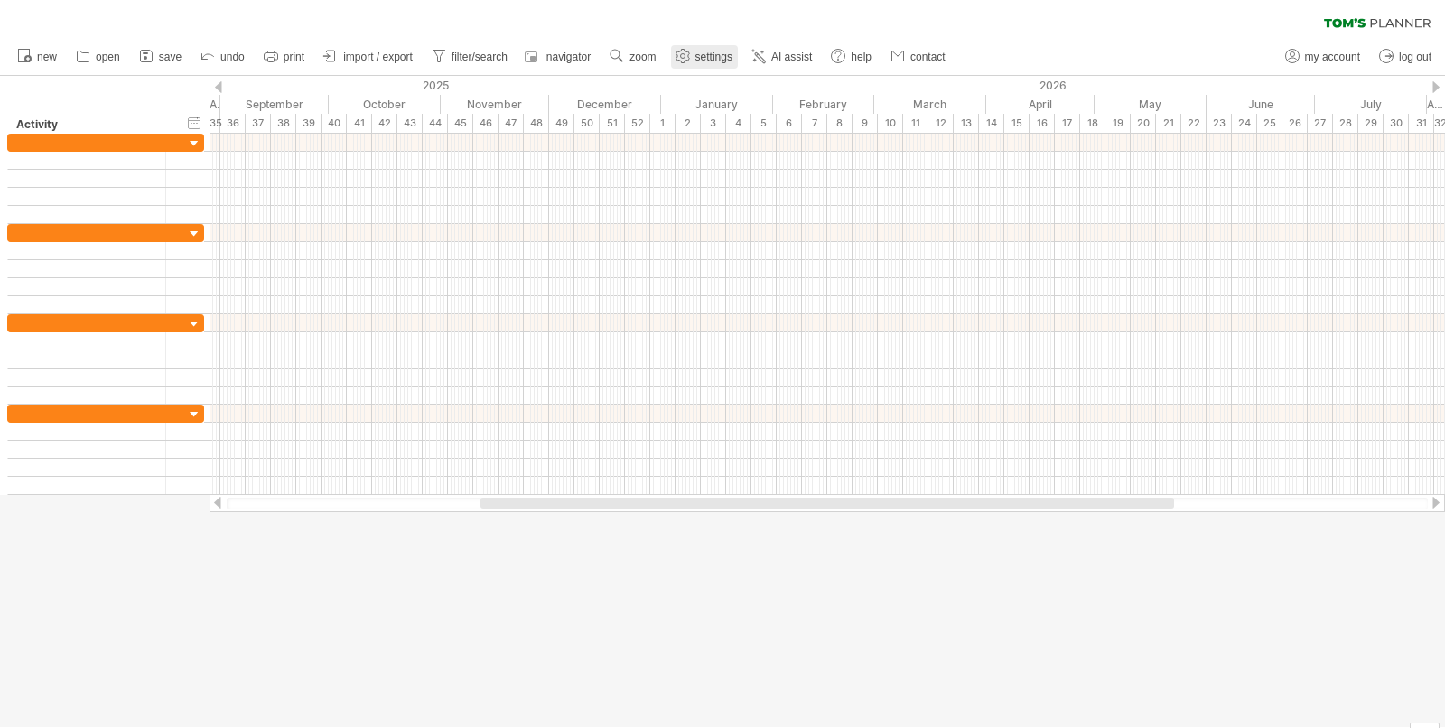
click at [709, 61] on span "settings" at bounding box center [713, 57] width 37 height 13
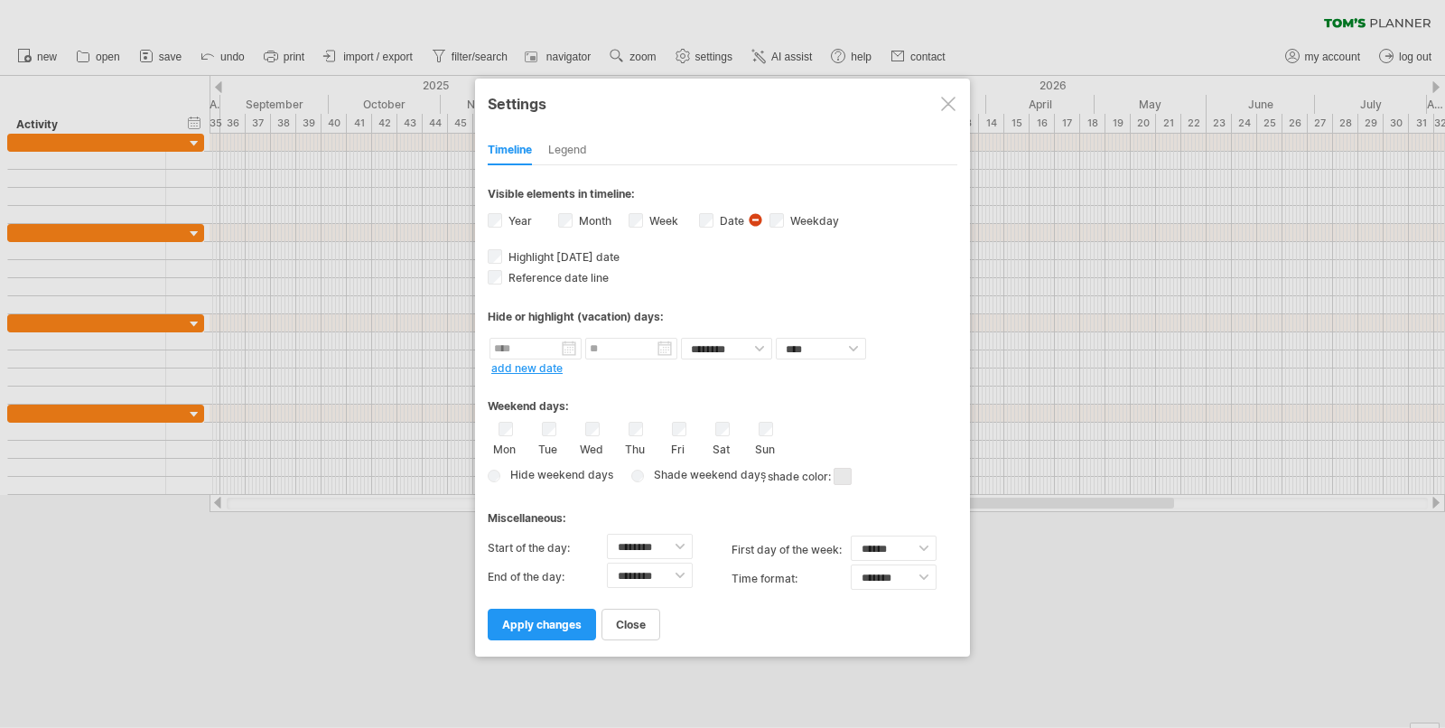
click at [571, 154] on div "Legend" at bounding box center [567, 150] width 39 height 29
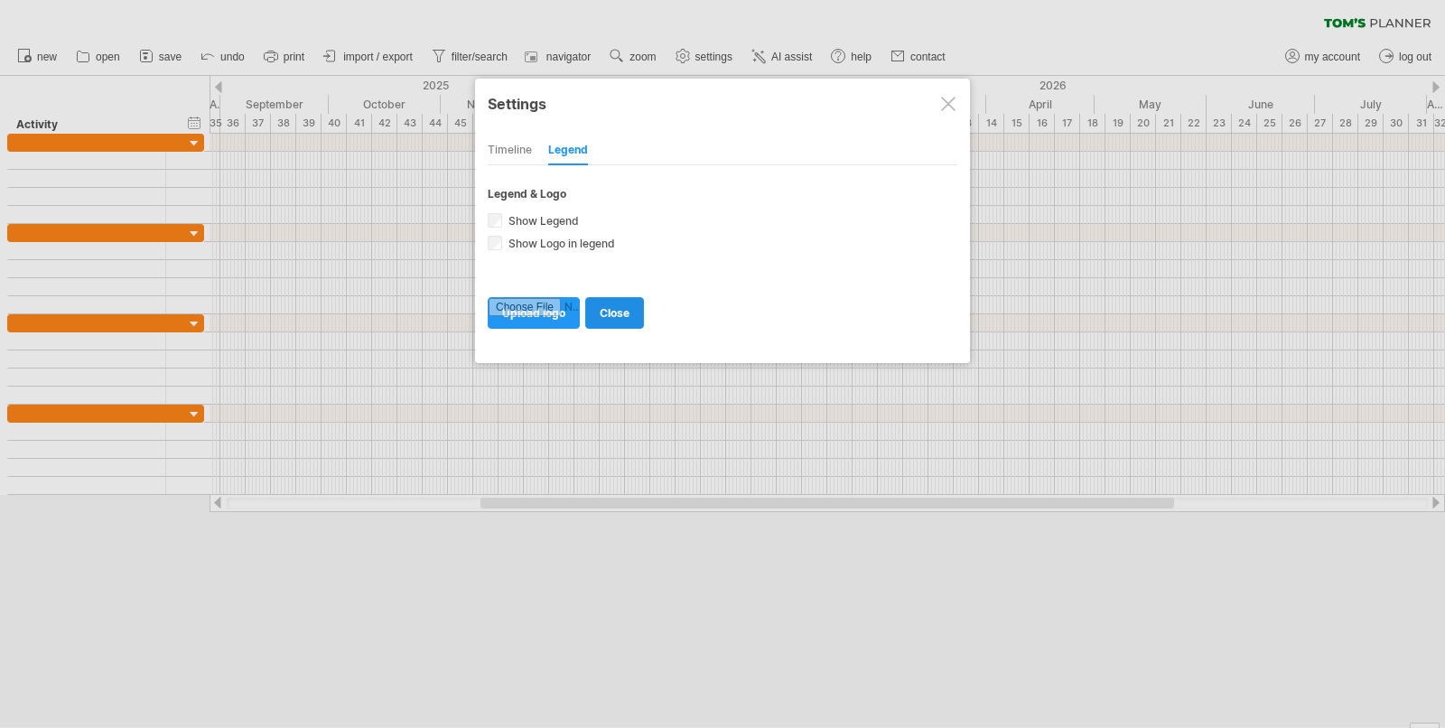
click at [622, 309] on span "close" at bounding box center [615, 313] width 30 height 14
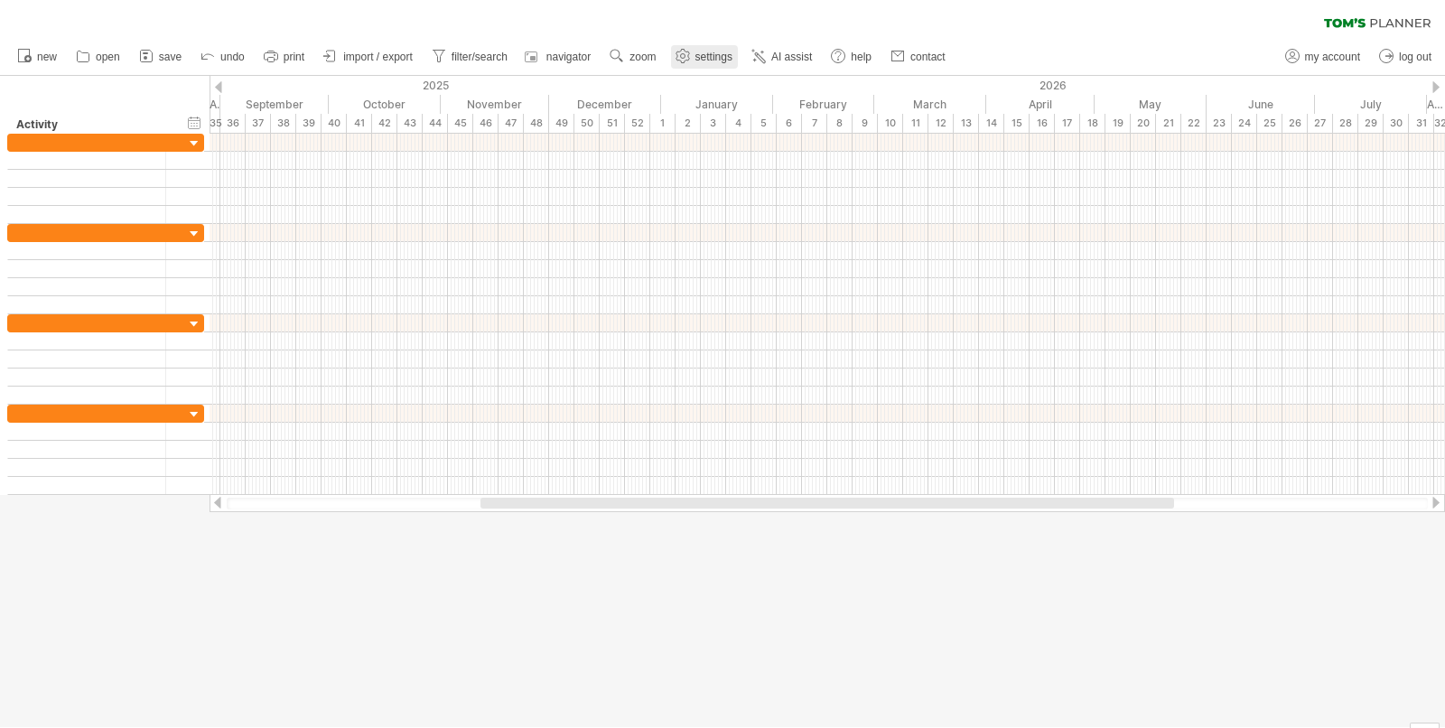
click at [707, 61] on span "settings" at bounding box center [713, 57] width 37 height 13
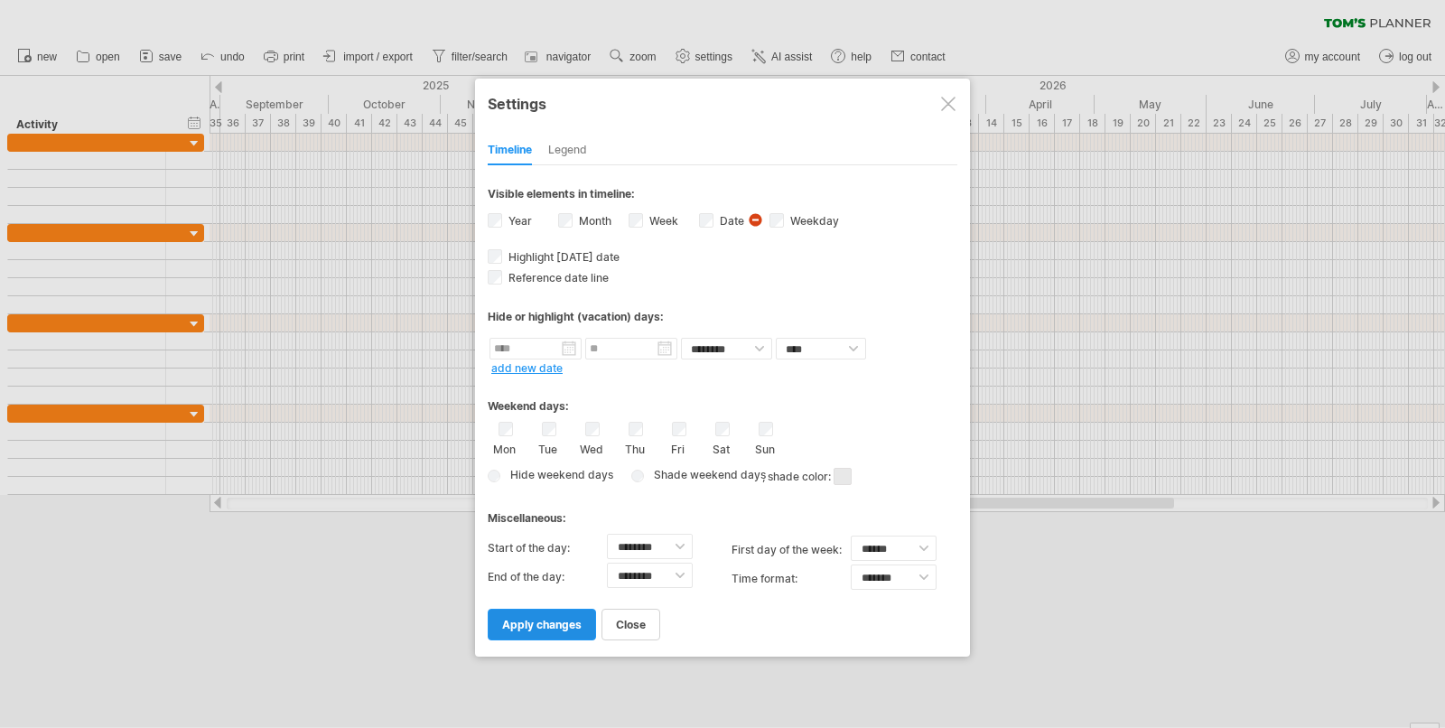
click at [564, 610] on link "apply changes" at bounding box center [542, 625] width 108 height 32
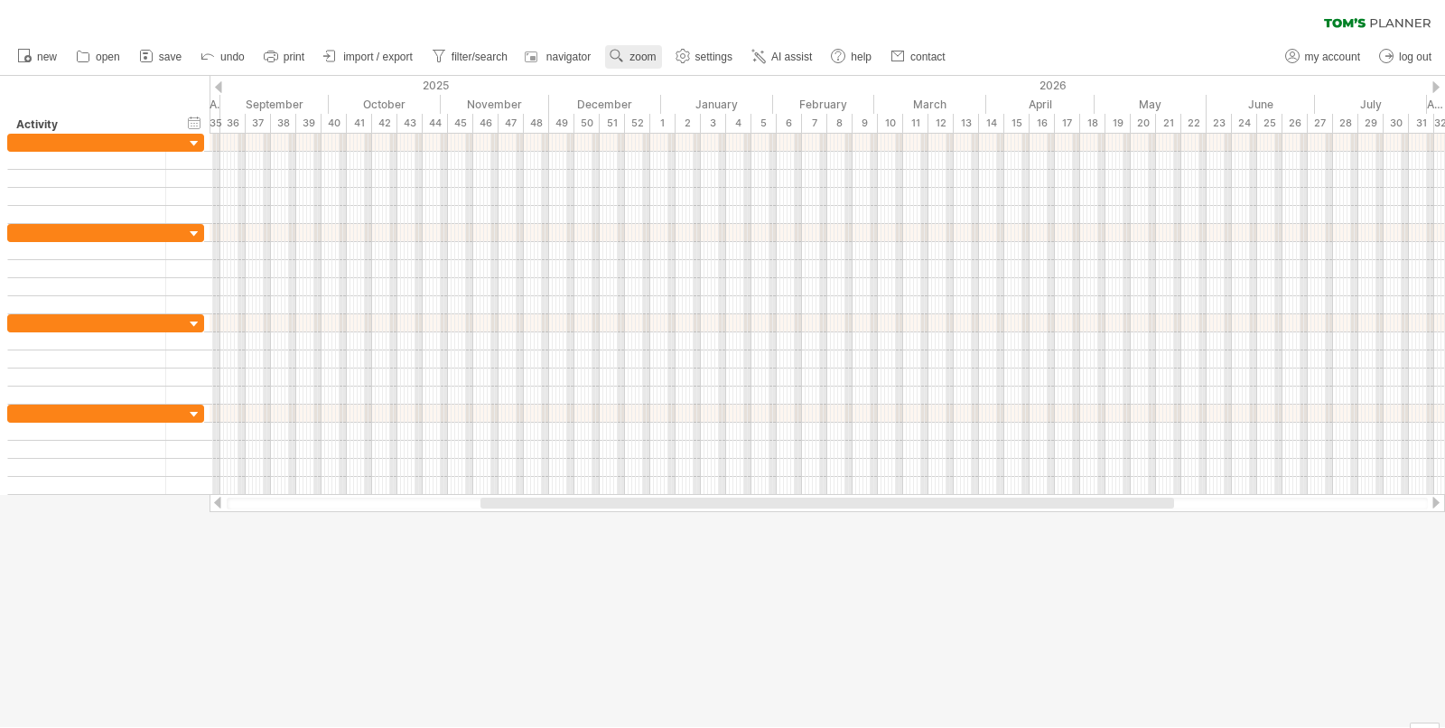
click at [648, 59] on span "zoom" at bounding box center [642, 57] width 26 height 13
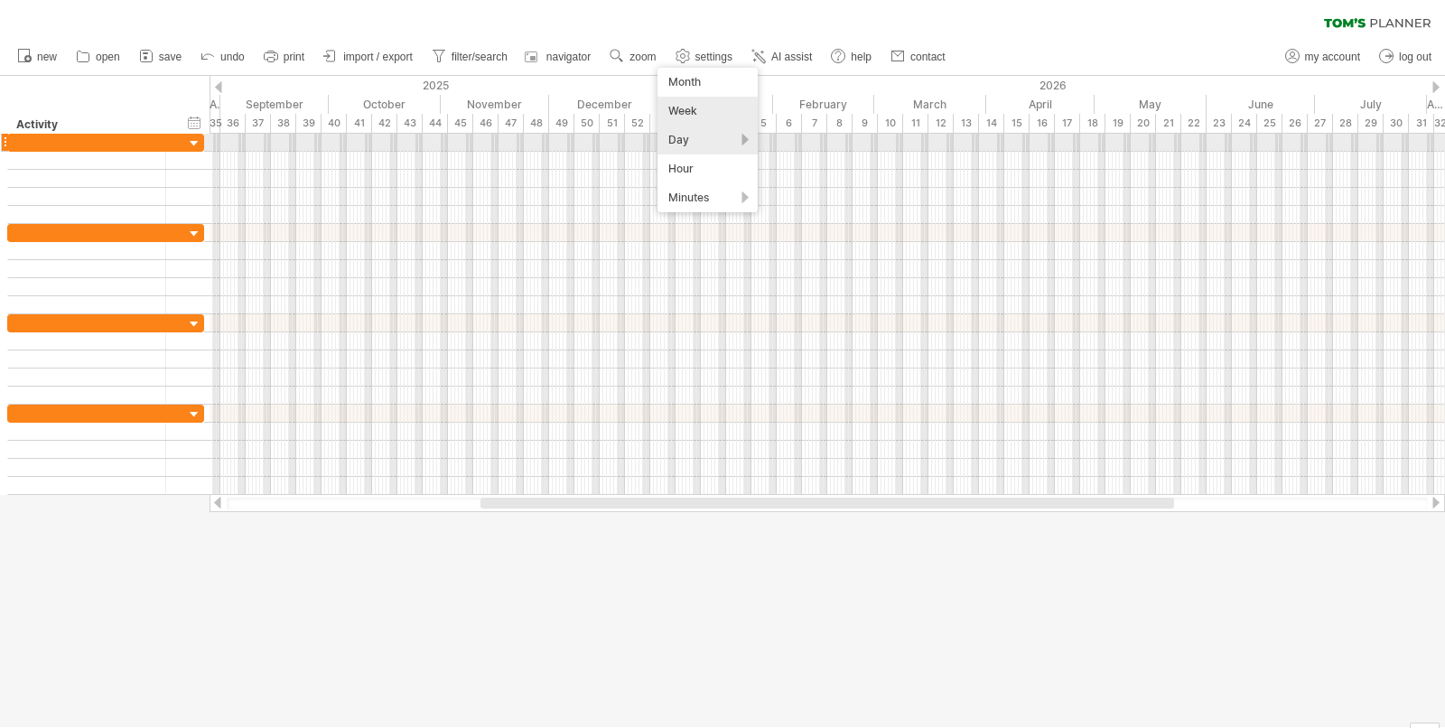
click at [687, 137] on div "Day" at bounding box center [707, 140] width 100 height 29
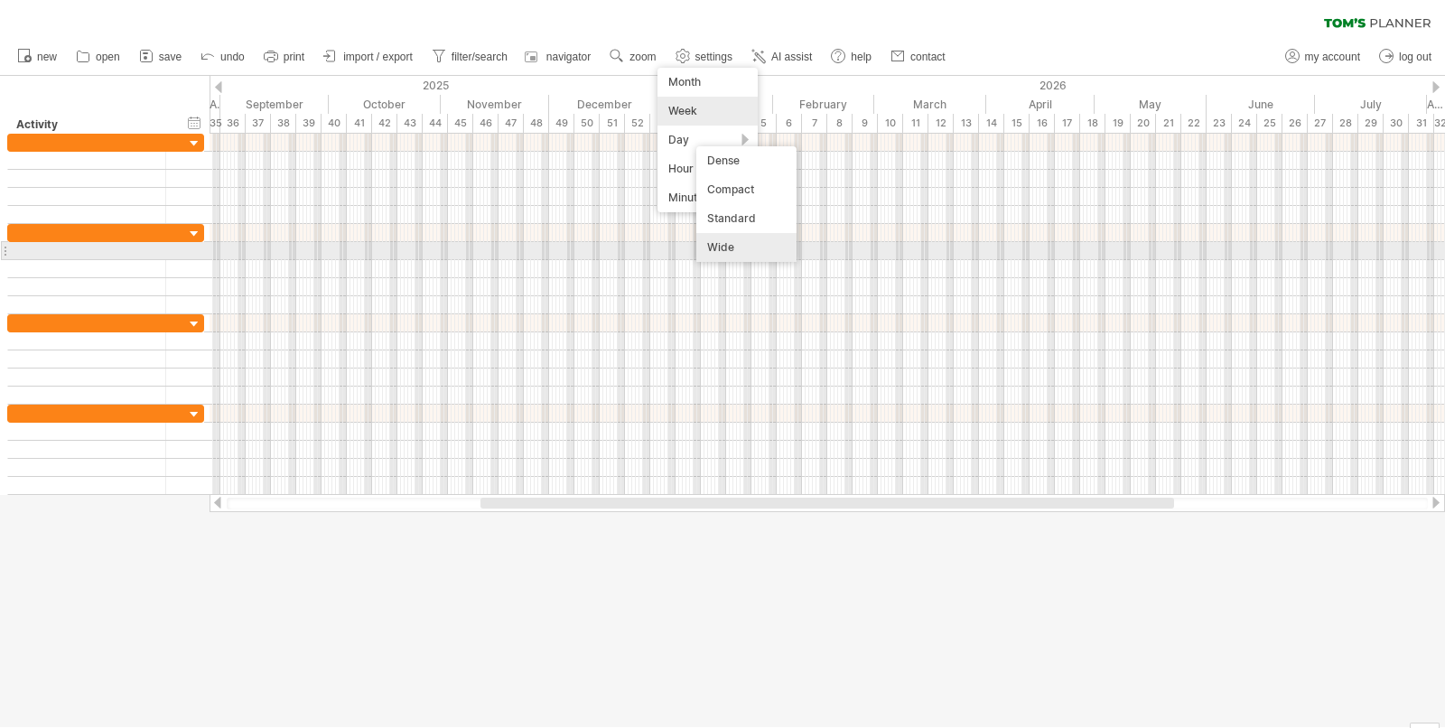
click at [730, 246] on div "Wide" at bounding box center [746, 247] width 100 height 29
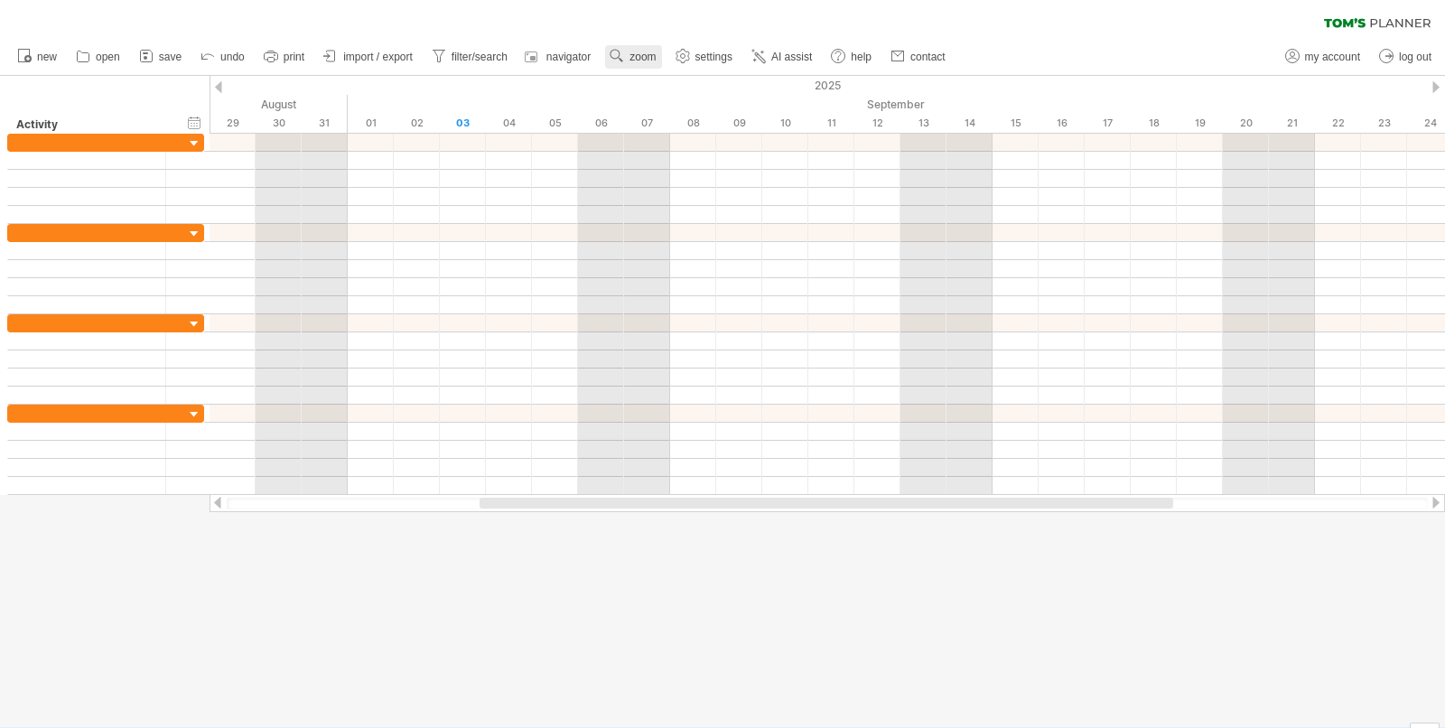
click at [657, 53] on link "zoom" at bounding box center [633, 56] width 56 height 23
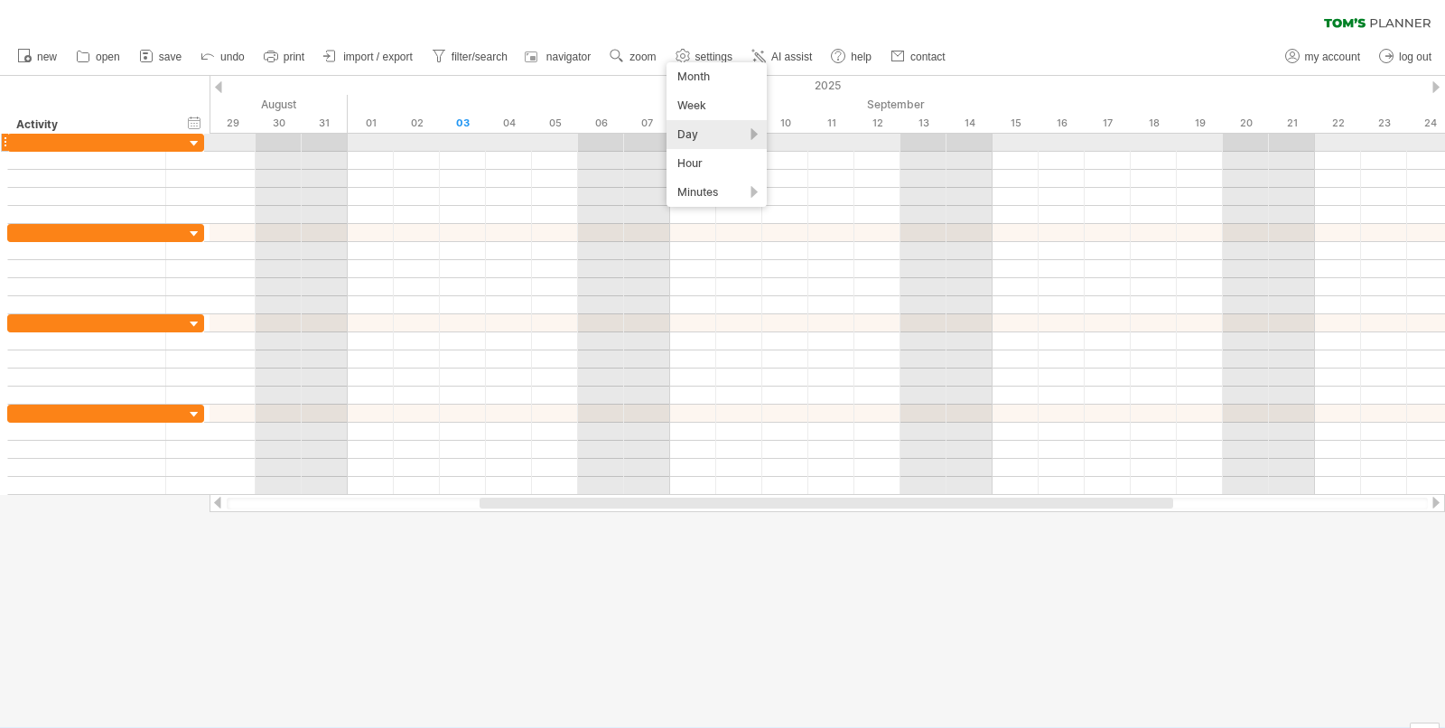
click at [710, 134] on div "Day" at bounding box center [716, 134] width 100 height 29
click at [744, 152] on div "Dense" at bounding box center [769, 157] width 100 height 29
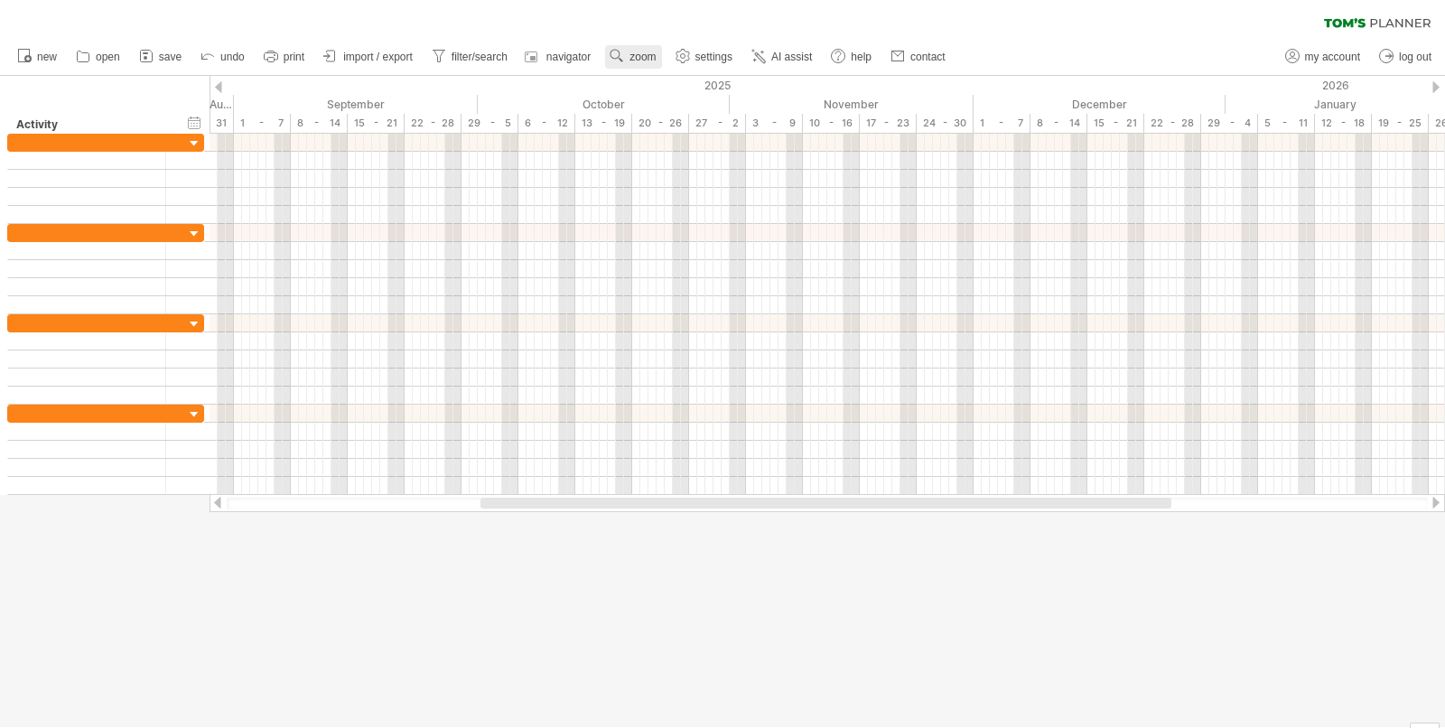
click at [644, 58] on span "zoom" at bounding box center [642, 57] width 26 height 13
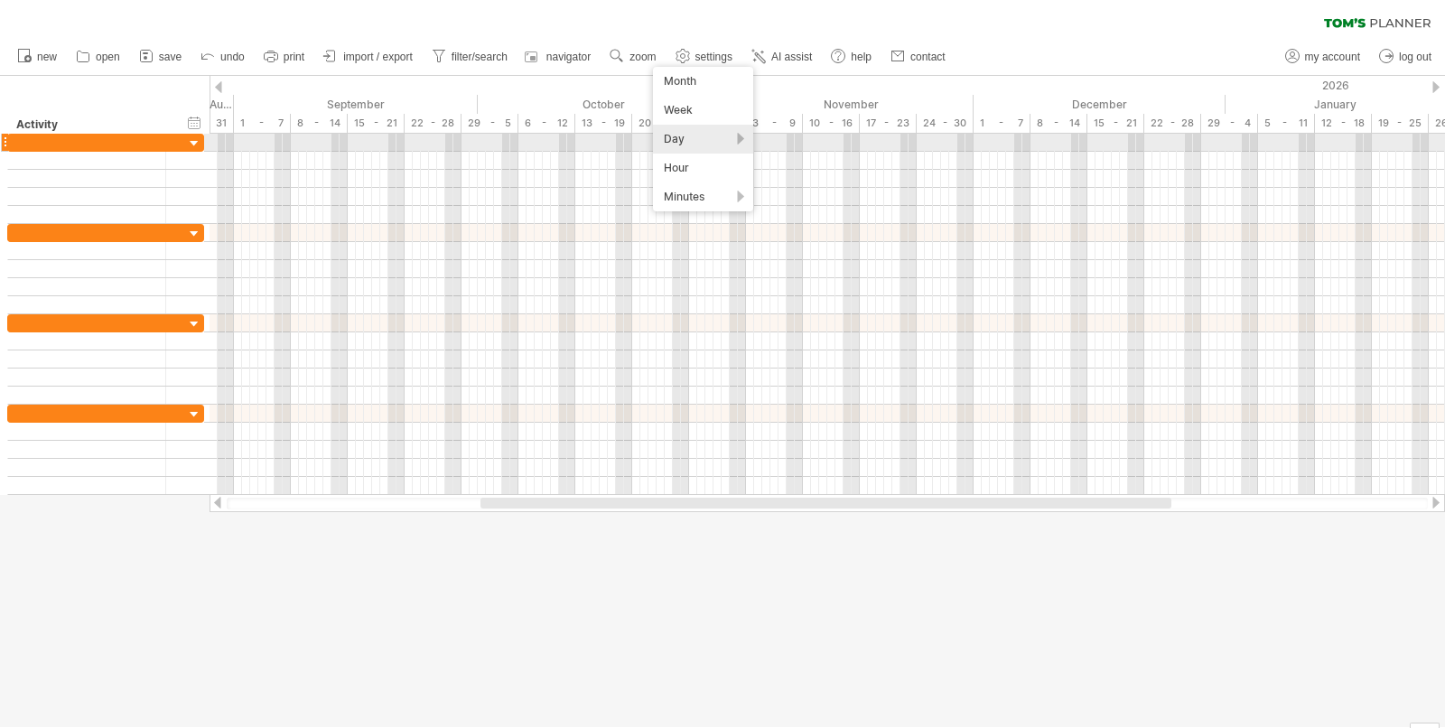
click at [701, 144] on div "Day" at bounding box center [703, 139] width 100 height 29
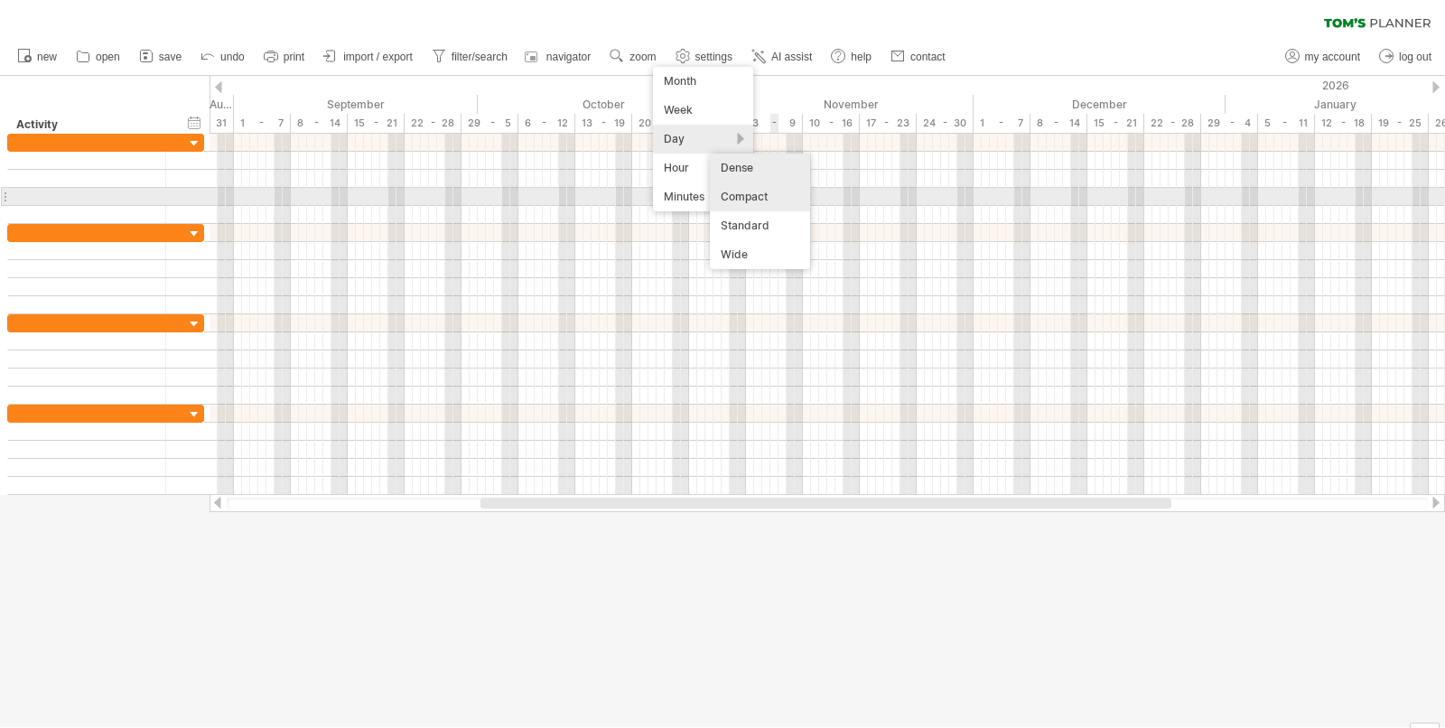
click at [773, 194] on div "Compact" at bounding box center [760, 196] width 100 height 29
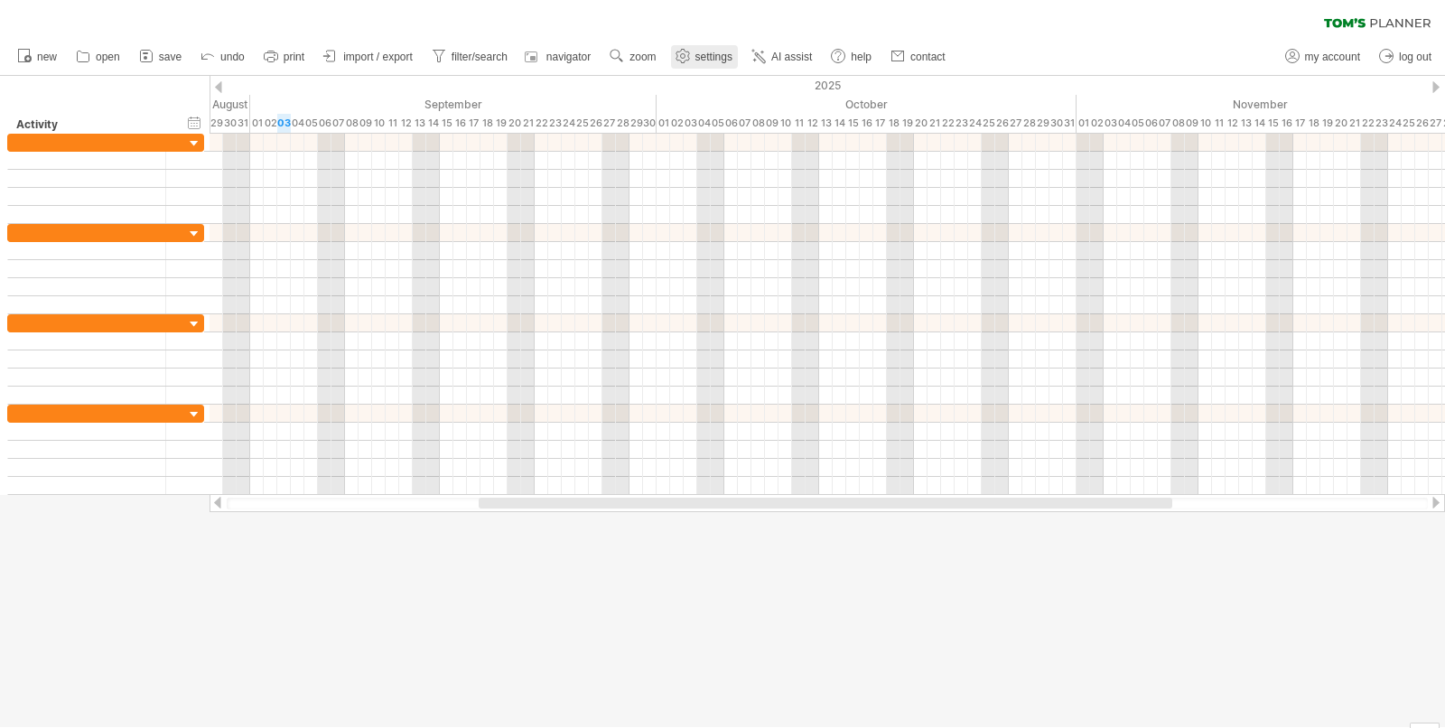
click at [703, 60] on span "settings" at bounding box center [713, 57] width 37 height 13
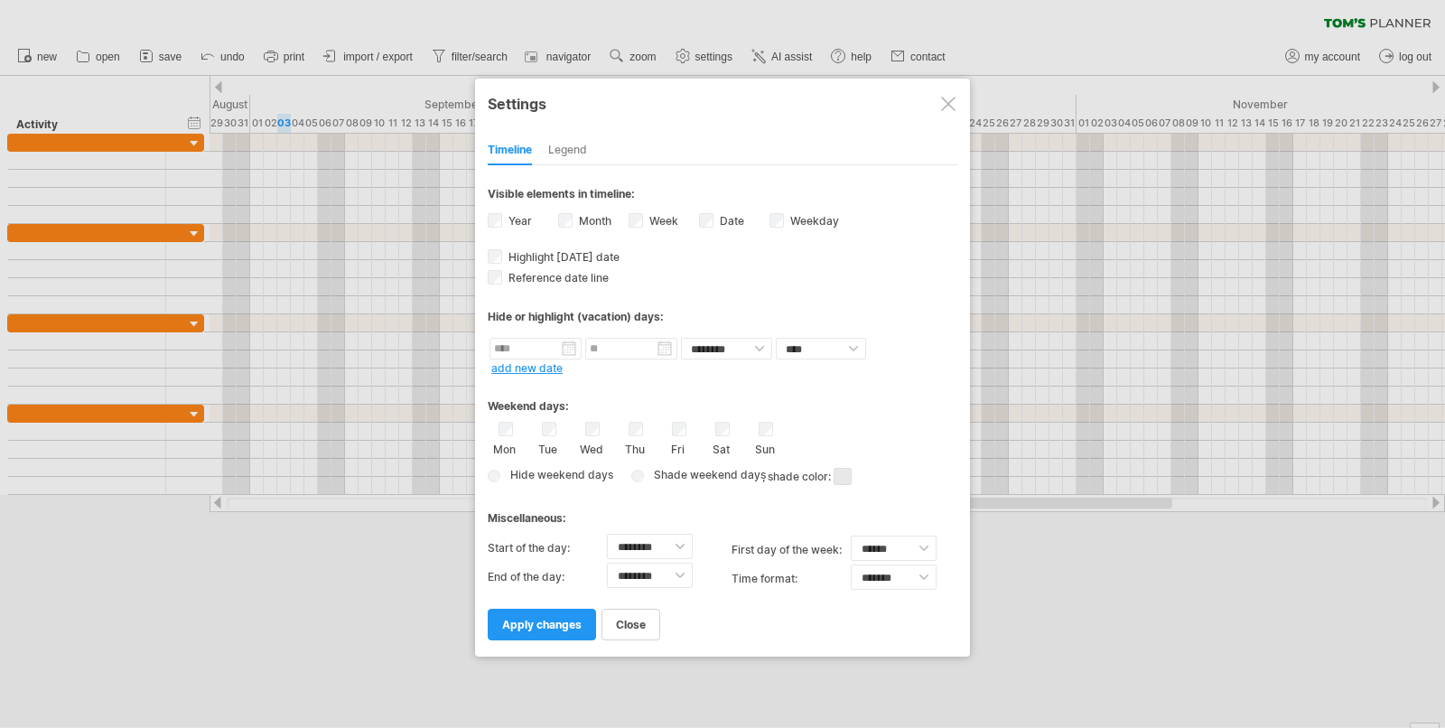
click at [638, 60] on div at bounding box center [722, 364] width 1445 height 728
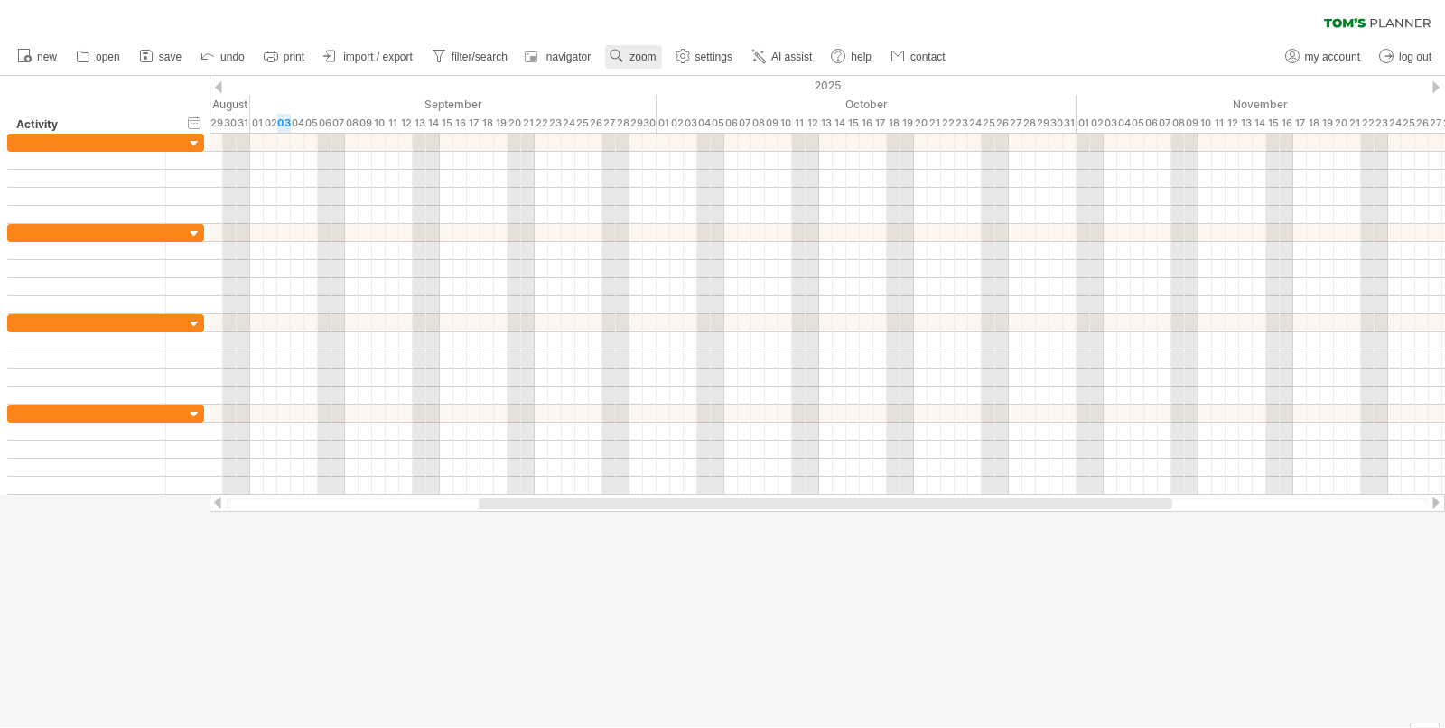
click at [645, 61] on span "zoom" at bounding box center [642, 57] width 26 height 13
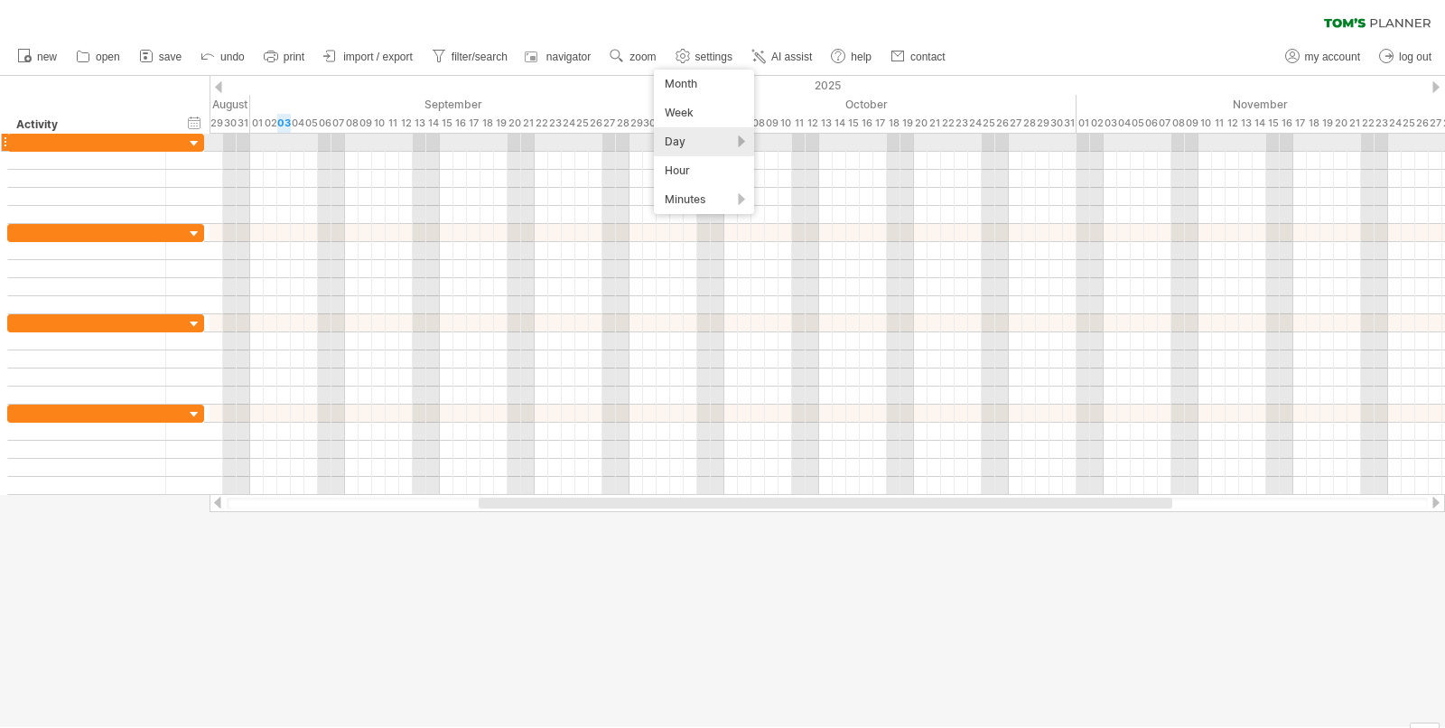
click at [703, 144] on div "Day" at bounding box center [704, 141] width 100 height 29
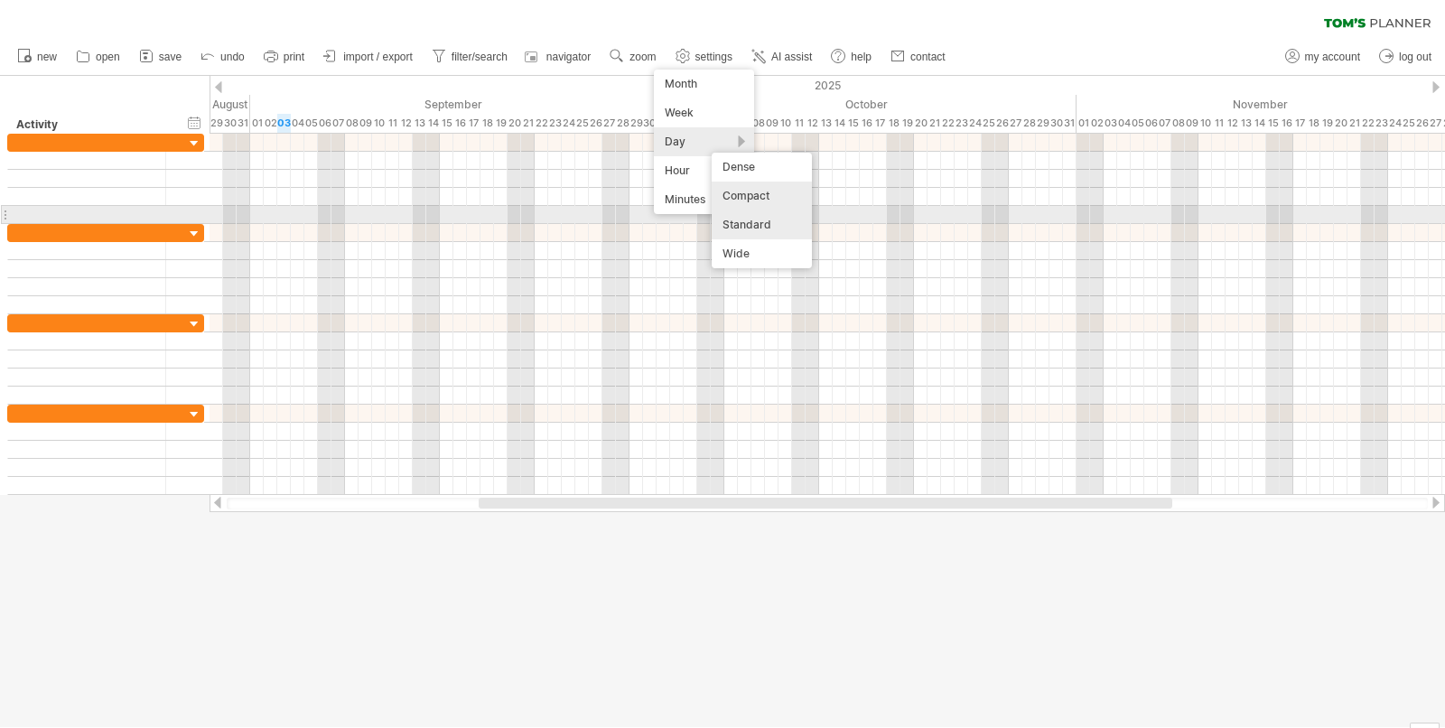
click at [779, 215] on div "Standard" at bounding box center [762, 224] width 100 height 29
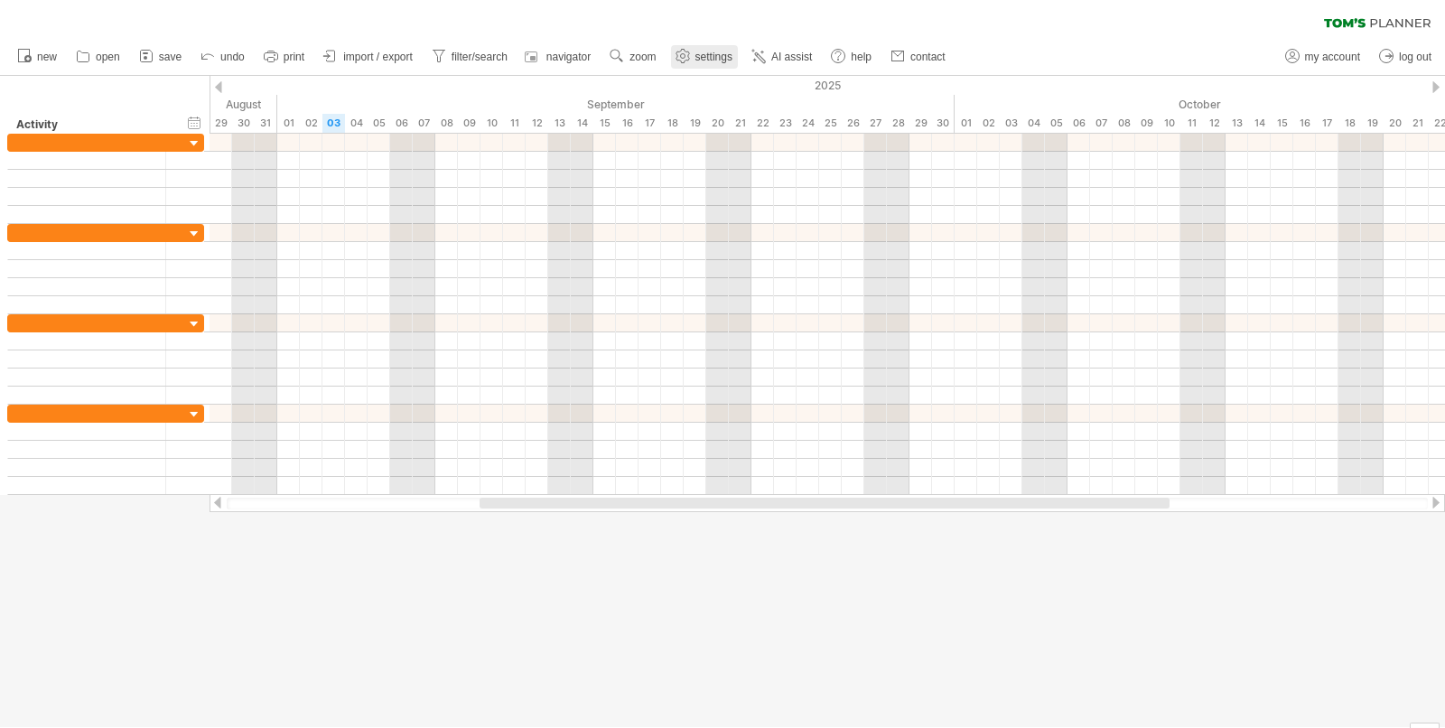
click at [724, 55] on span "settings" at bounding box center [713, 57] width 37 height 13
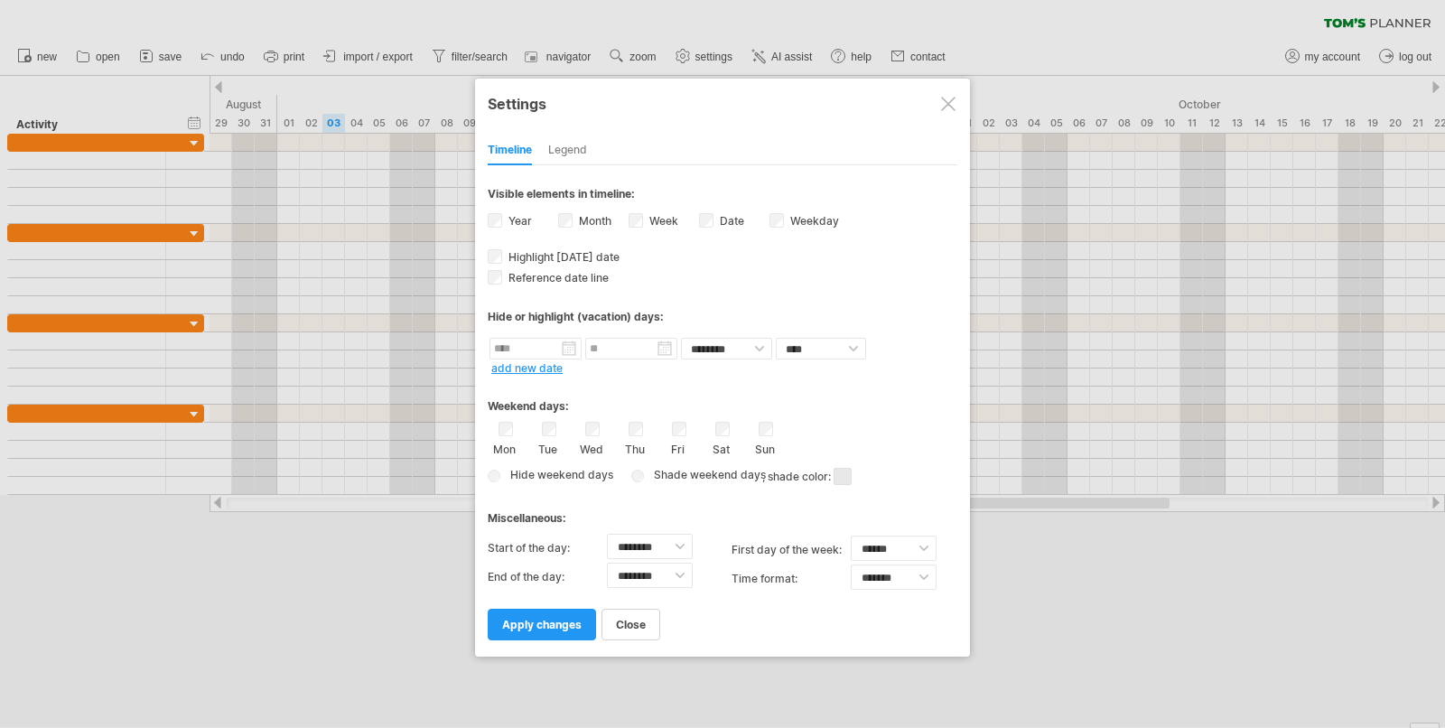
click at [647, 59] on div at bounding box center [722, 364] width 1445 height 728
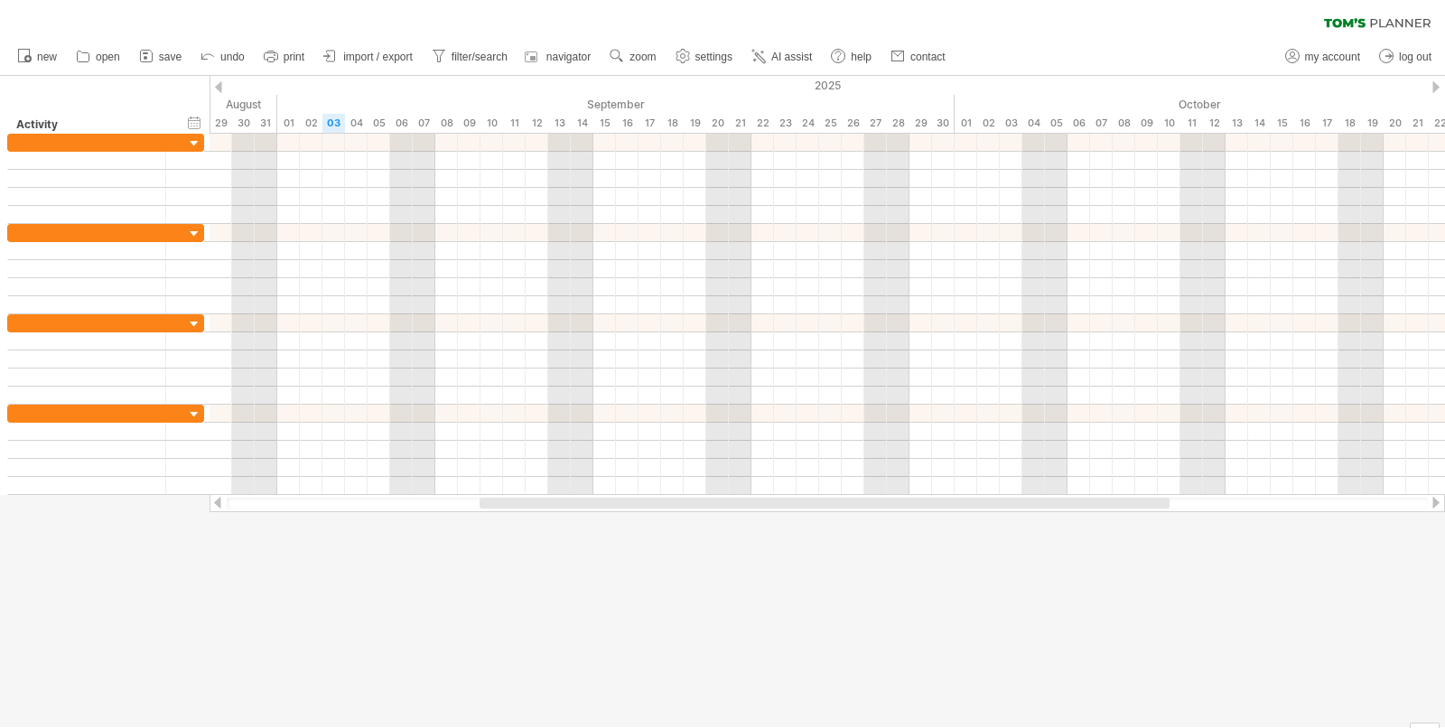
click at [647, 59] on span "zoom" at bounding box center [642, 57] width 26 height 13
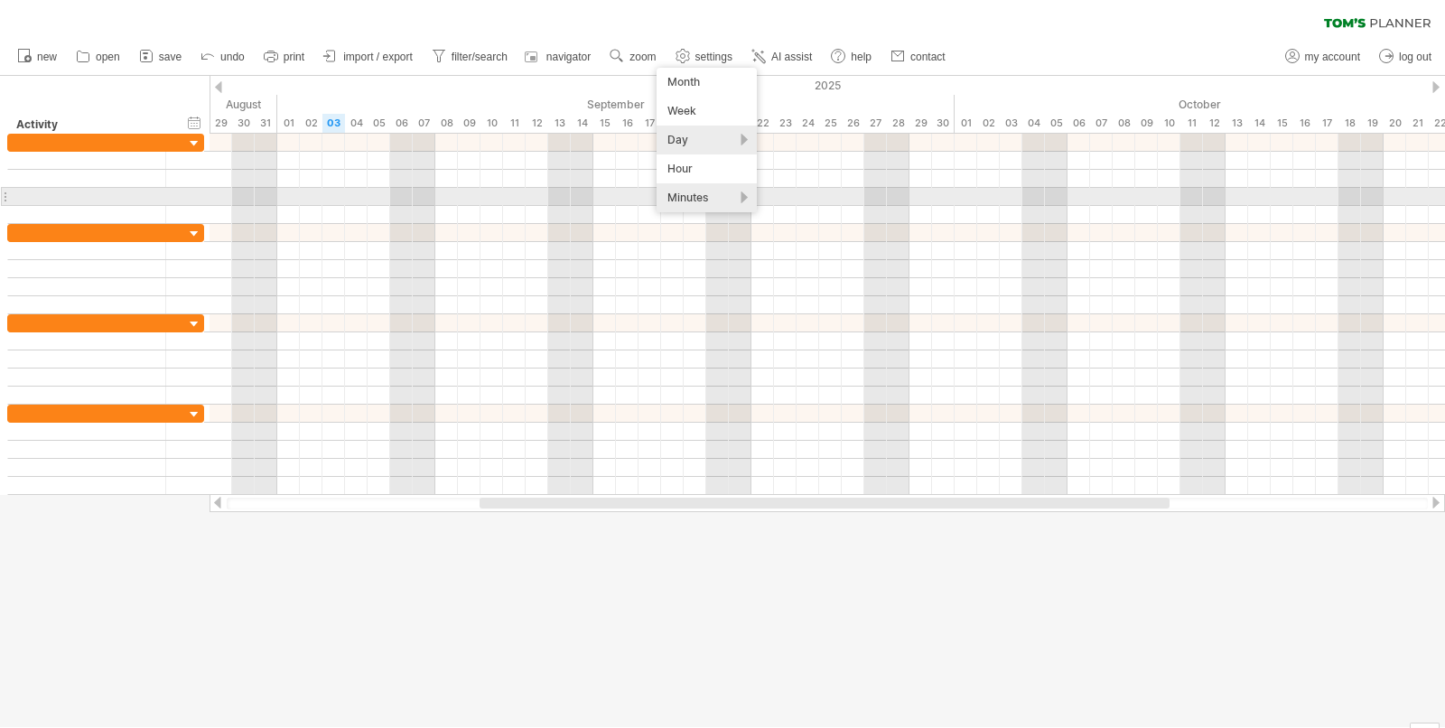
click at [729, 193] on div "Minutes" at bounding box center [707, 197] width 100 height 29
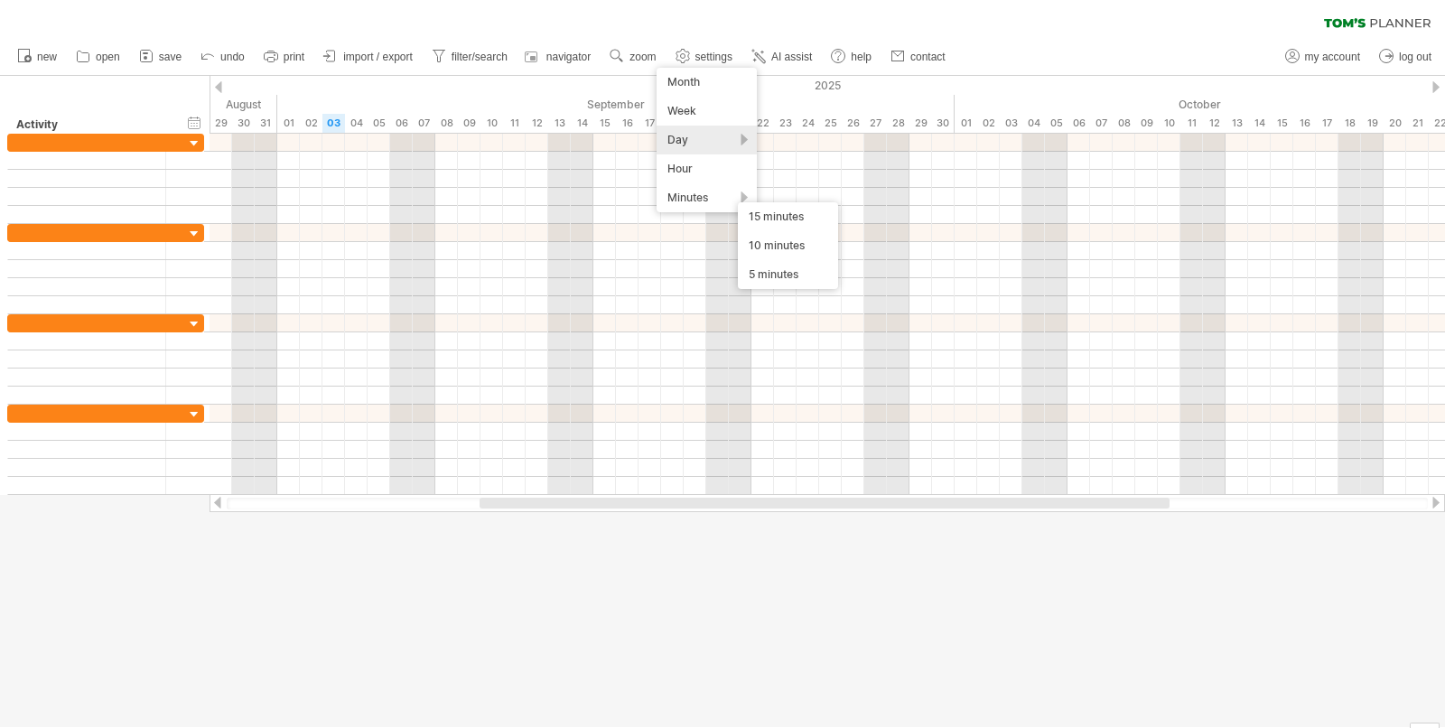
click at [982, 57] on div "new" at bounding box center [722, 57] width 1445 height 38
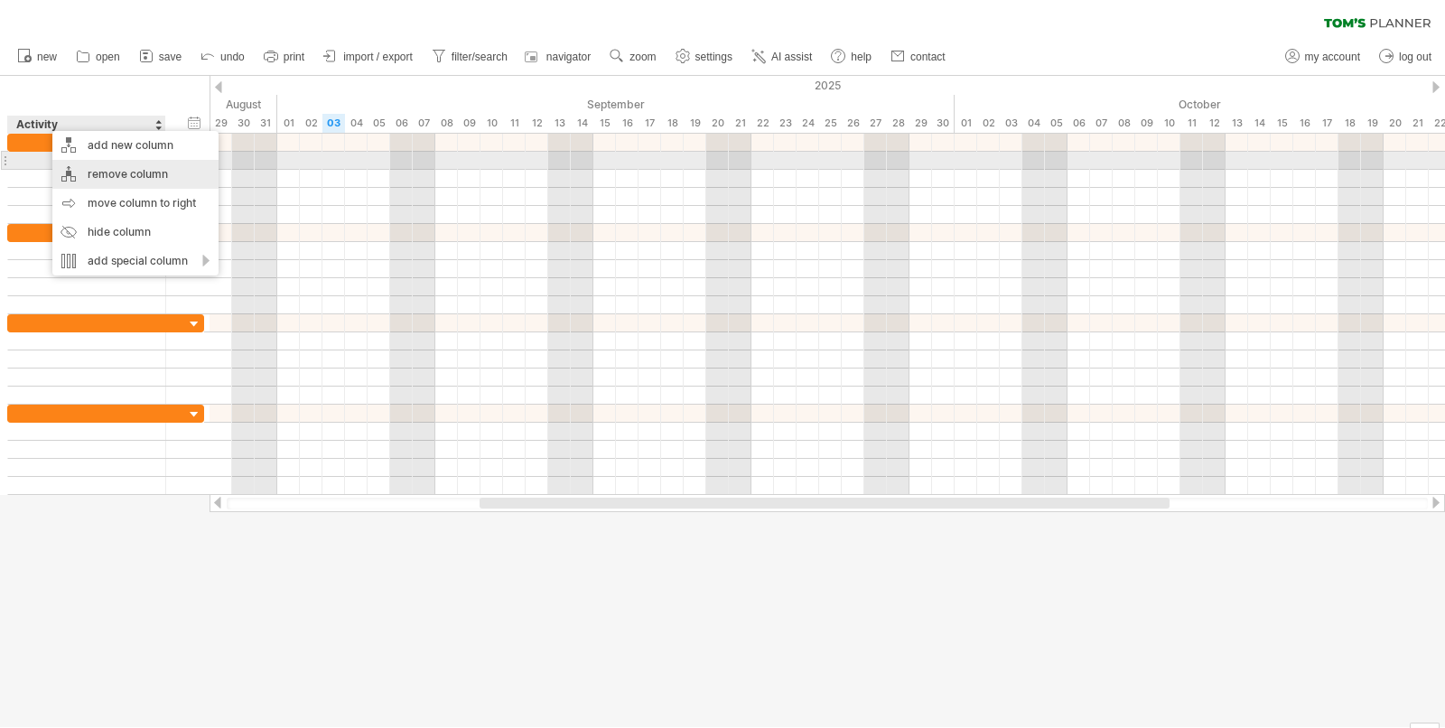
click at [91, 170] on div "remove column" at bounding box center [135, 174] width 166 height 29
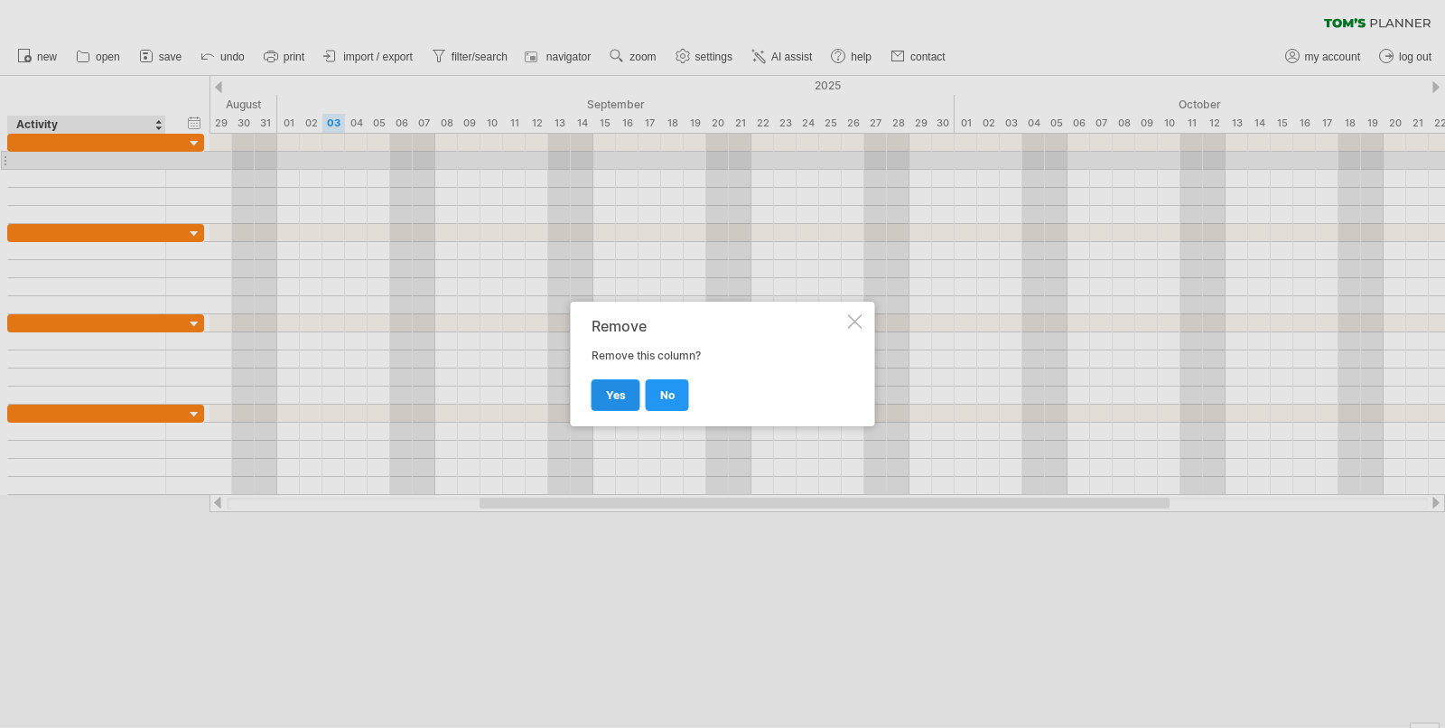
click at [613, 396] on span "yes" at bounding box center [616, 395] width 20 height 14
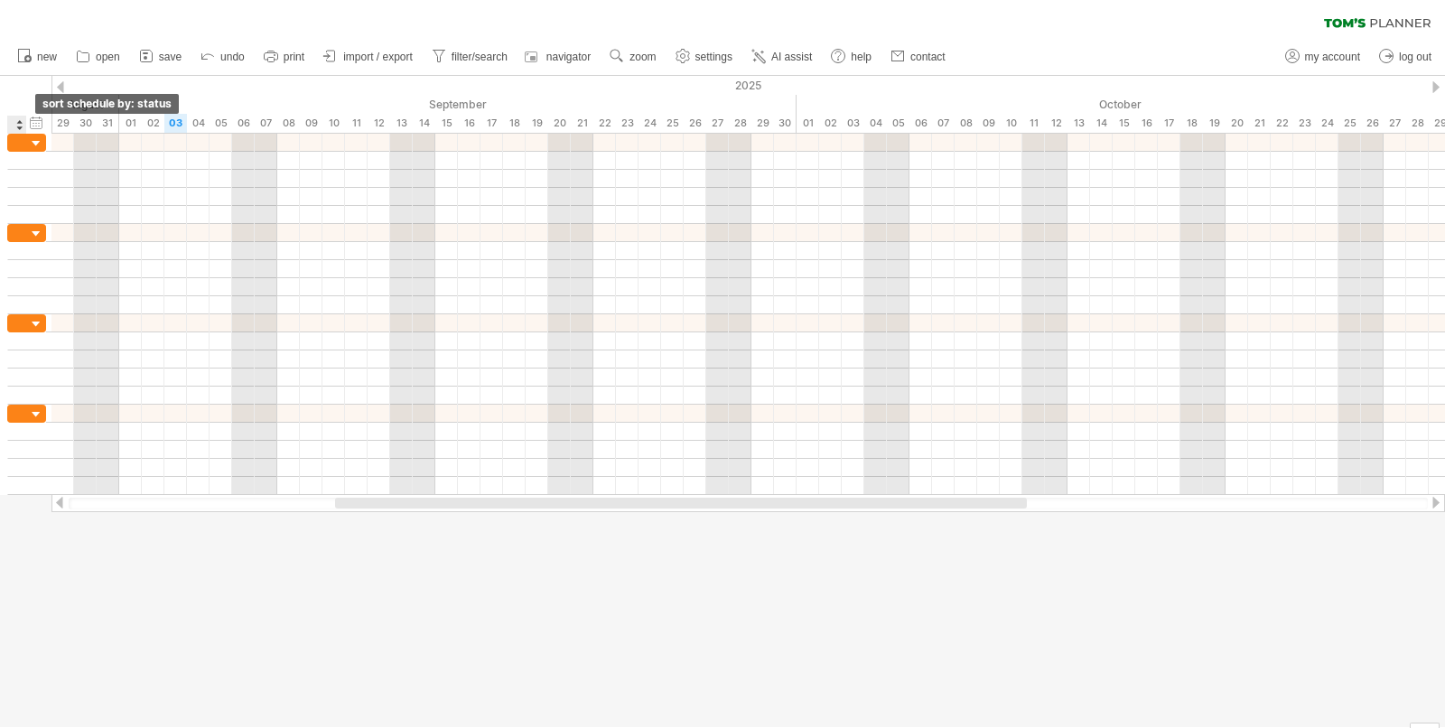
click at [21, 121] on div at bounding box center [18, 125] width 7 height 18
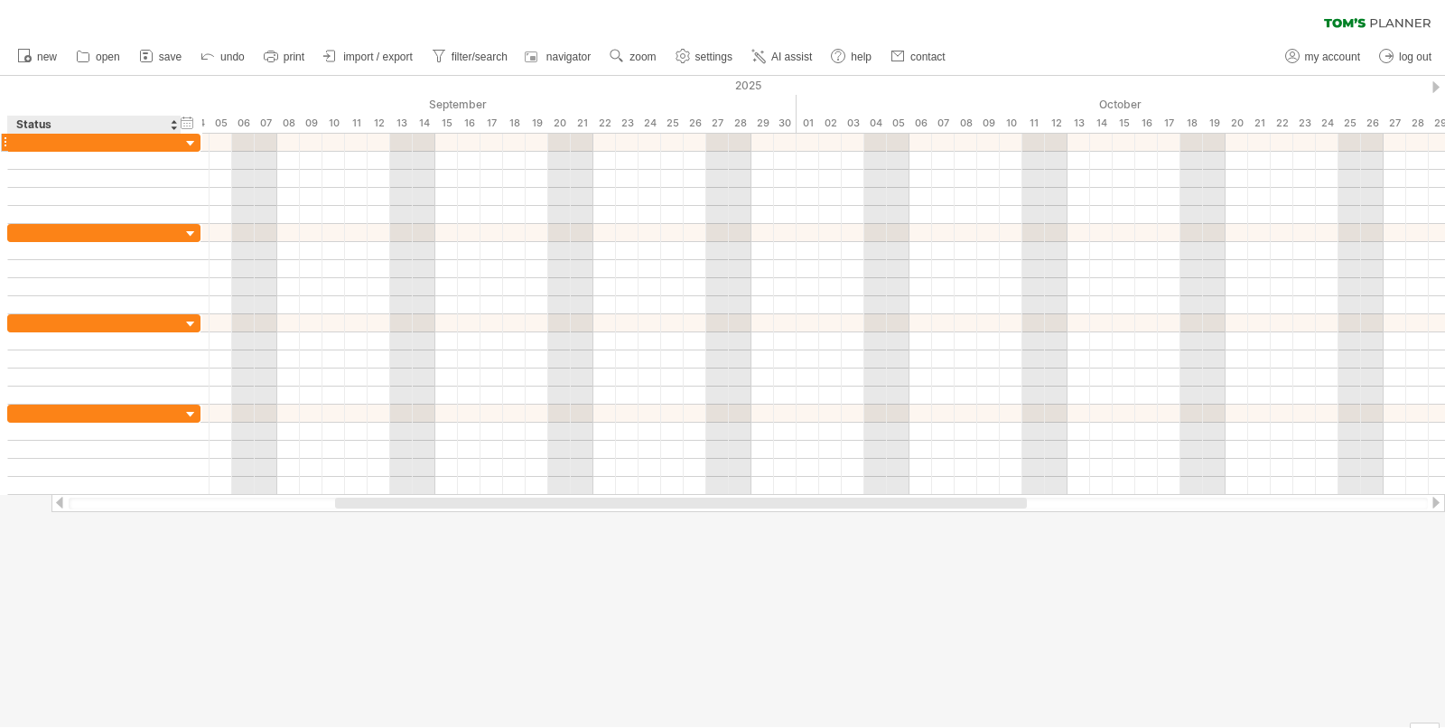
drag, startPoint x: 24, startPoint y: 121, endPoint x: 165, endPoint y: 136, distance: 141.7
click at [165, 136] on div "Trying to reach [DOMAIN_NAME] Connected again... 0% clear filter new" at bounding box center [722, 364] width 1445 height 728
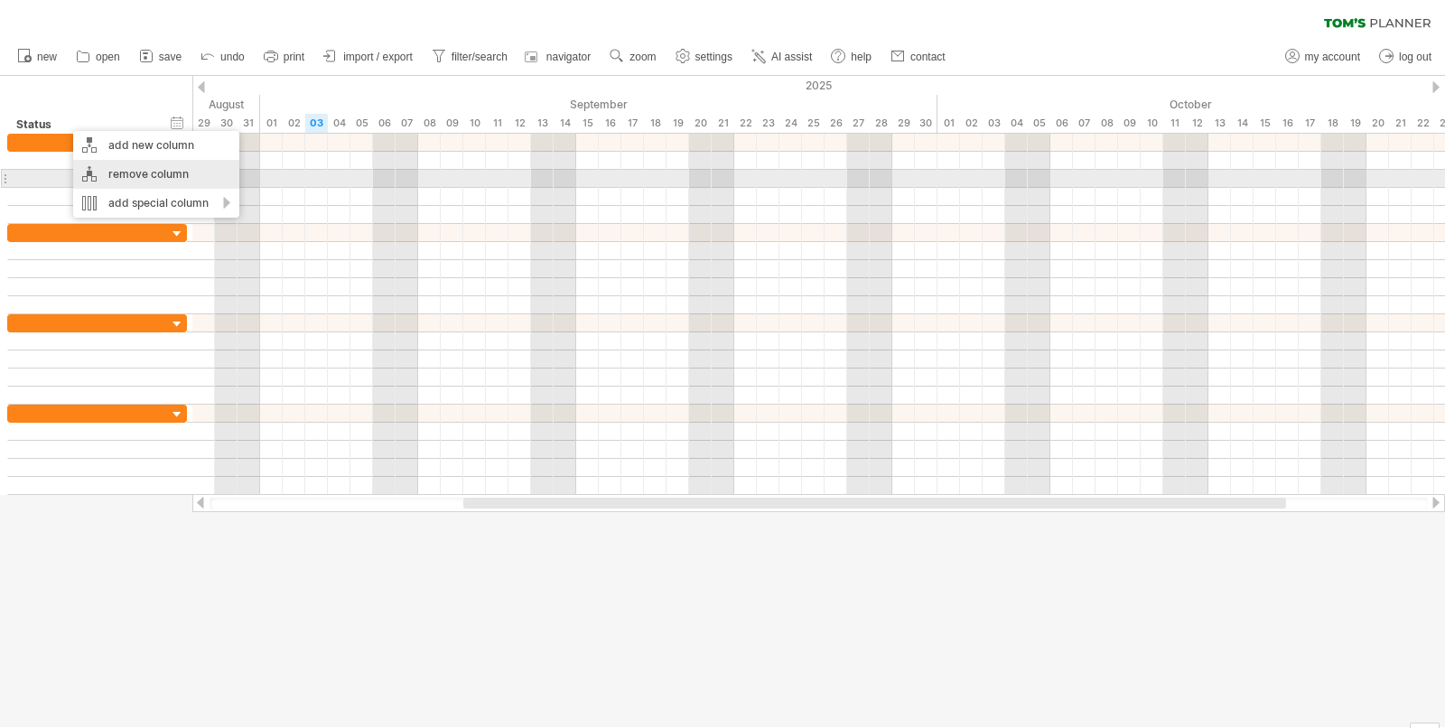
click at [133, 176] on div "remove column" at bounding box center [156, 174] width 166 height 29
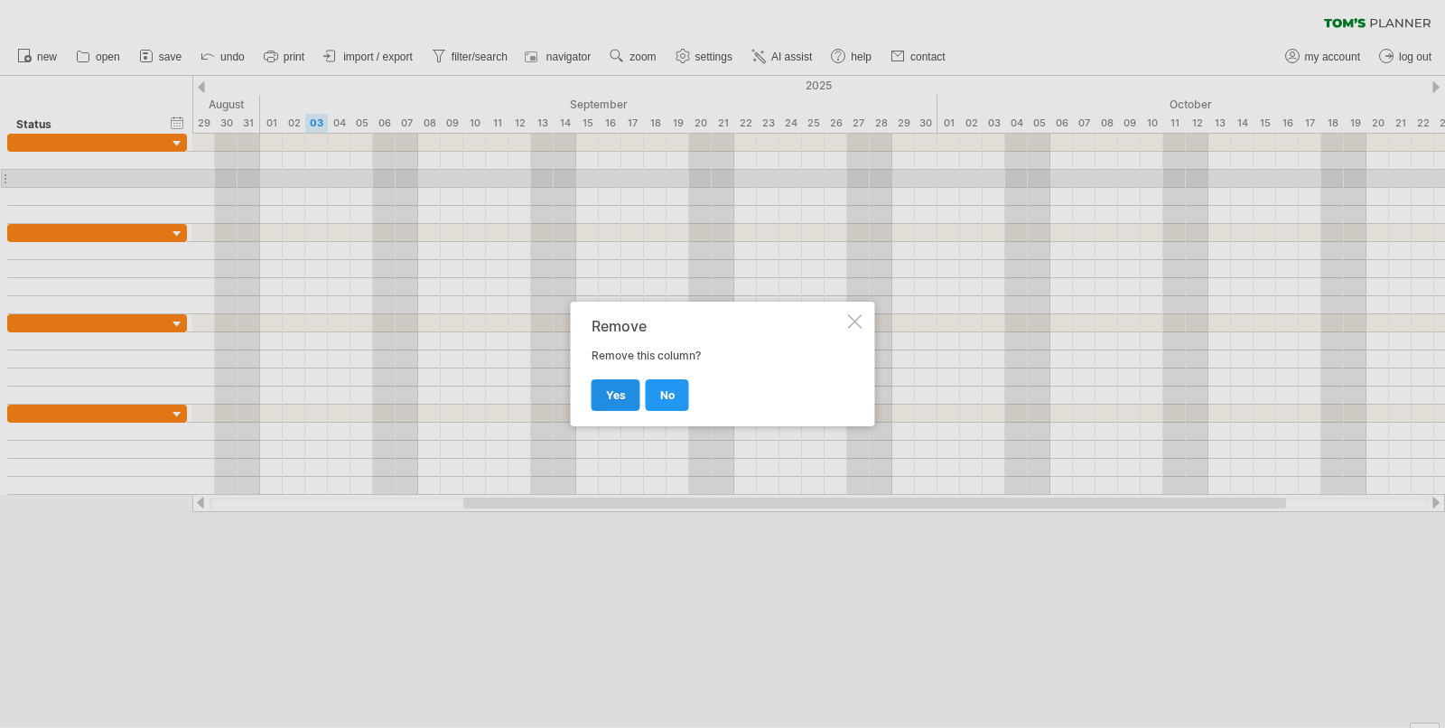
click at [627, 386] on link "yes" at bounding box center [615, 395] width 49 height 32
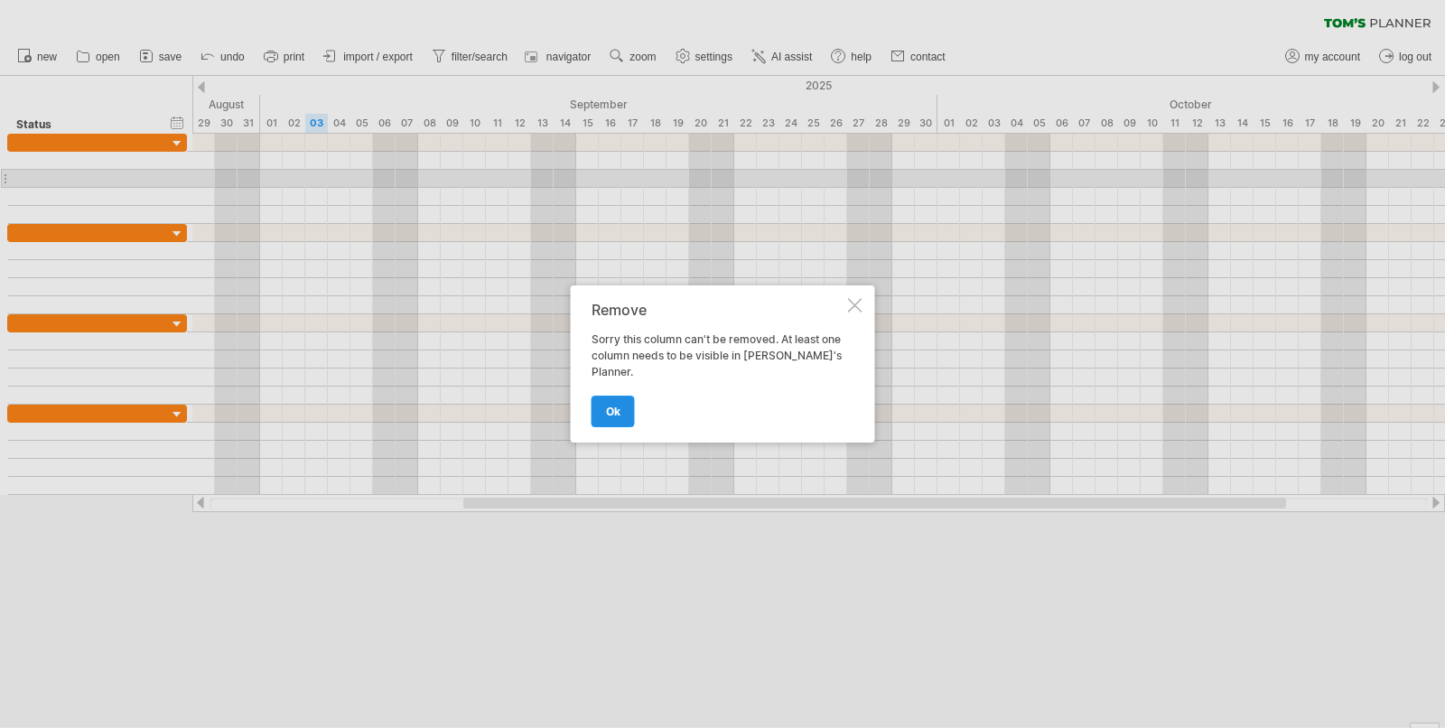
click at [615, 405] on span "ok" at bounding box center [613, 412] width 14 height 14
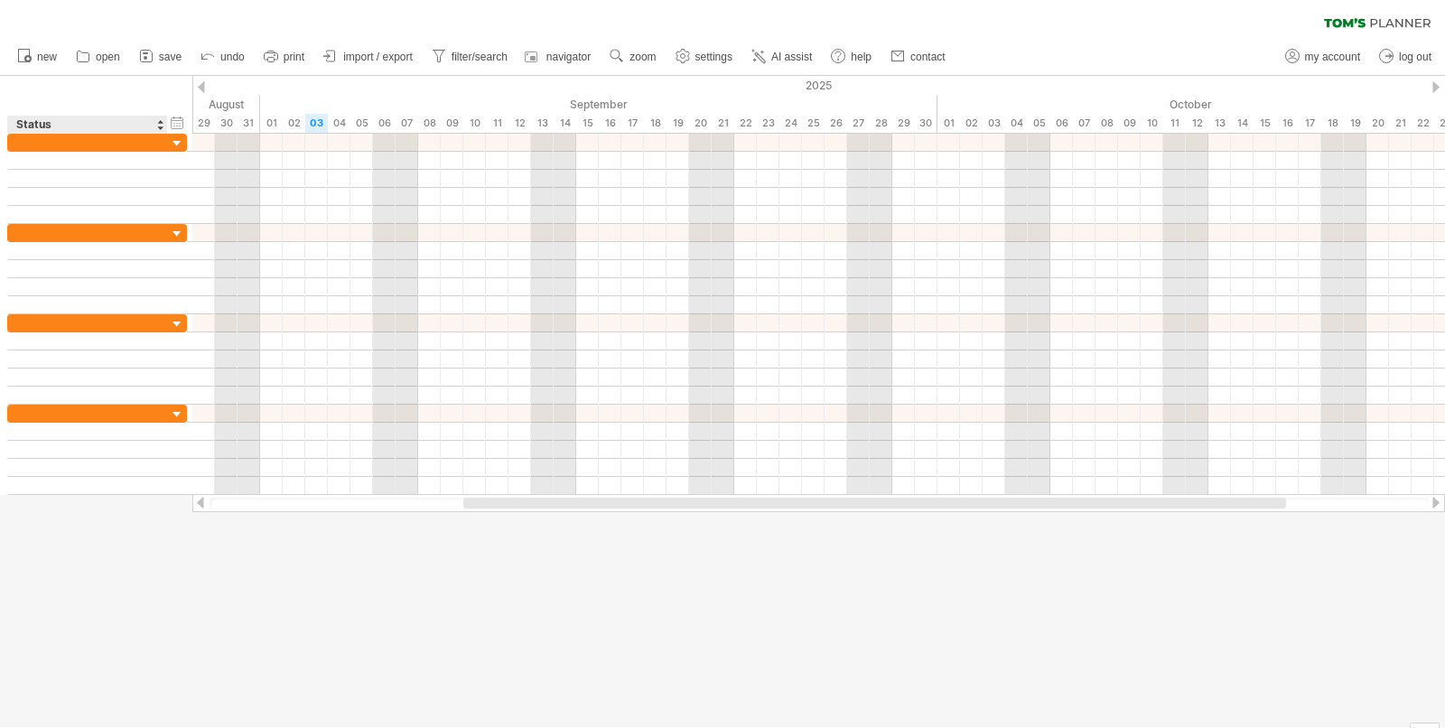
click at [42, 125] on div "Status" at bounding box center [86, 125] width 141 height 18
drag, startPoint x: 58, startPoint y: 124, endPoint x: 0, endPoint y: 114, distance: 58.6
click at [16, 116] on input "******" at bounding box center [86, 125] width 141 height 18
type input "*****"
click at [332, 648] on div at bounding box center [722, 401] width 1445 height 651
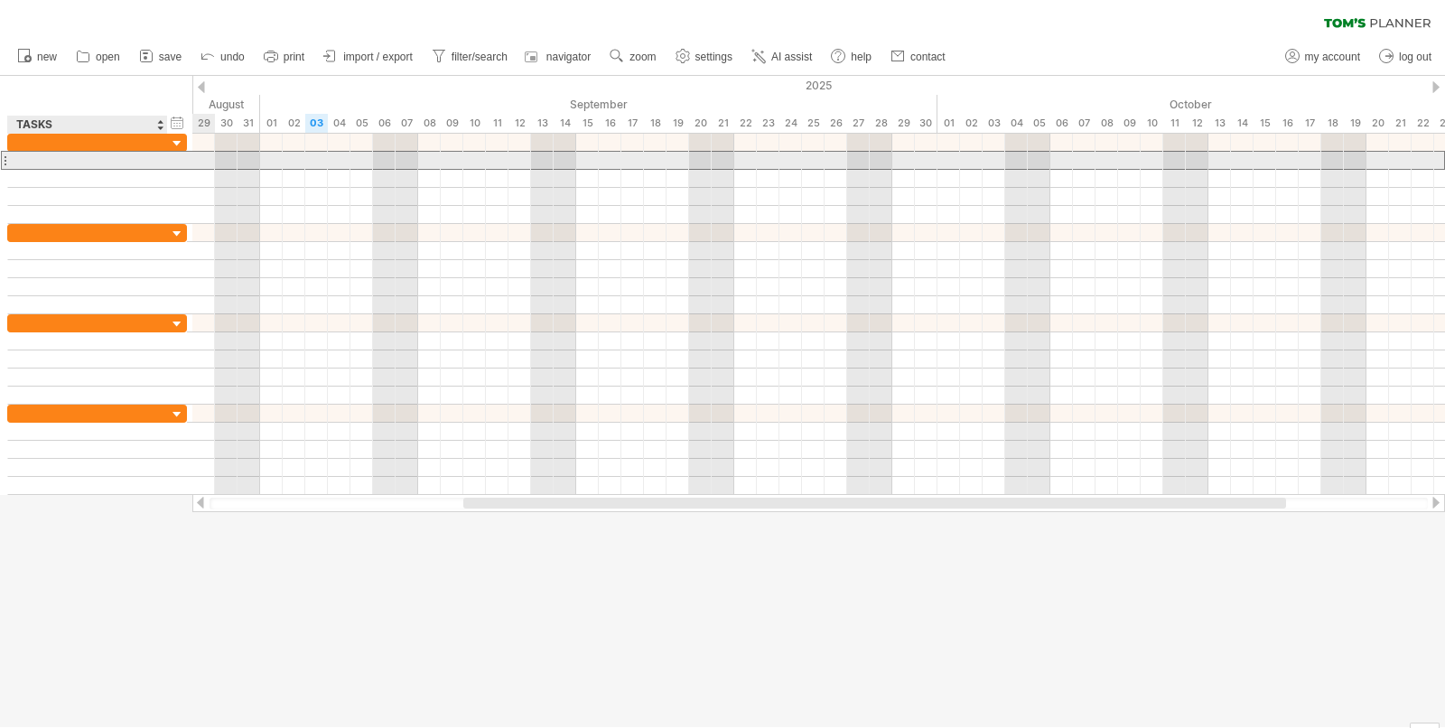
click at [115, 160] on div at bounding box center [87, 160] width 141 height 17
drag, startPoint x: 5, startPoint y: 162, endPoint x: 42, endPoint y: 163, distance: 36.2
click at [42, 163] on div at bounding box center [97, 160] width 180 height 19
click at [3, 156] on div at bounding box center [4, 160] width 7 height 19
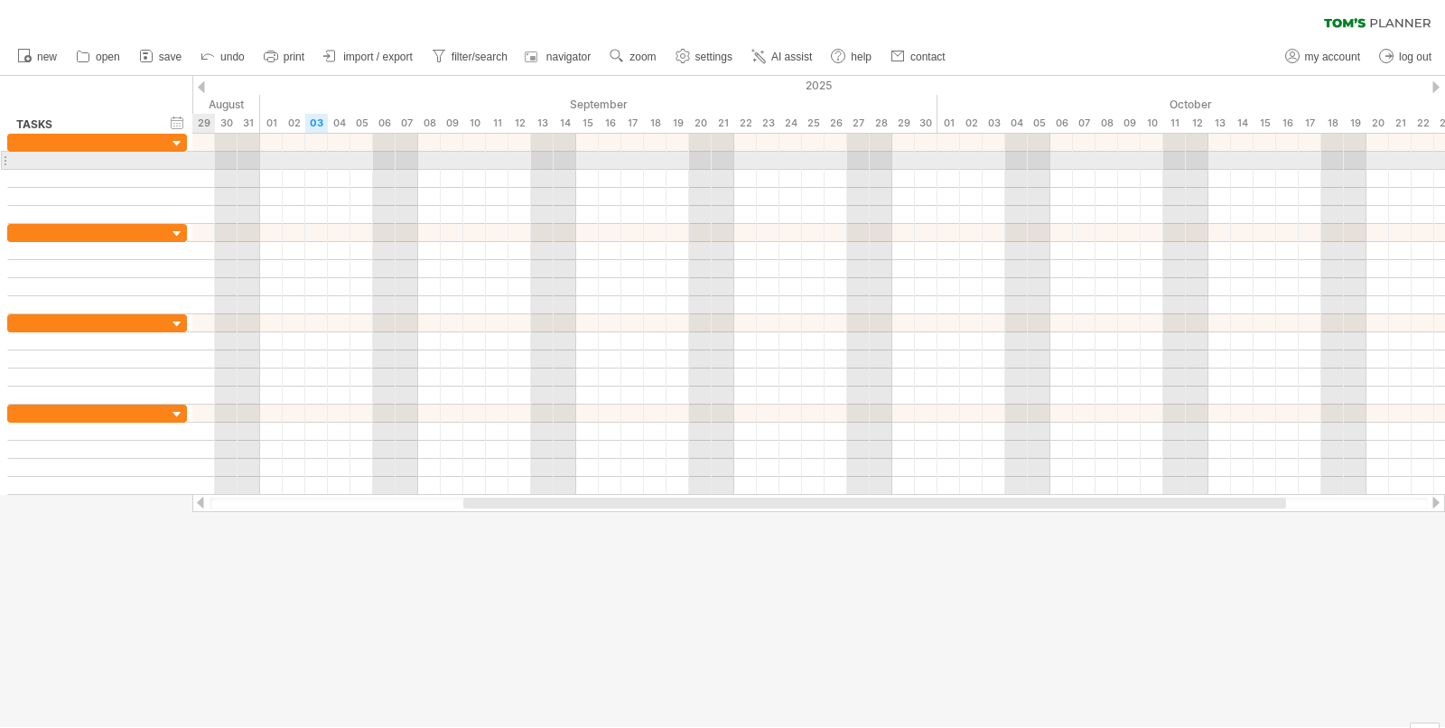
click at [3, 156] on div at bounding box center [4, 160] width 7 height 19
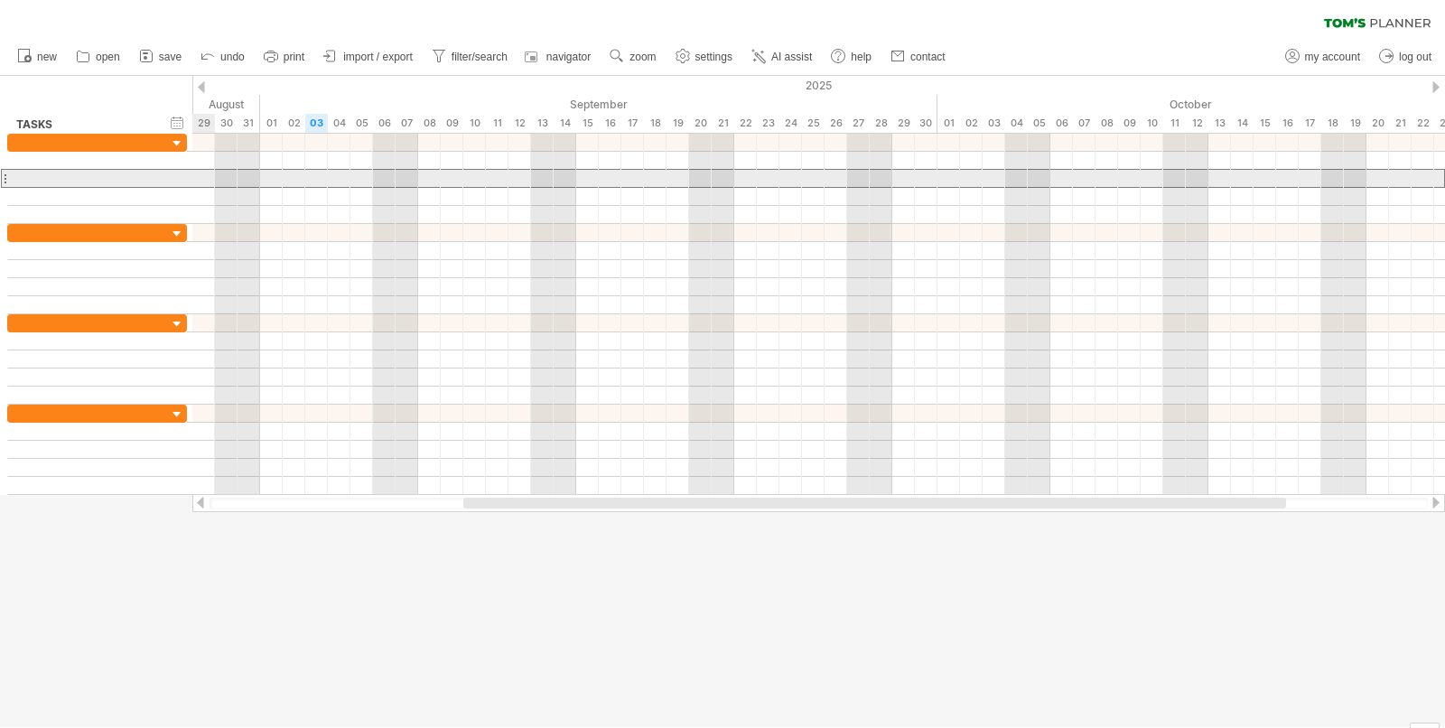
click at [5, 180] on div at bounding box center [4, 178] width 7 height 19
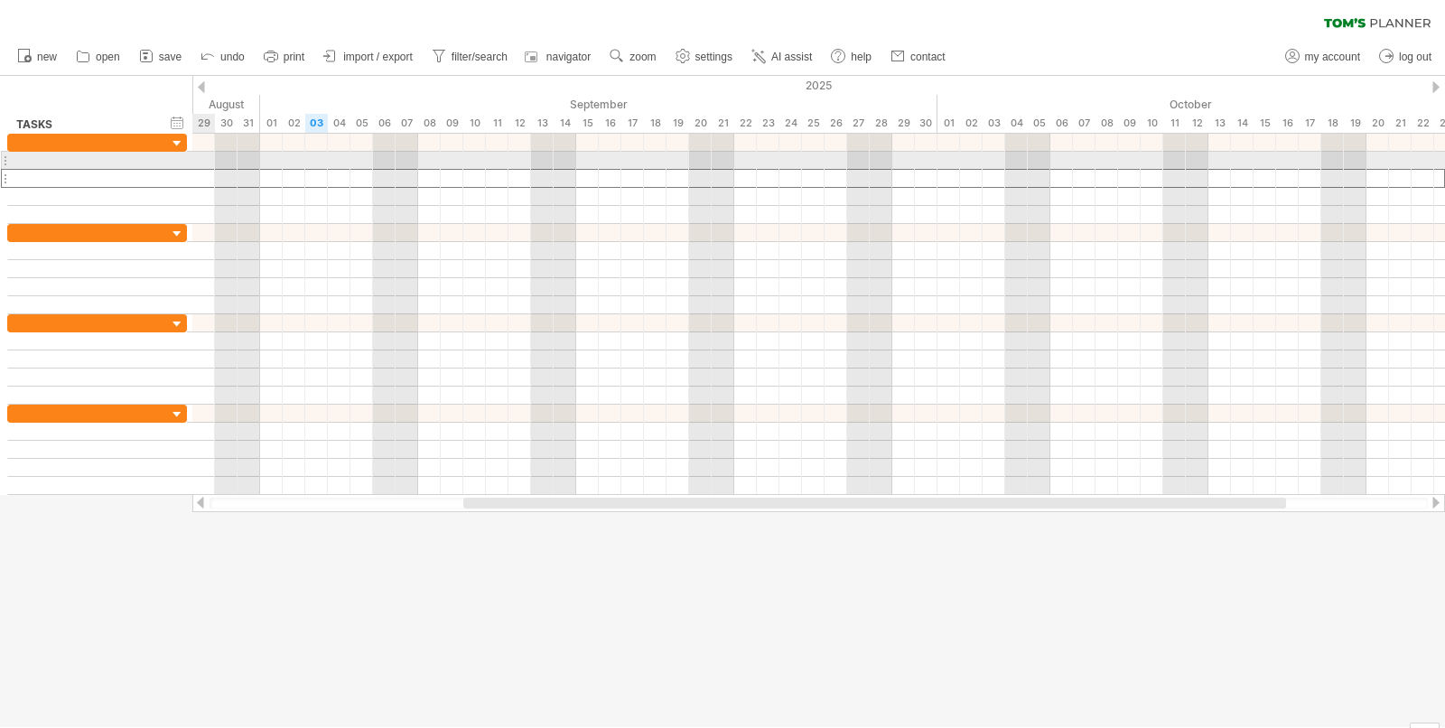
click at [7, 158] on div at bounding box center [4, 160] width 7 height 19
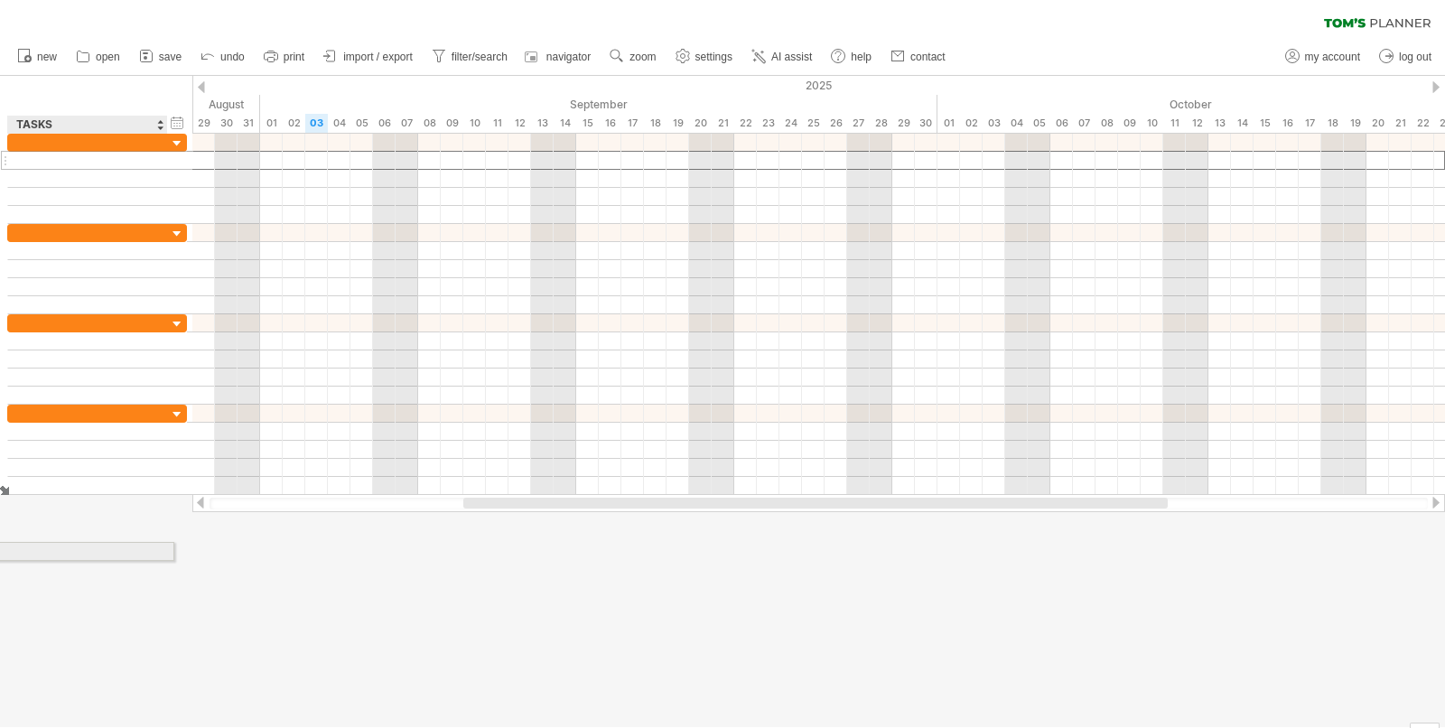
drag, startPoint x: 7, startPoint y: 158, endPoint x: 29, endPoint y: 548, distance: 390.7
click at [29, 548] on div "Trying to reach [DOMAIN_NAME] Connected again... 0% clear filter new" at bounding box center [722, 364] width 1445 height 728
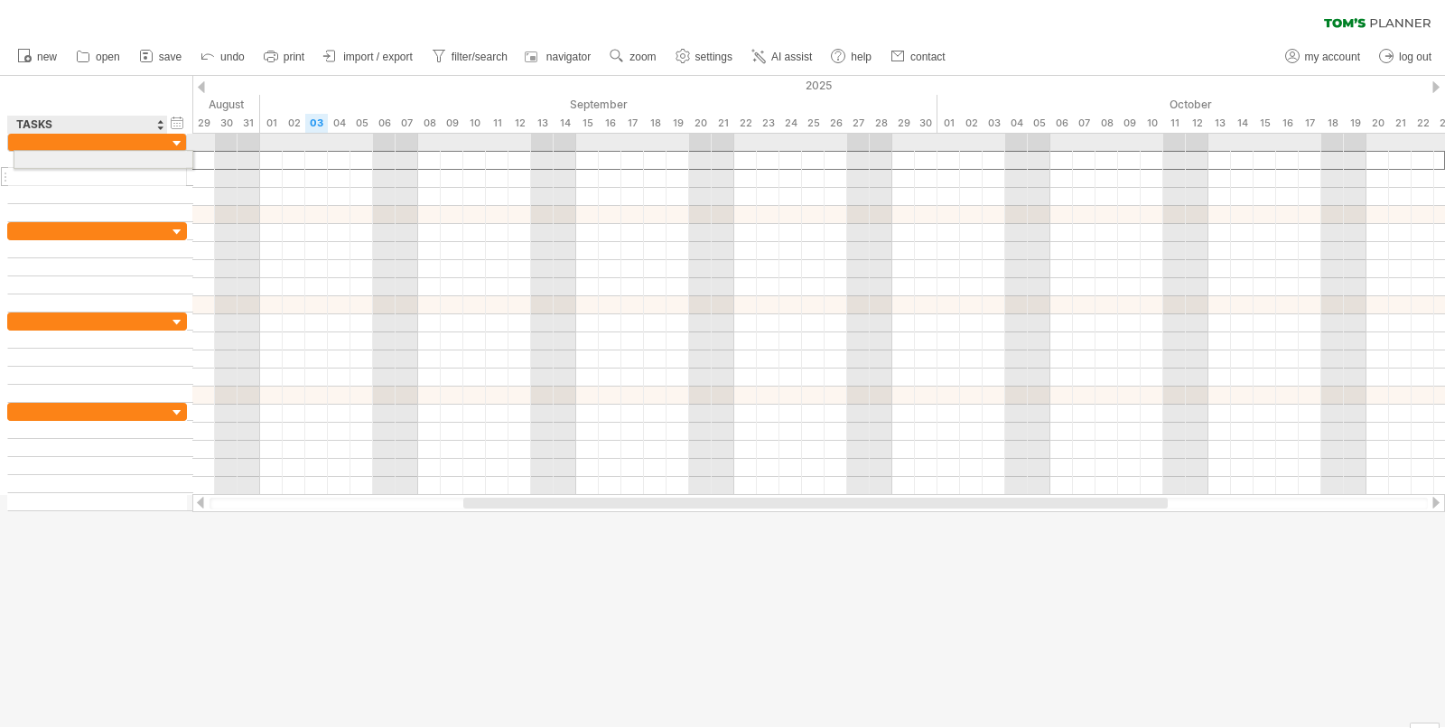
click at [52, 156] on div at bounding box center [97, 178] width 180 height 88
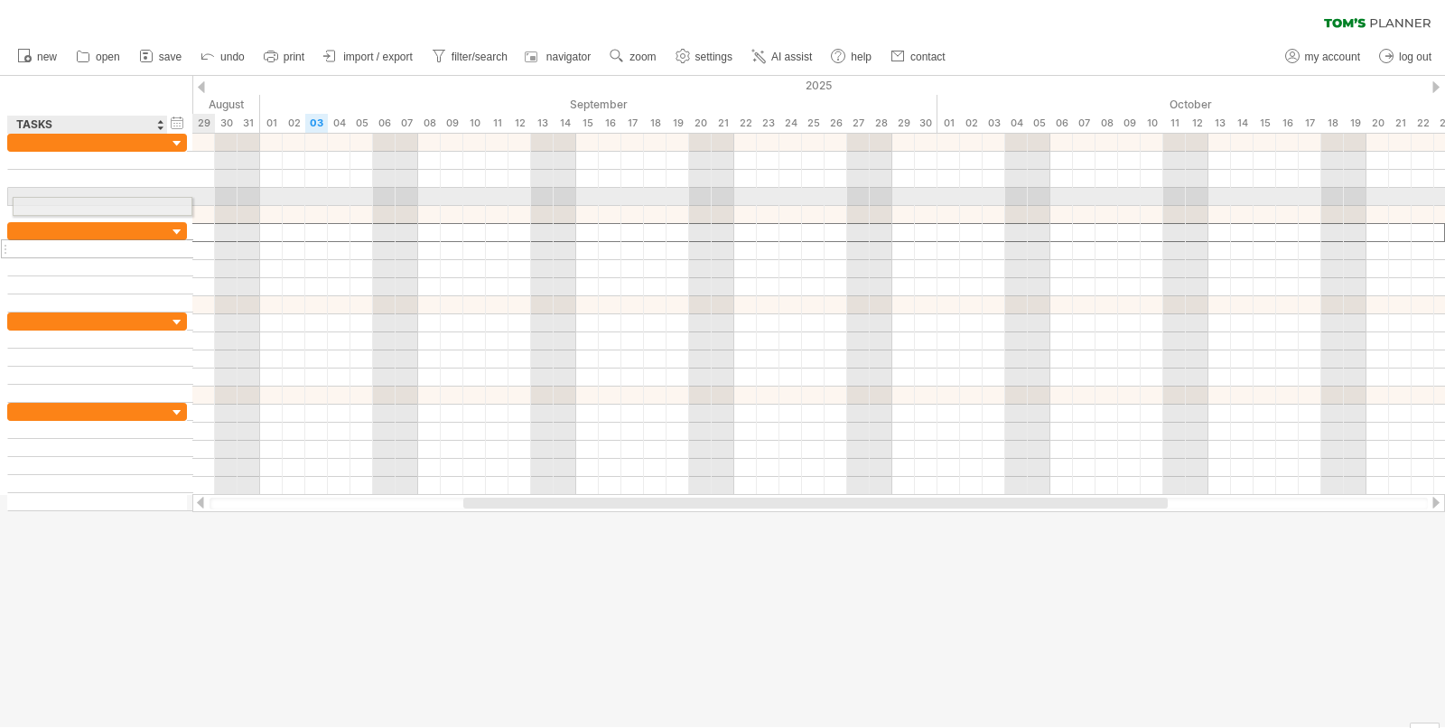
drag, startPoint x: 116, startPoint y: 230, endPoint x: 116, endPoint y: 203, distance: 27.1
click at [116, 203] on div at bounding box center [97, 322] width 181 height 377
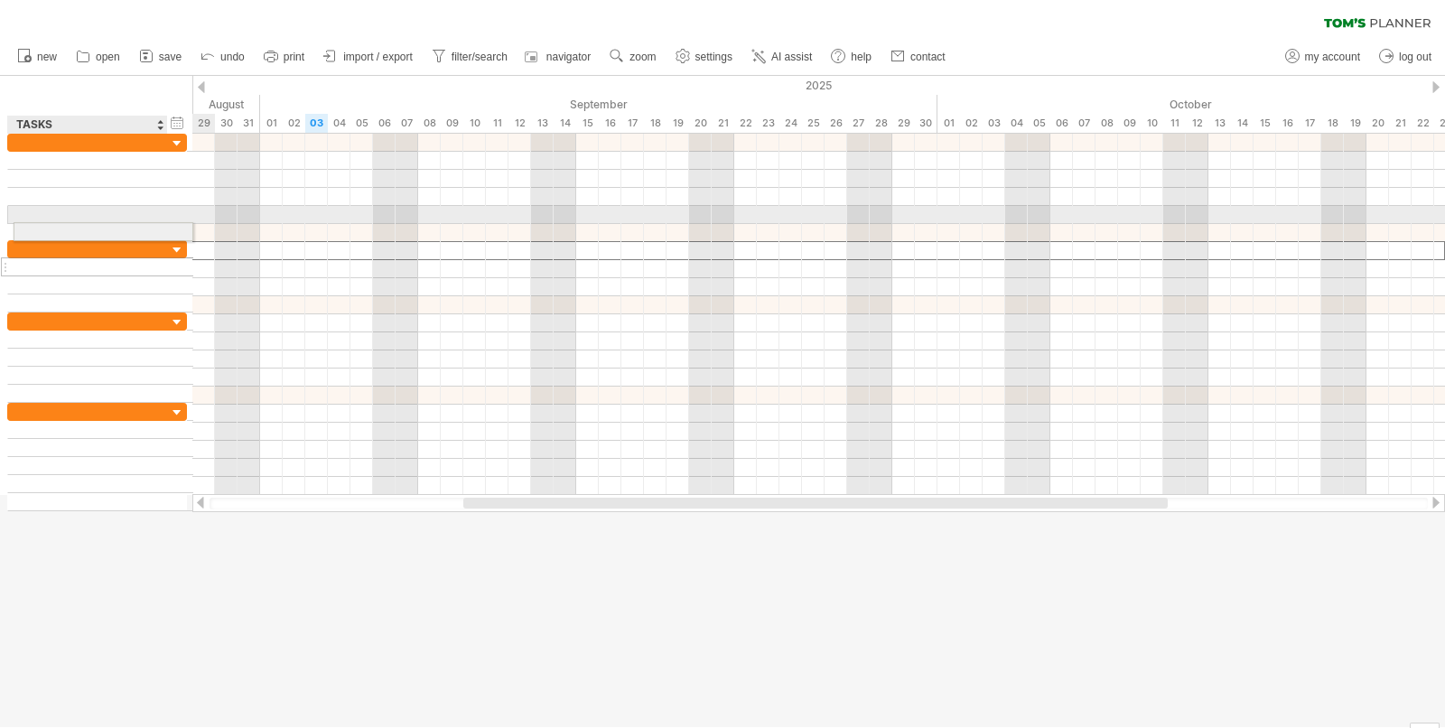
drag, startPoint x: 129, startPoint y: 255, endPoint x: 130, endPoint y: 228, distance: 26.2
click at [130, 228] on div at bounding box center [97, 322] width 181 height 377
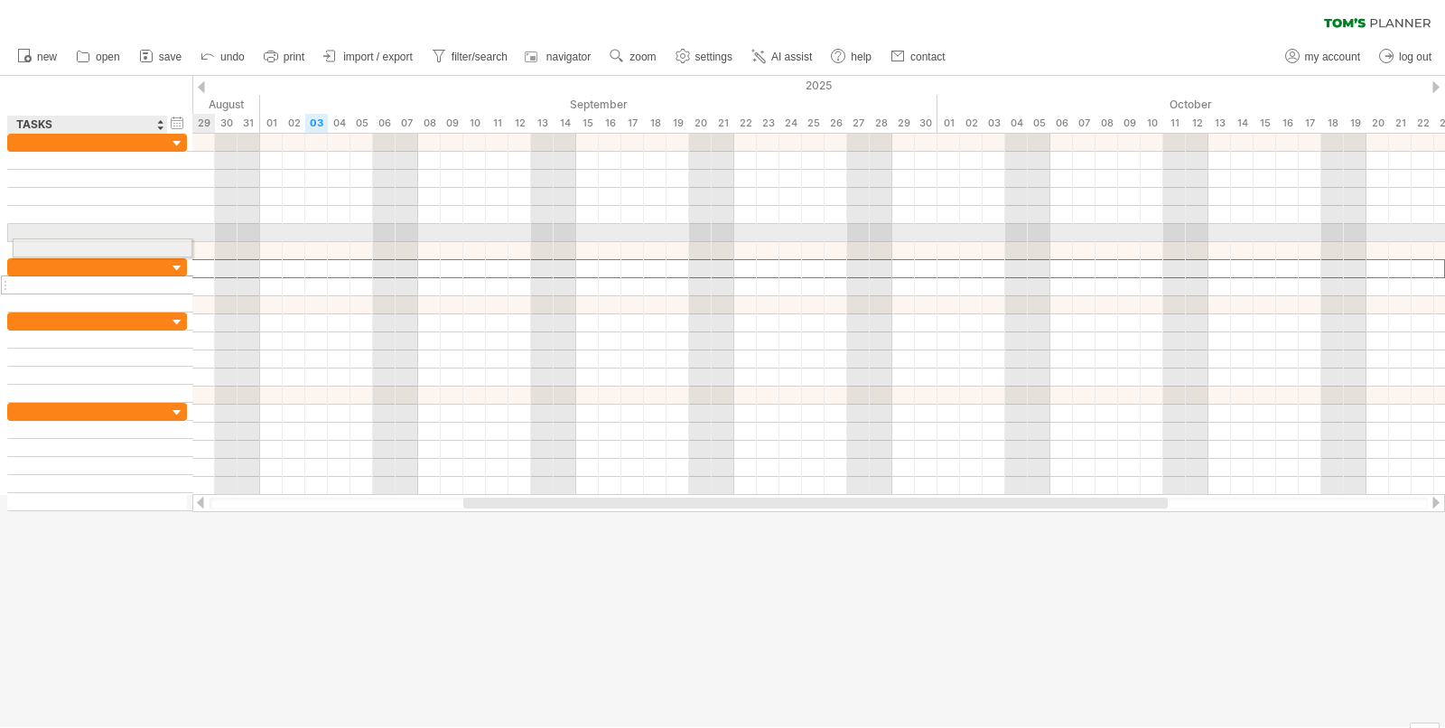
drag, startPoint x: 133, startPoint y: 269, endPoint x: 131, endPoint y: 245, distance: 24.4
click at [131, 245] on div at bounding box center [97, 322] width 181 height 377
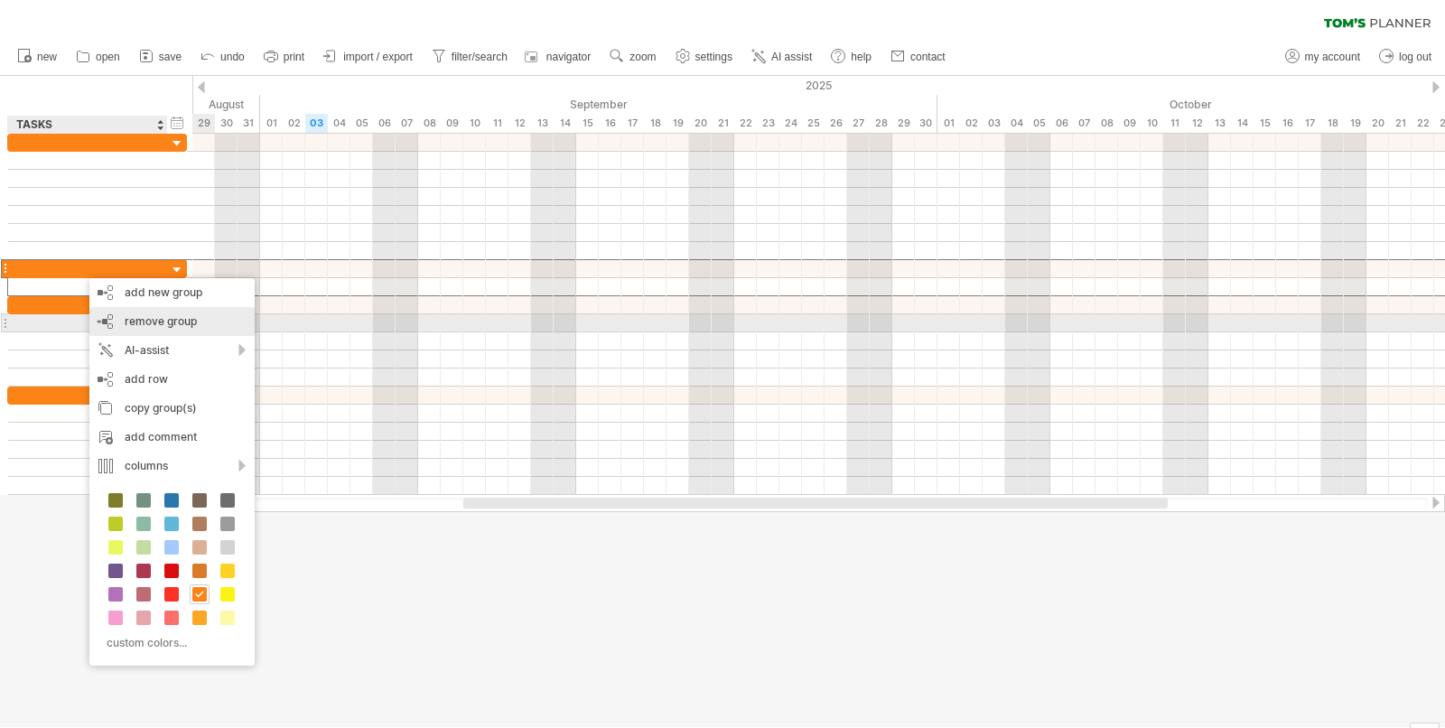
click at [163, 327] on span "remove group" at bounding box center [161, 321] width 72 height 14
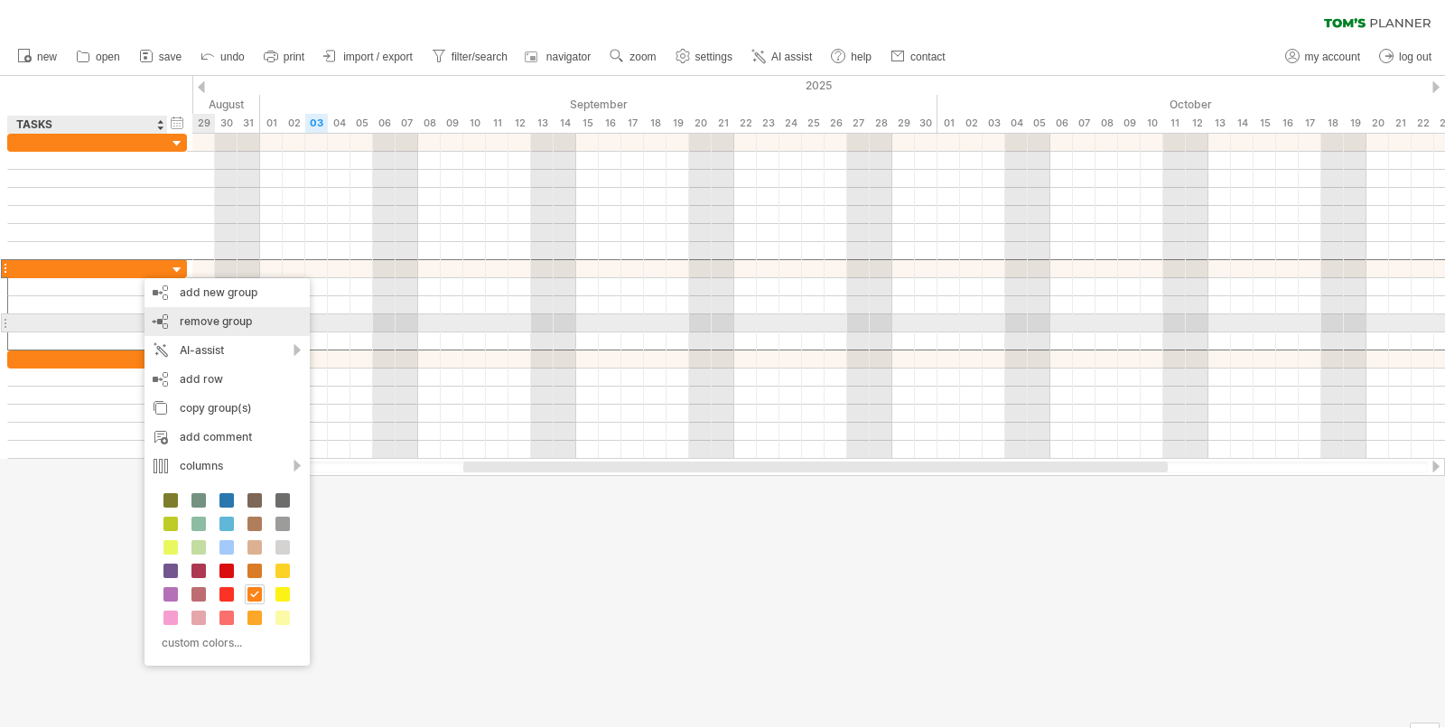
click at [191, 323] on span "remove group" at bounding box center [216, 321] width 72 height 14
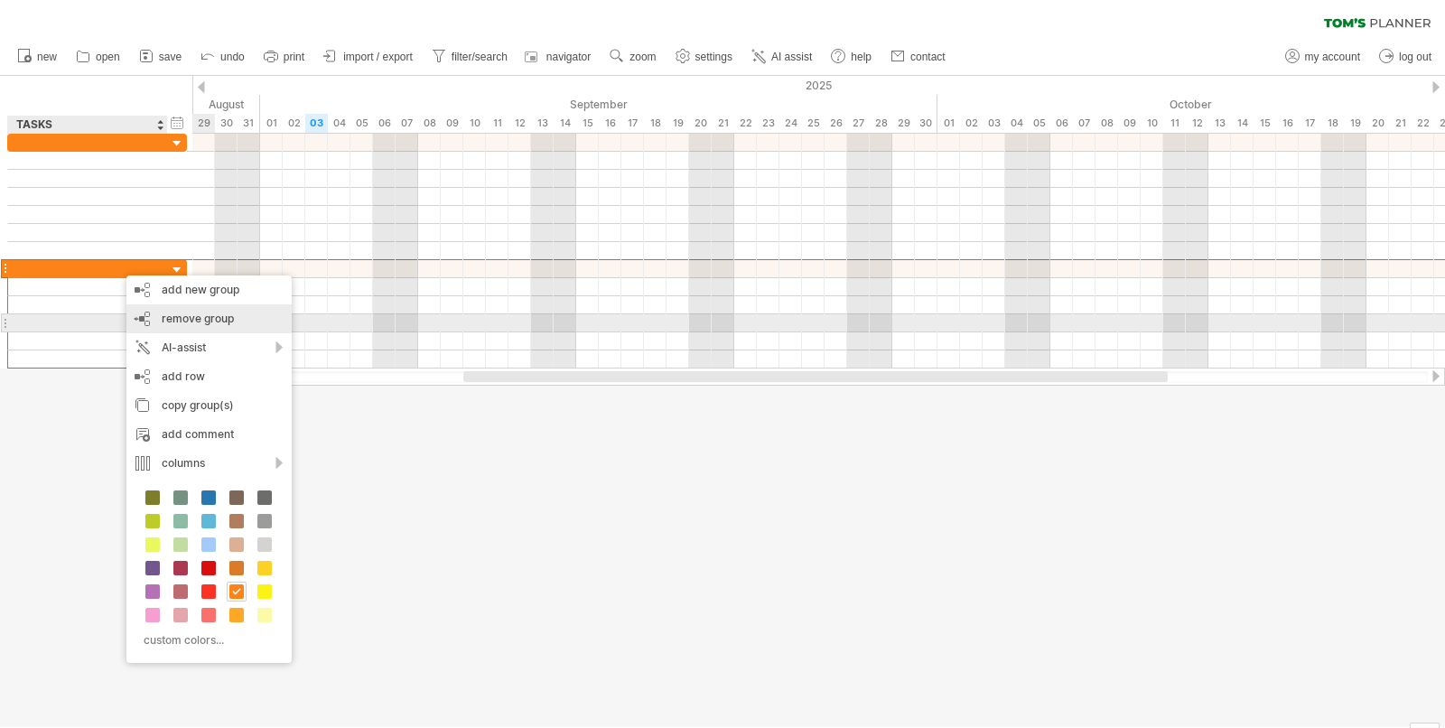
click at [159, 316] on div "remove group remove selected groups" at bounding box center [208, 318] width 165 height 29
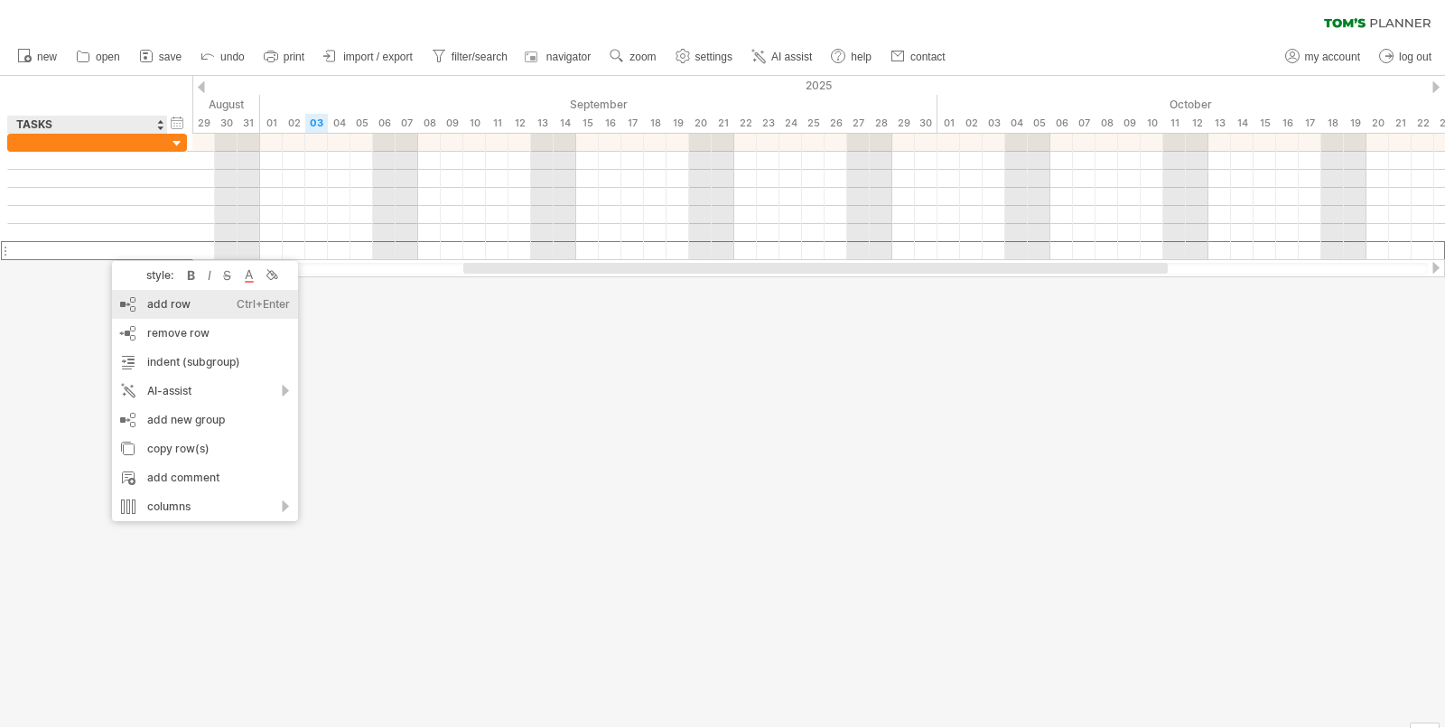
click at [156, 301] on div "add row Ctrl+Enter Cmd+Enter" at bounding box center [205, 304] width 186 height 29
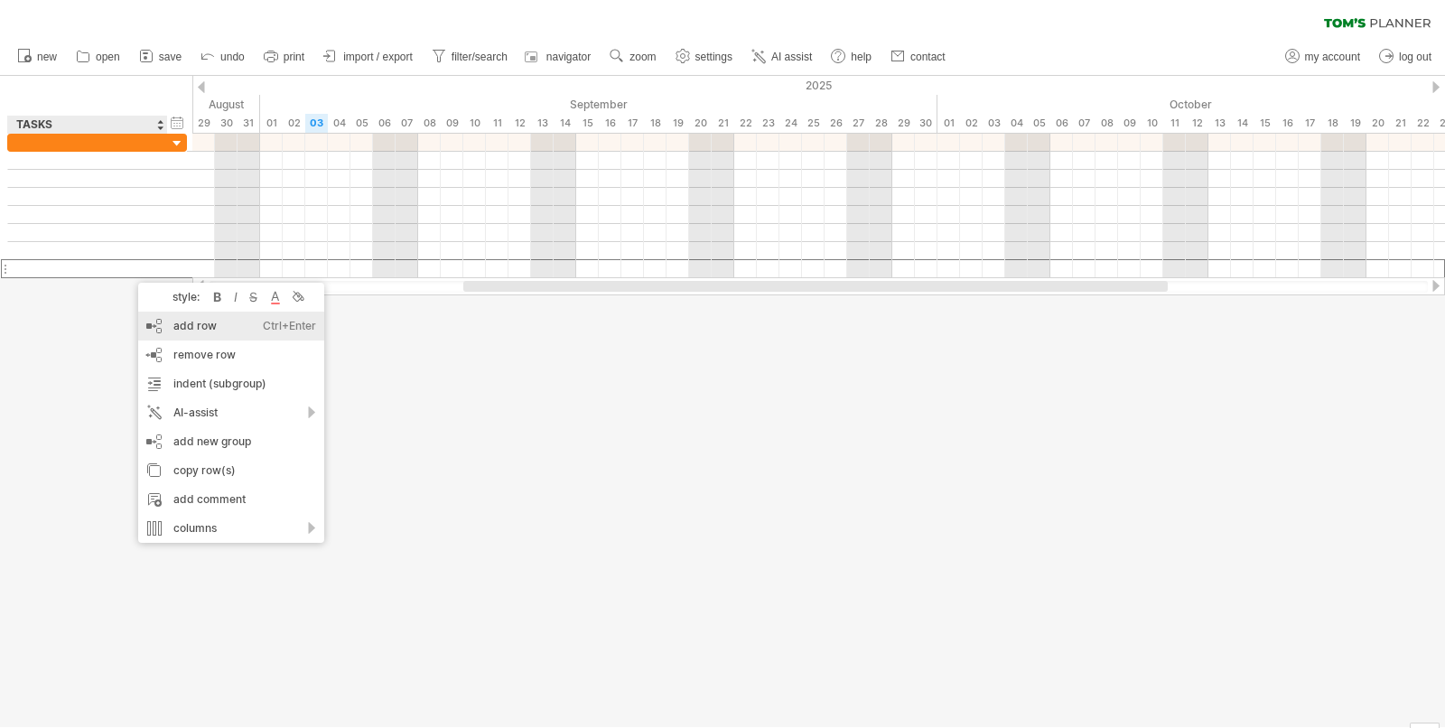
click at [184, 330] on div "add row Ctrl+Enter Cmd+Enter" at bounding box center [231, 326] width 186 height 29
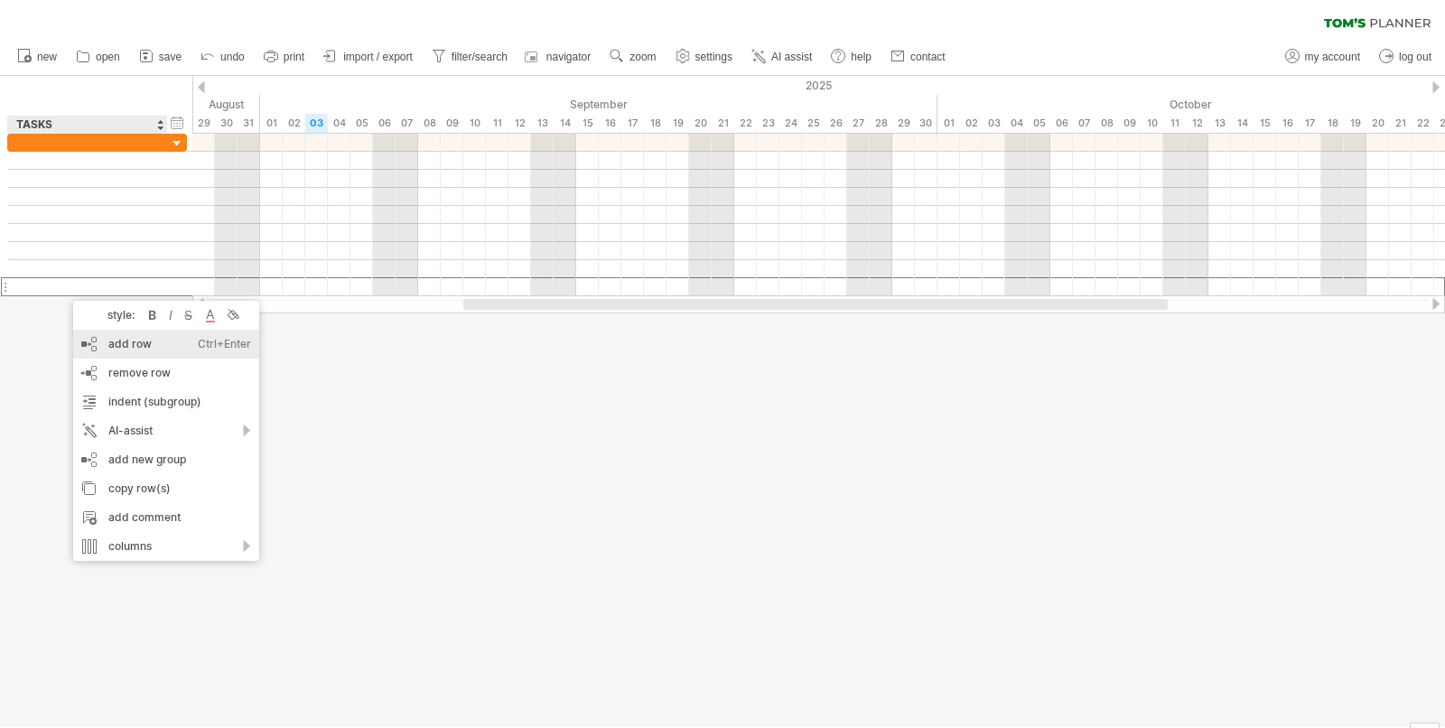
click at [98, 341] on div "add row Ctrl+Enter Cmd+Enter" at bounding box center [166, 344] width 186 height 29
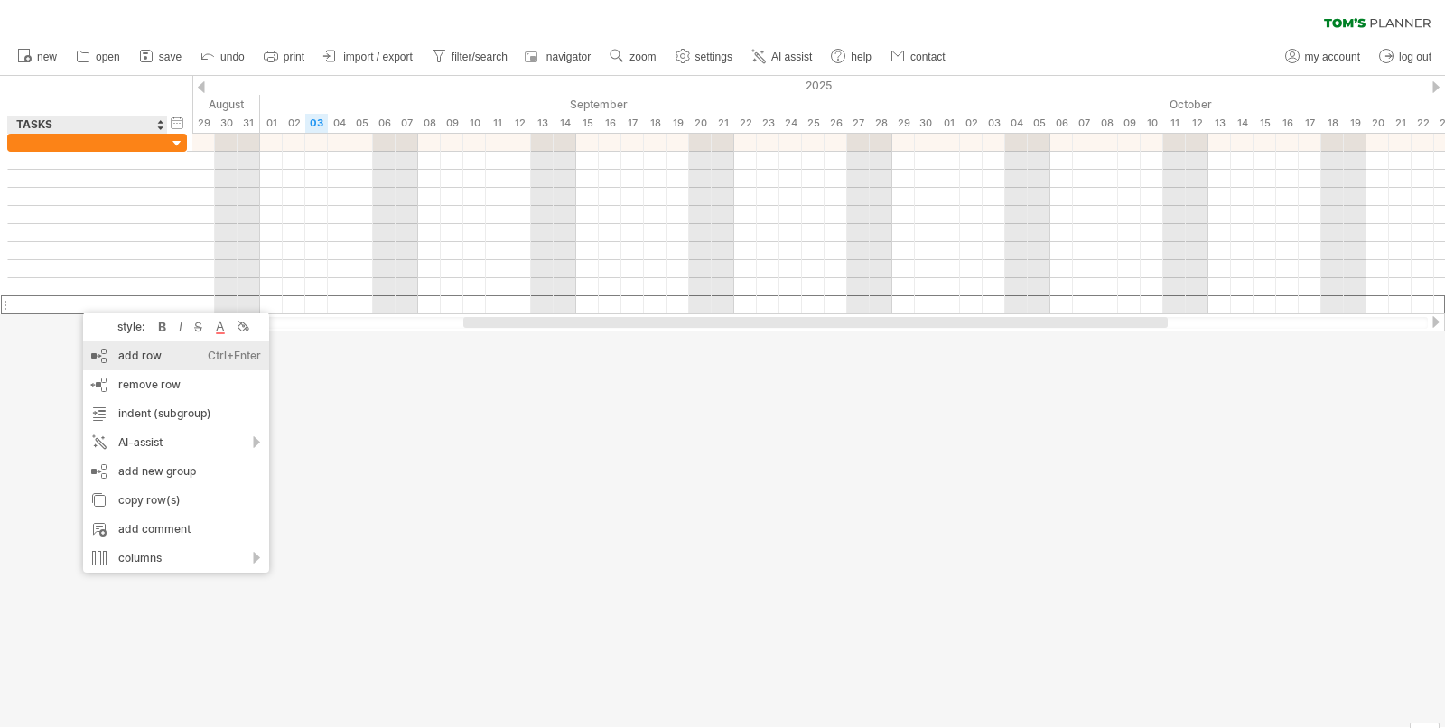
click at [131, 355] on div "add row Ctrl+Enter Cmd+Enter" at bounding box center [176, 355] width 186 height 29
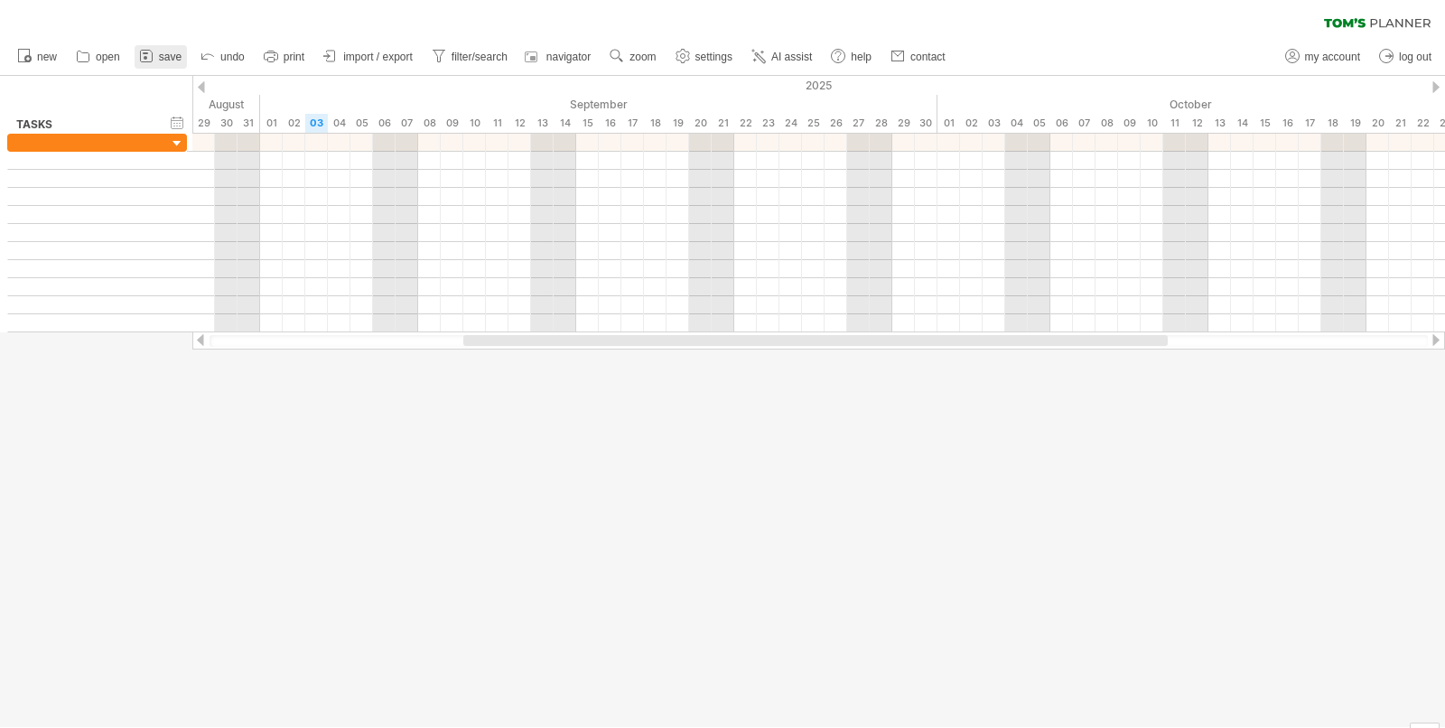
click at [160, 57] on span "save" at bounding box center [170, 57] width 23 height 13
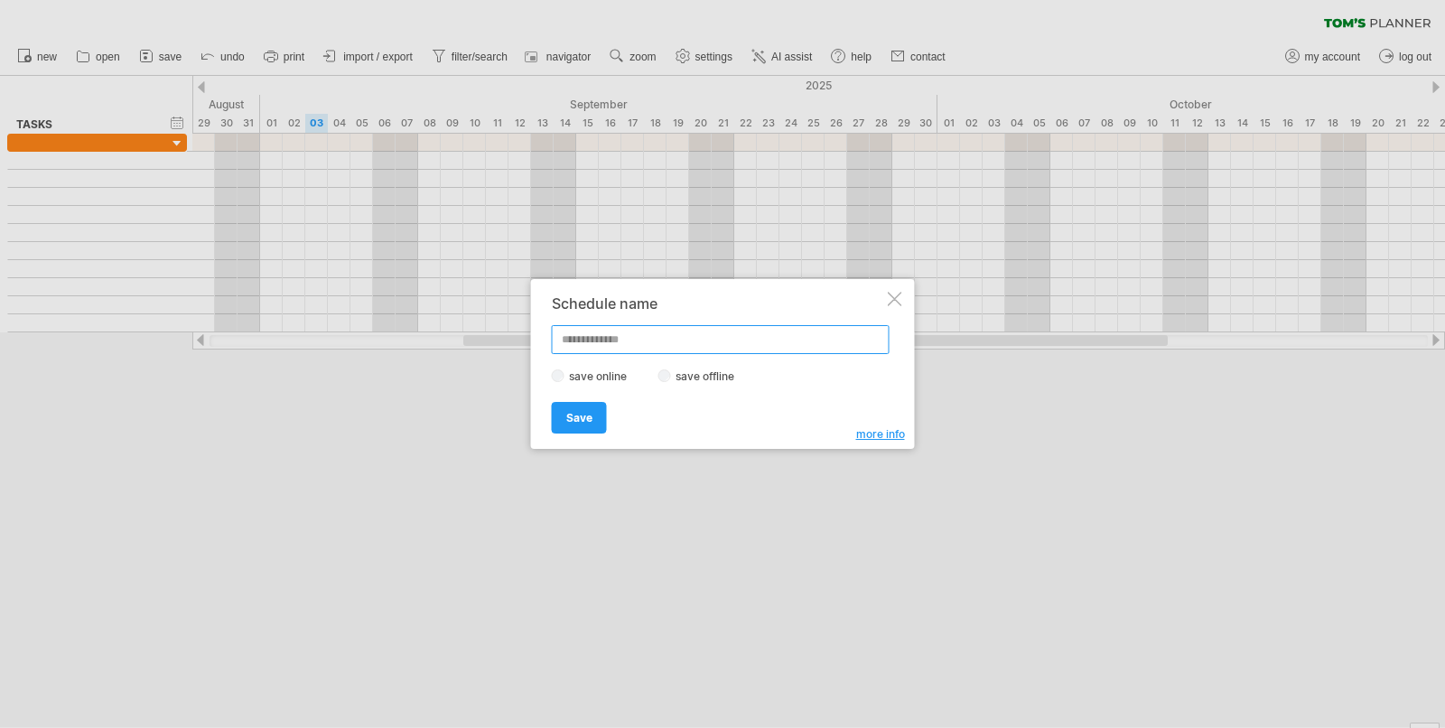
click at [655, 347] on input "text" at bounding box center [721, 339] width 338 height 29
type input "**********"
click at [567, 430] on link "Save" at bounding box center [579, 418] width 55 height 32
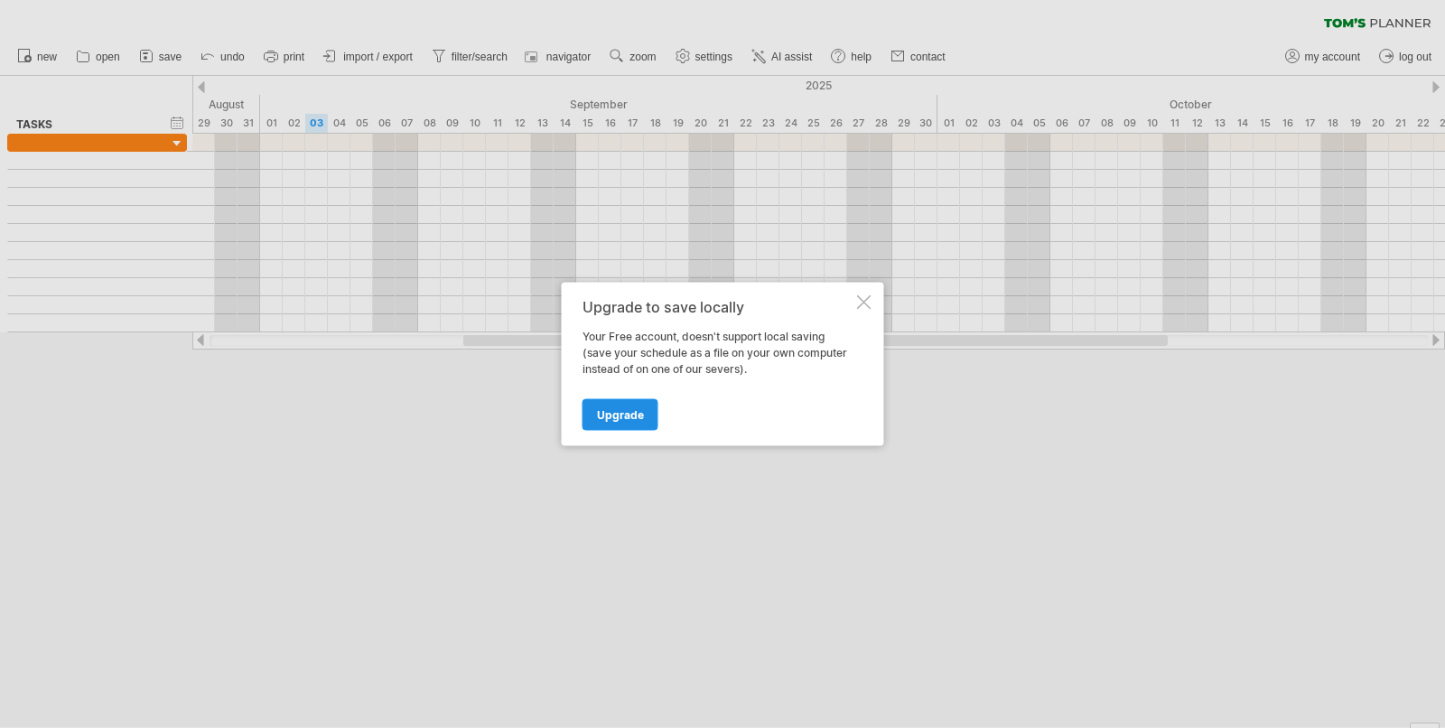
click at [619, 416] on span "Upgrade" at bounding box center [620, 415] width 47 height 14
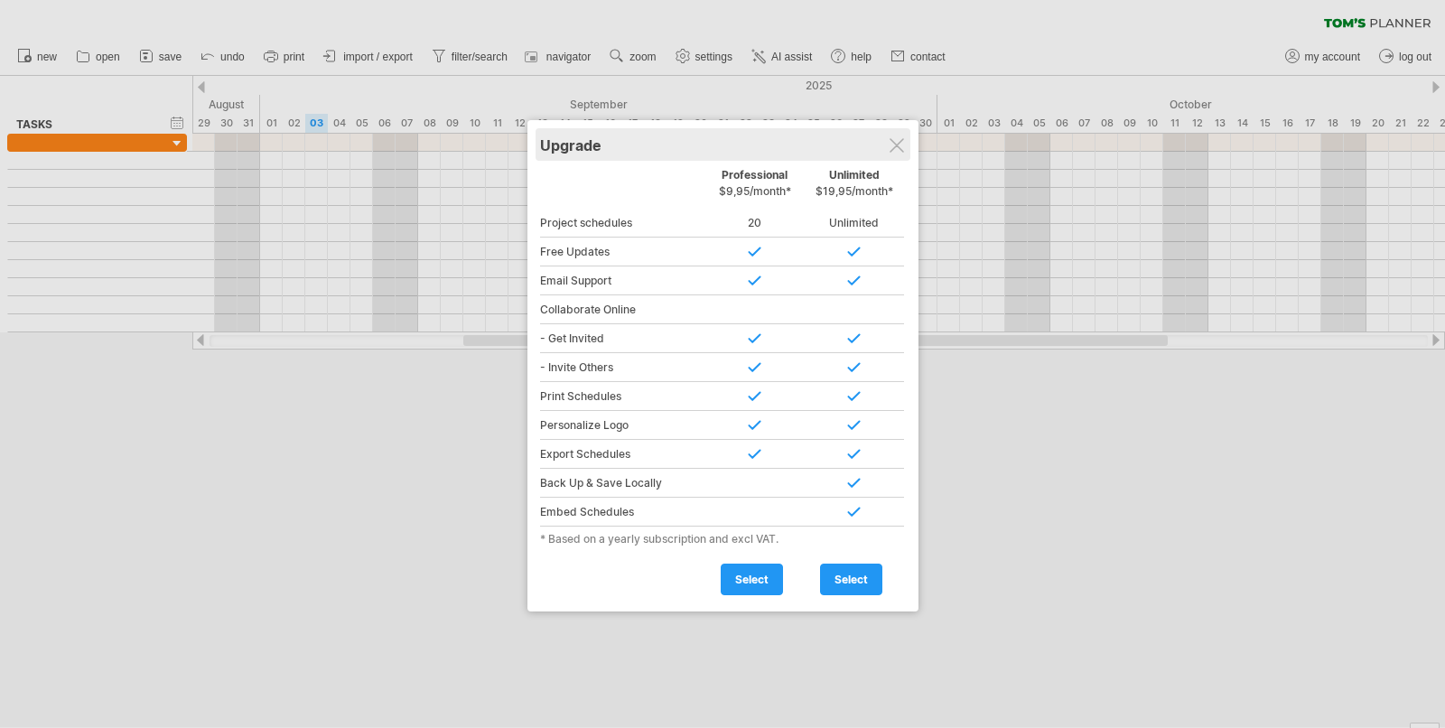
click at [889, 153] on div "Upgrade" at bounding box center [723, 144] width 366 height 33
click at [910, 141] on div "Upgrade" at bounding box center [728, 144] width 366 height 33
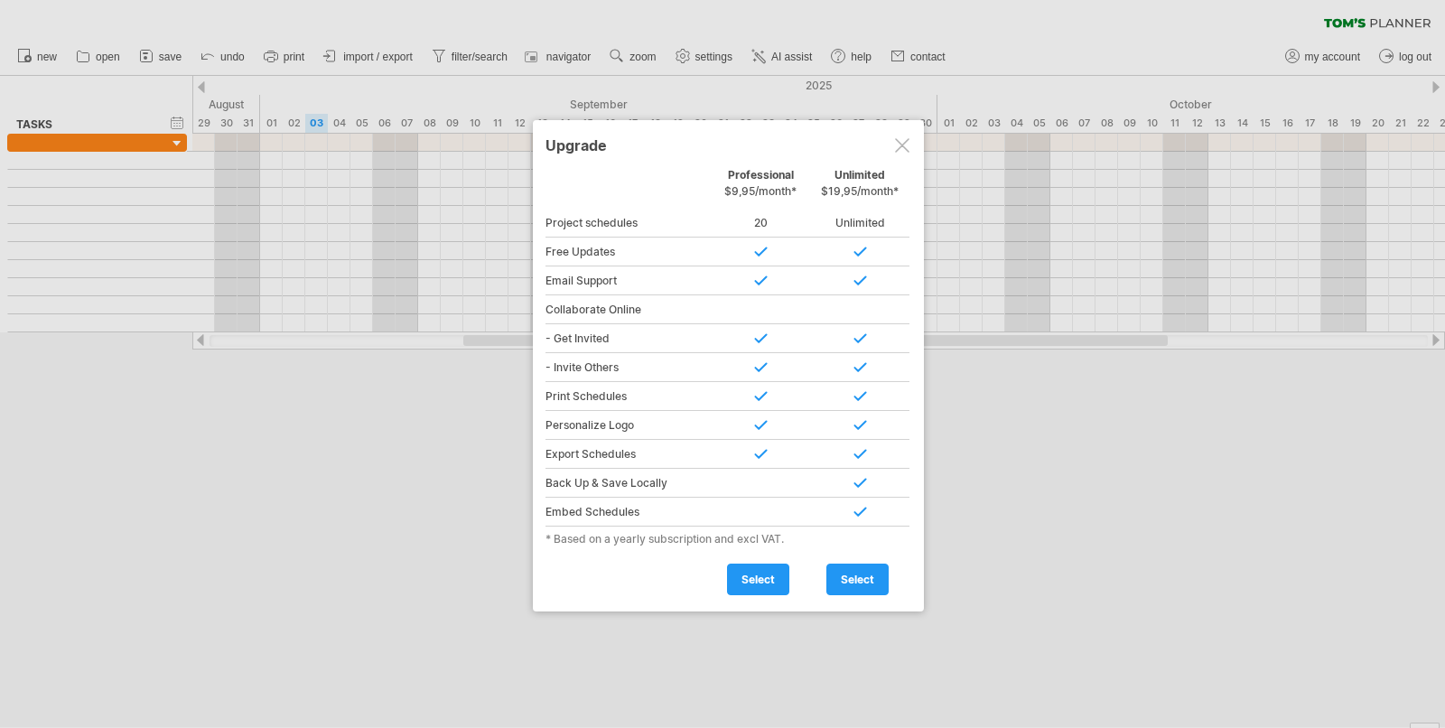
click at [904, 141] on div at bounding box center [902, 145] width 14 height 14
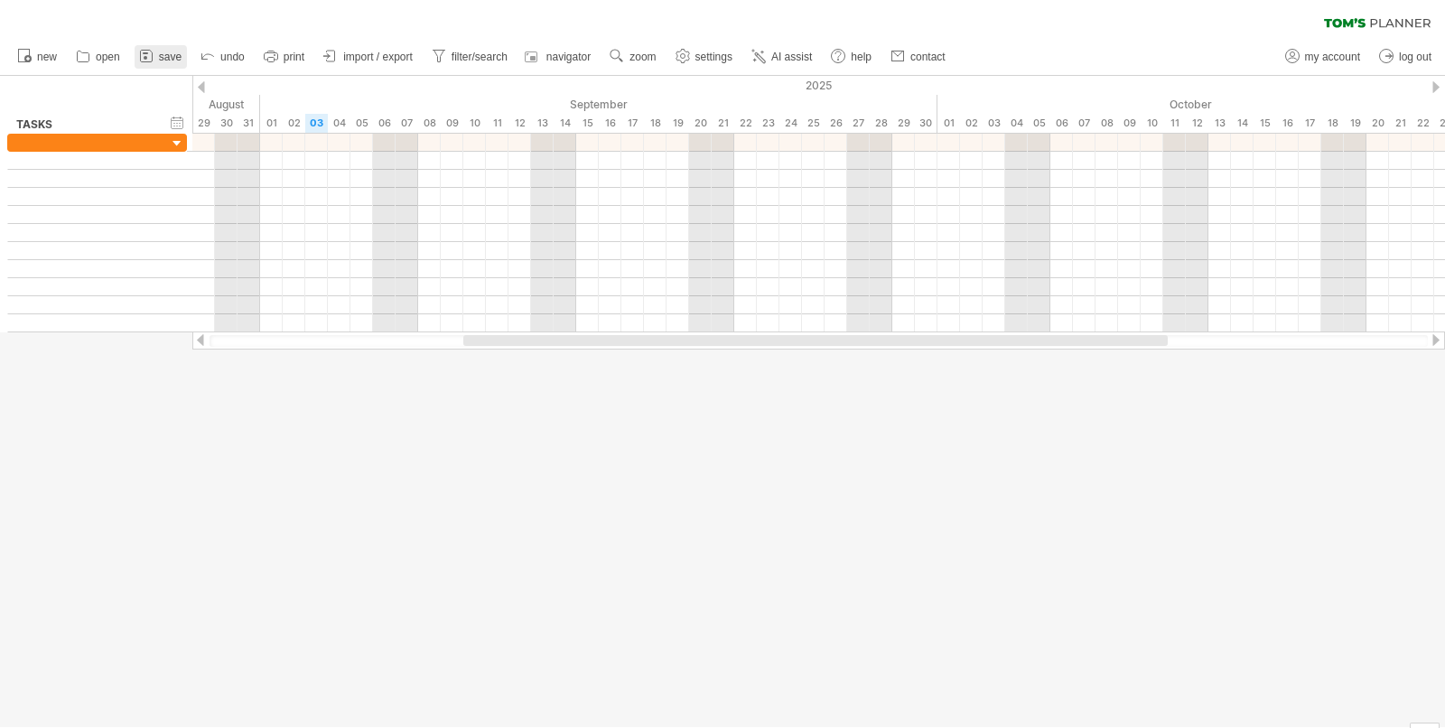
click at [153, 57] on icon at bounding box center [146, 56] width 18 height 18
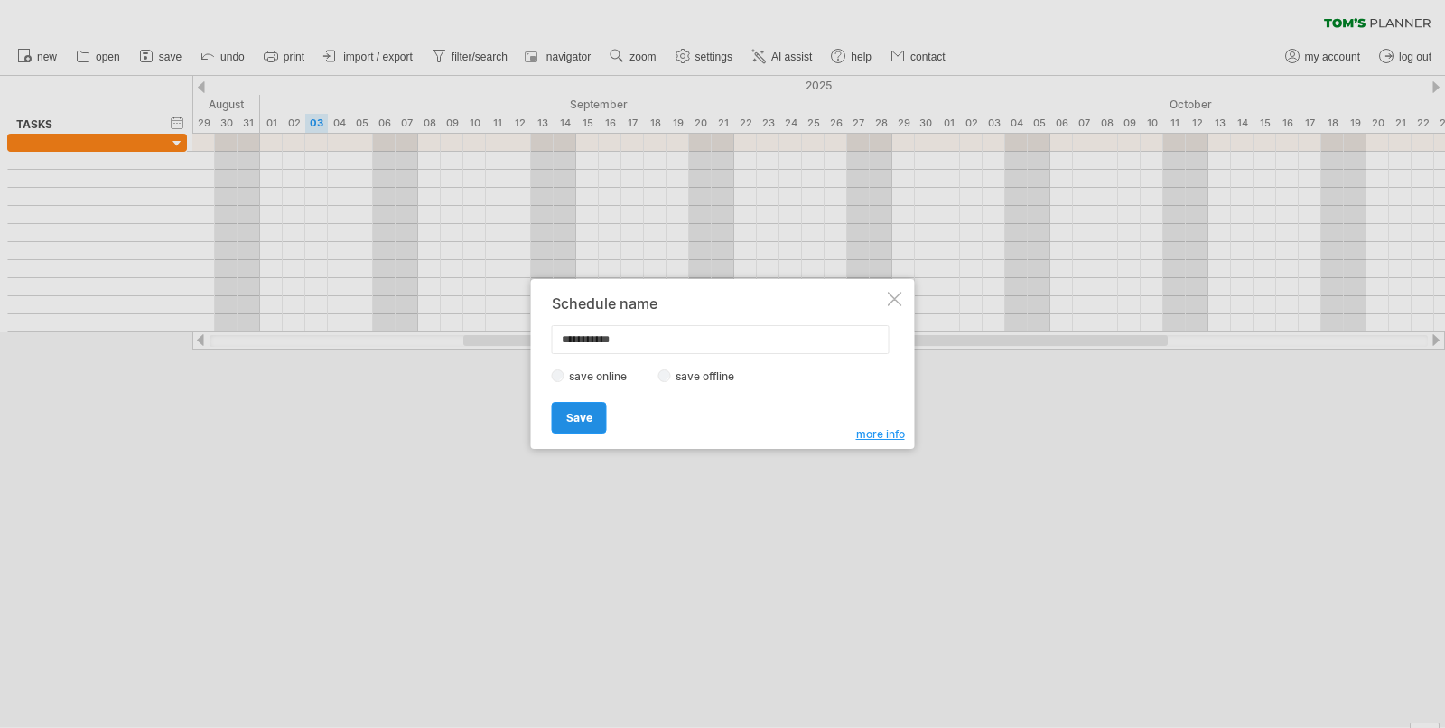
type input "**********"
click at [579, 418] on span "Save" at bounding box center [579, 418] width 26 height 14
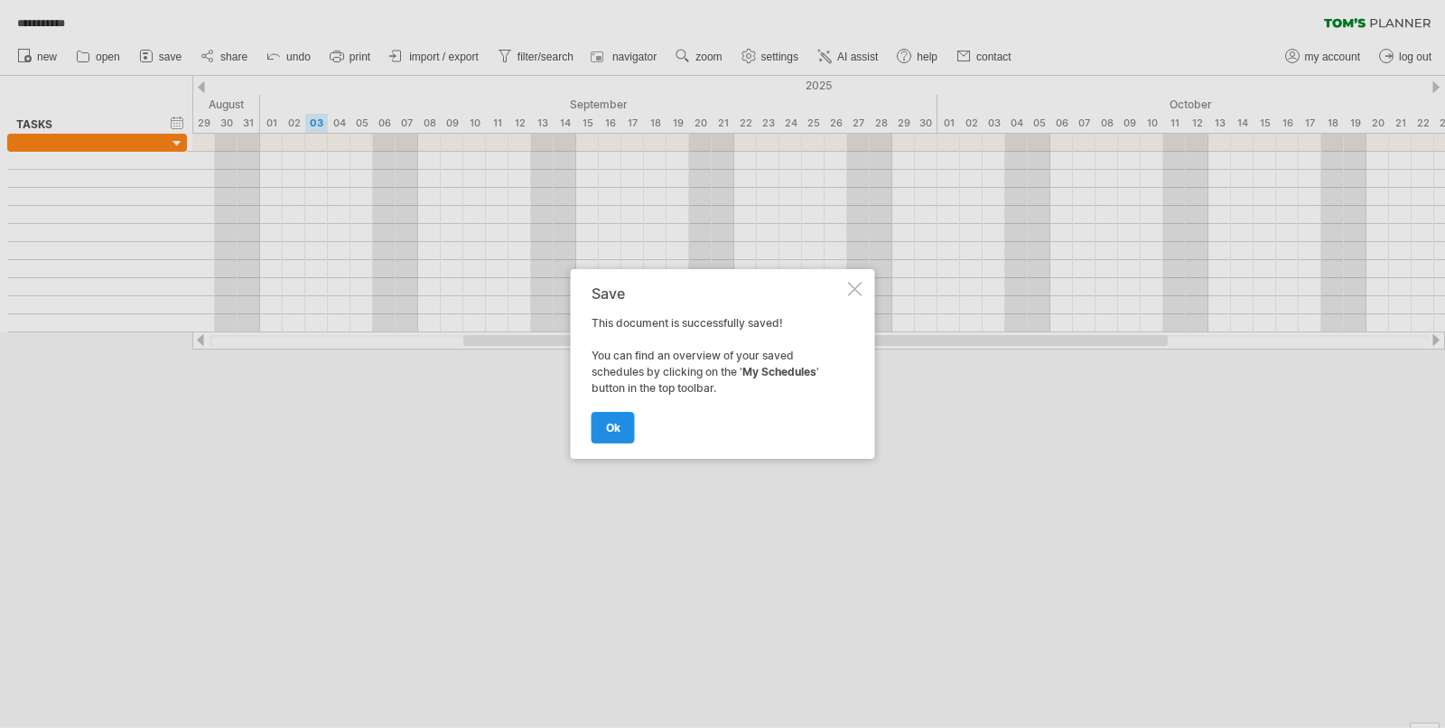
click at [617, 435] on link "ok" at bounding box center [612, 428] width 43 height 32
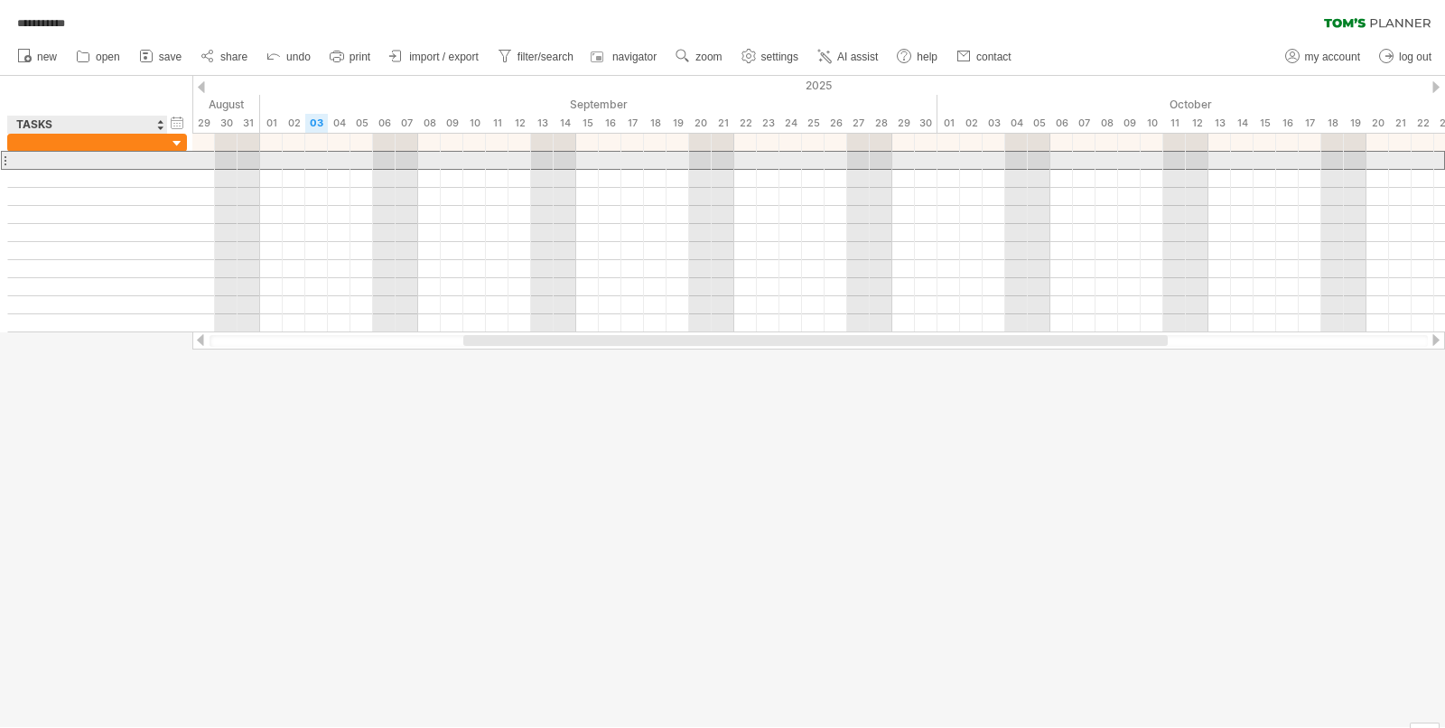
click at [68, 162] on div at bounding box center [87, 160] width 141 height 17
click at [0, 0] on input "text" at bounding box center [0, 0] width 0 height 0
type input "*******"
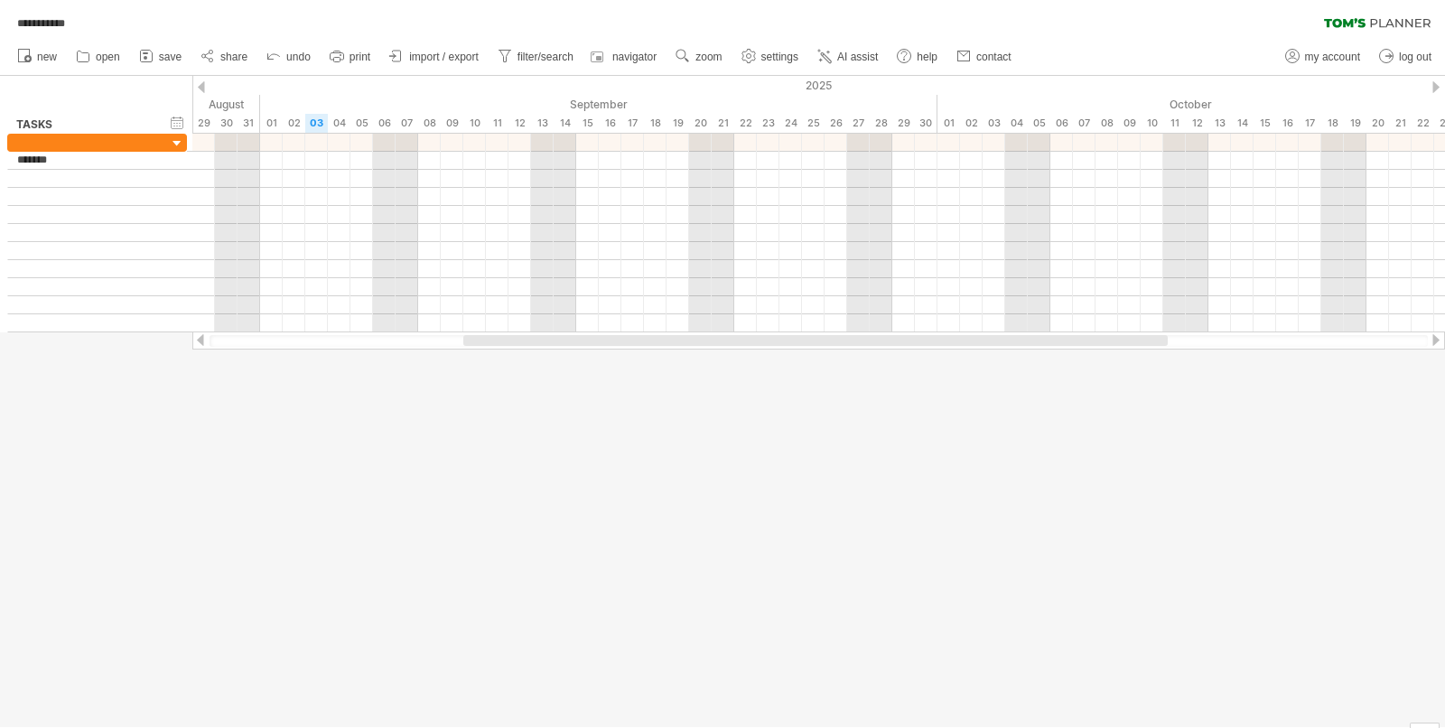
click at [449, 429] on div at bounding box center [722, 401] width 1445 height 651
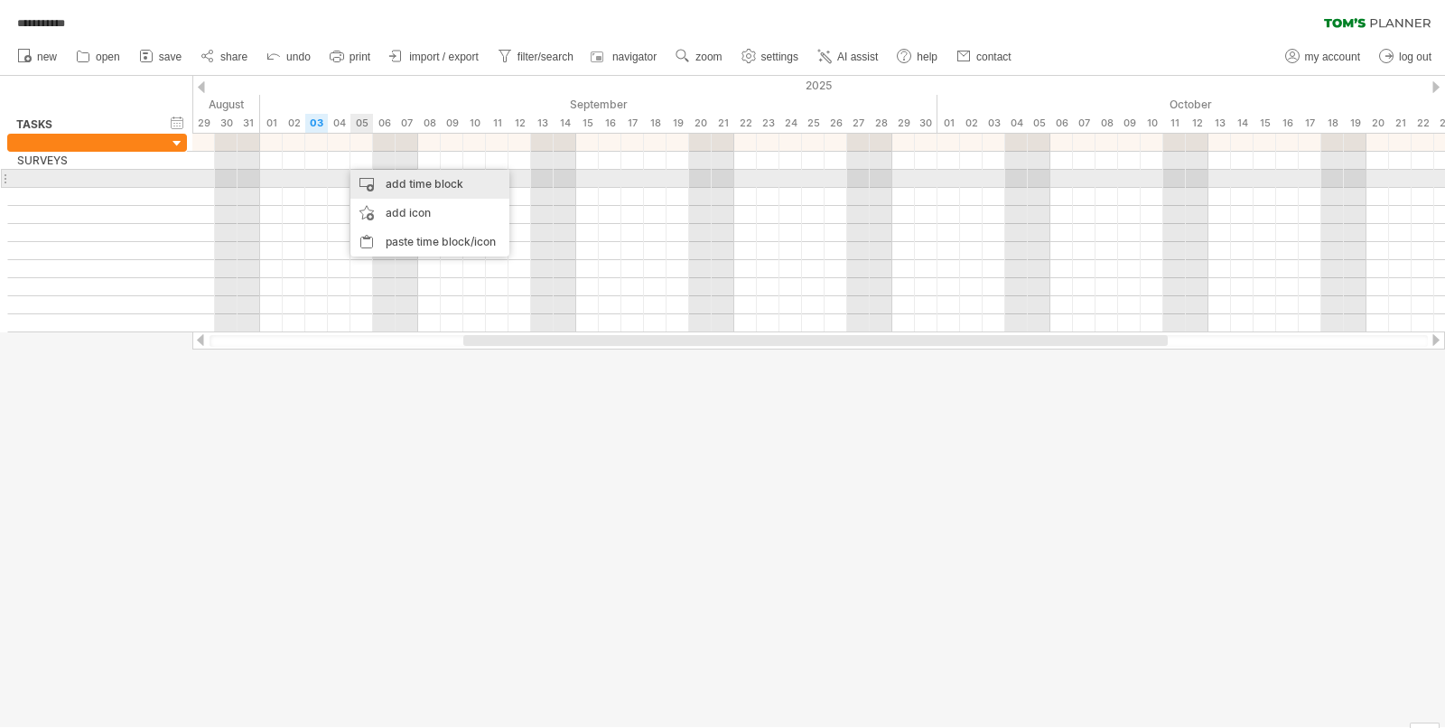
click at [369, 181] on div "add time block" at bounding box center [429, 184] width 159 height 29
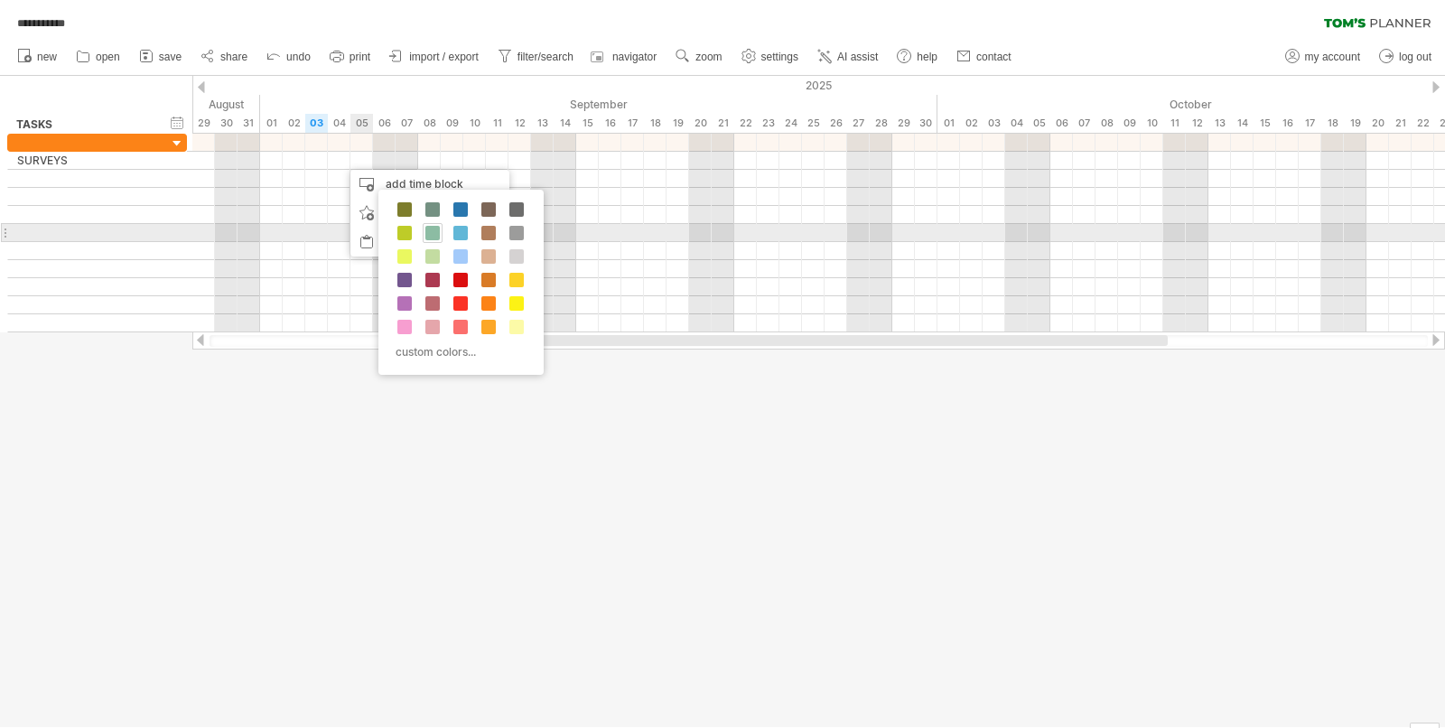
click at [430, 232] on span at bounding box center [432, 233] width 14 height 14
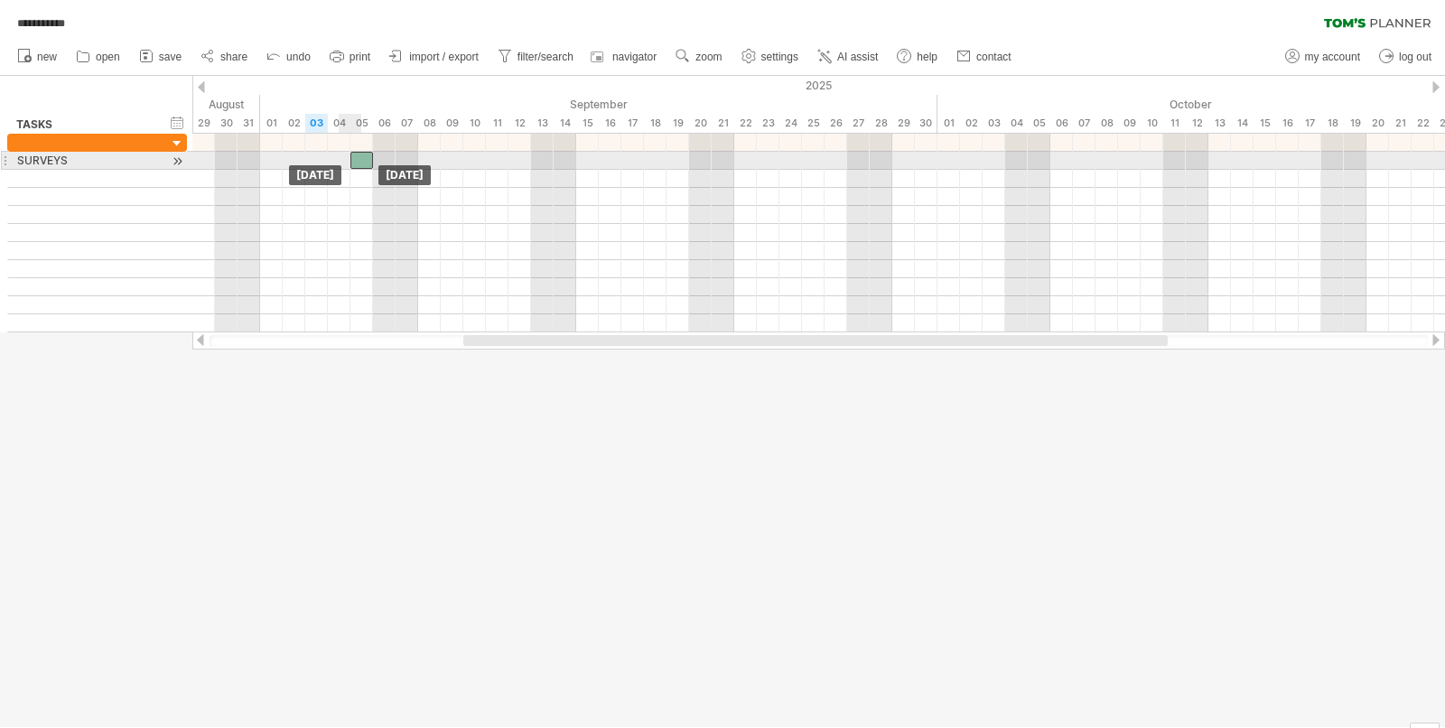
click at [358, 160] on div "​" at bounding box center [361, 160] width 23 height 17
click at [358, 160] on div "*" at bounding box center [361, 160] width 23 height 17
